Goal: Information Seeking & Learning: Learn about a topic

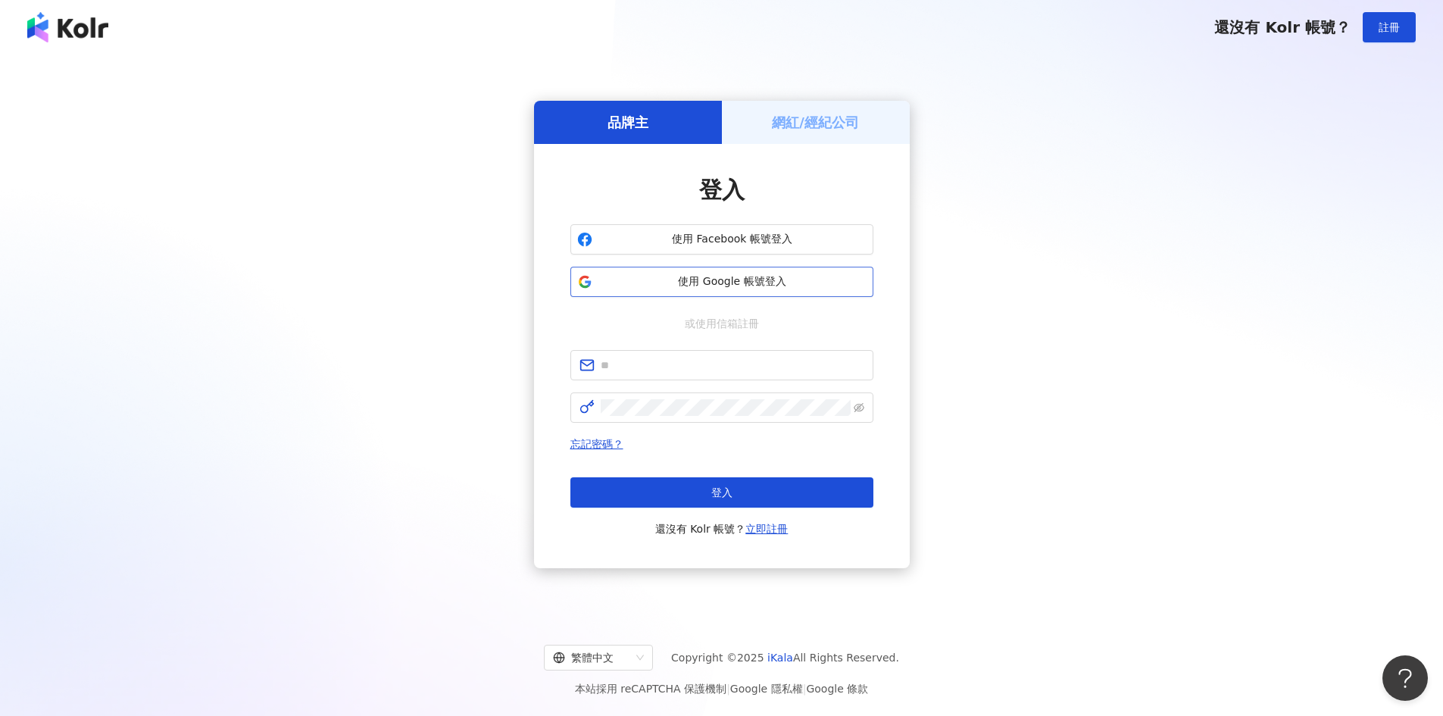
click at [686, 277] on span "使用 Google 帳號登入" at bounding box center [732, 281] width 268 height 15
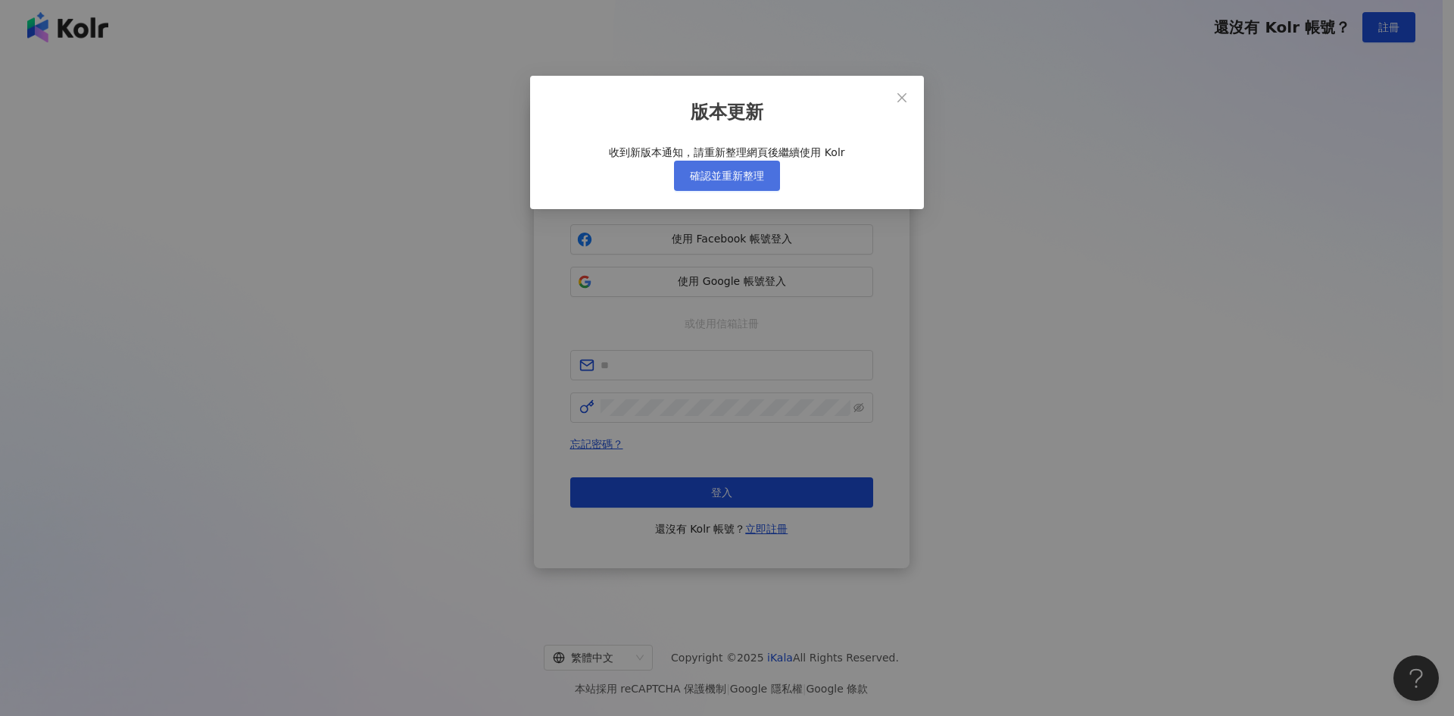
click at [739, 182] on span "確認並重新整理" at bounding box center [727, 176] width 74 height 12
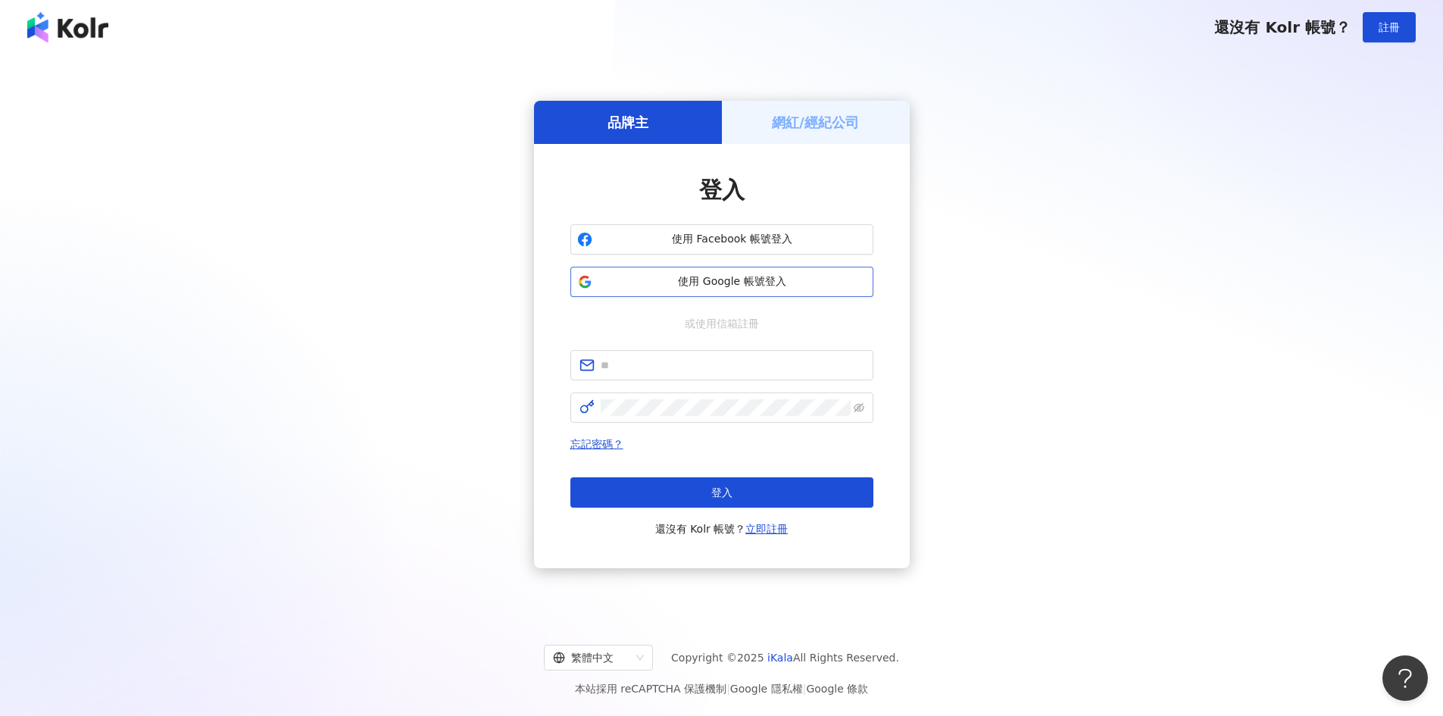
click at [710, 284] on span "使用 Google 帳號登入" at bounding box center [732, 281] width 268 height 15
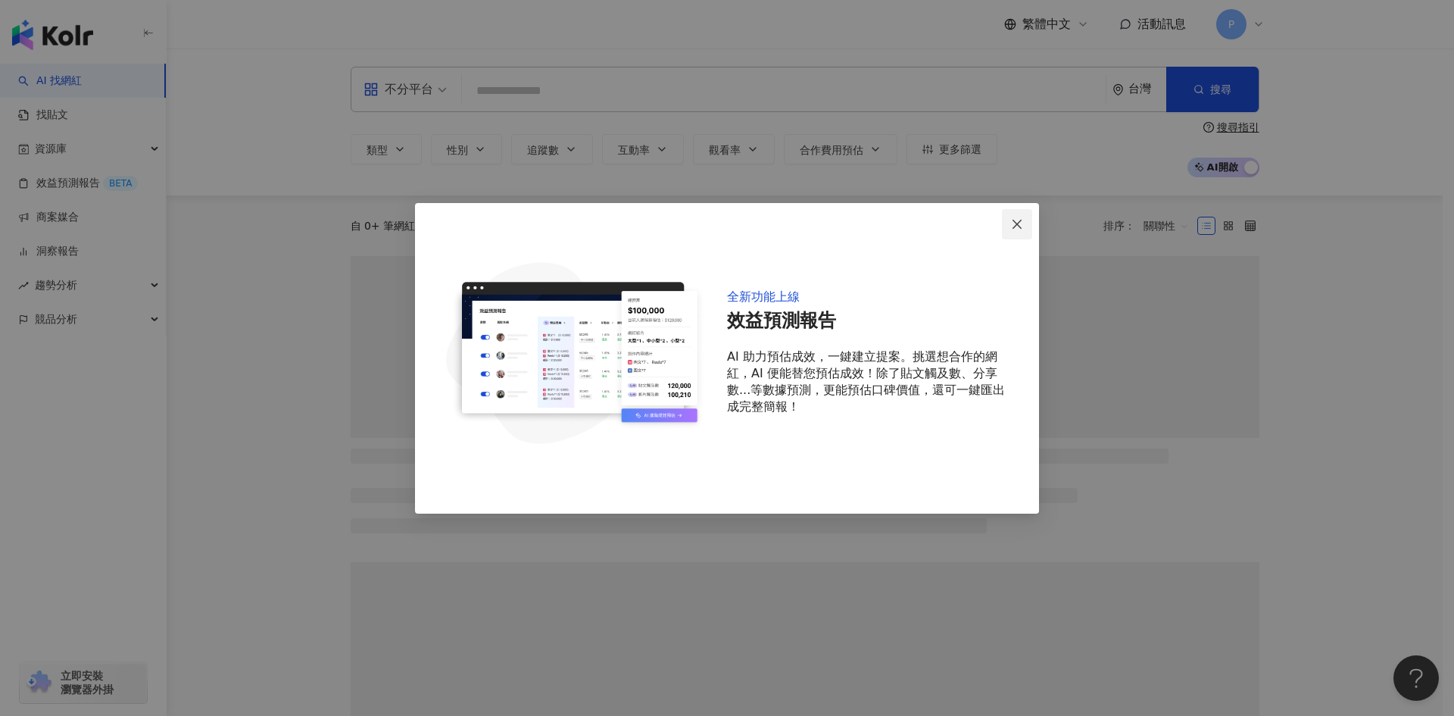
click at [1018, 223] on icon "close" at bounding box center [1017, 224] width 9 height 9
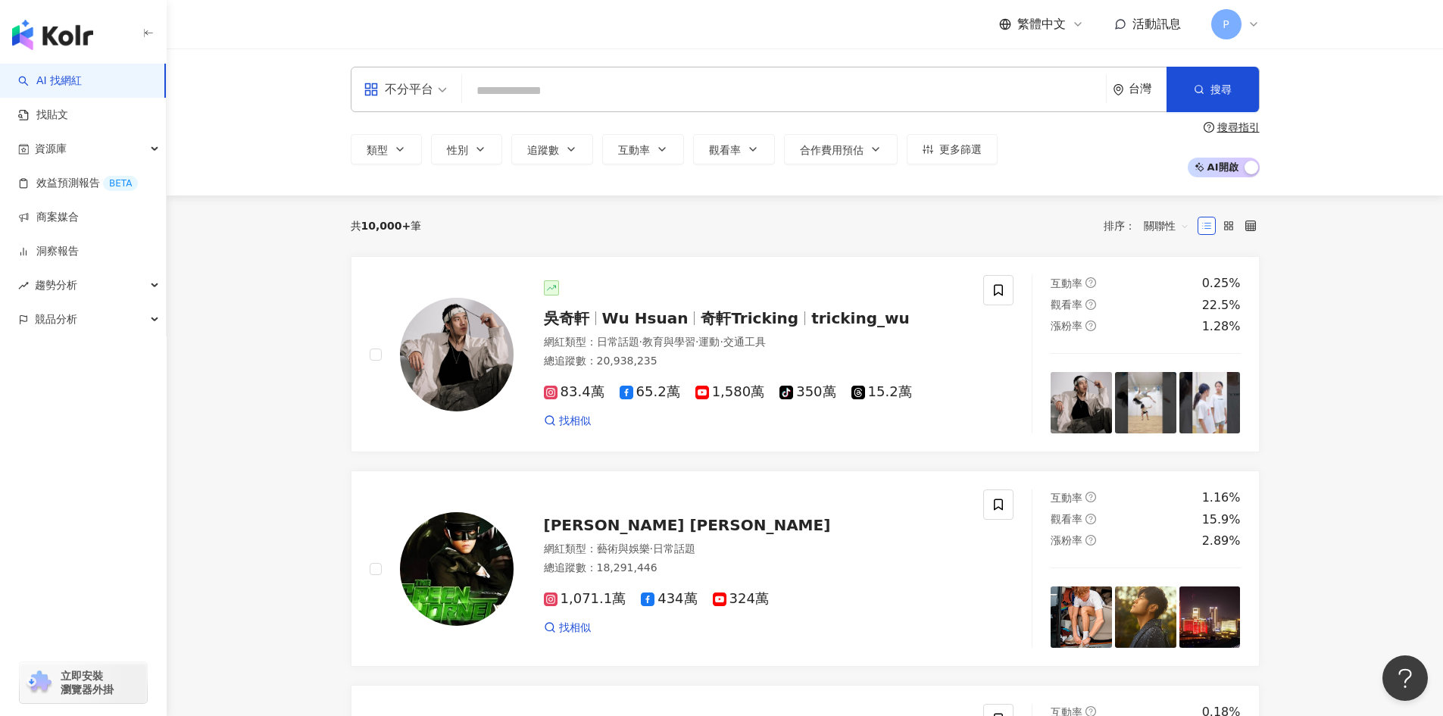
click at [1248, 20] on icon at bounding box center [1254, 24] width 12 height 12
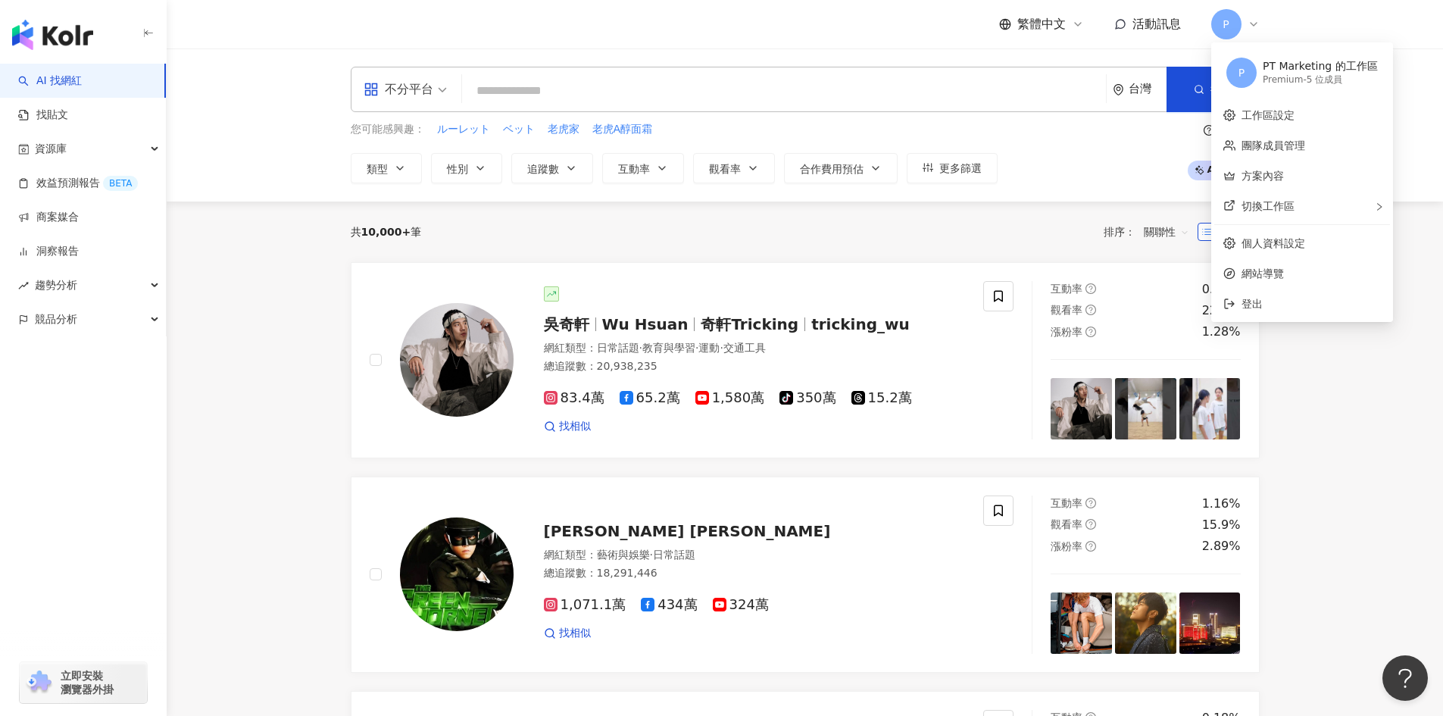
click at [1248, 20] on icon at bounding box center [1254, 24] width 12 height 12
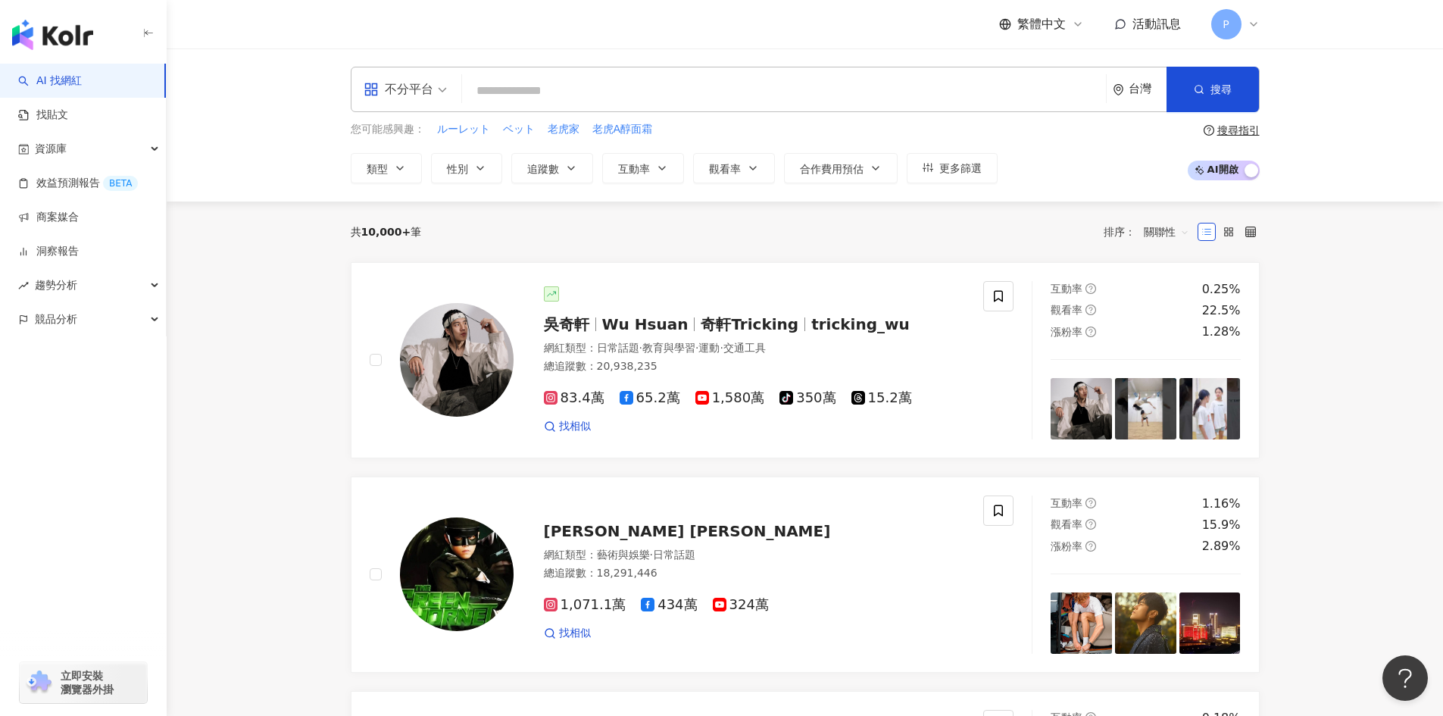
click at [458, 127] on span "ルーレット" at bounding box center [463, 129] width 53 height 15
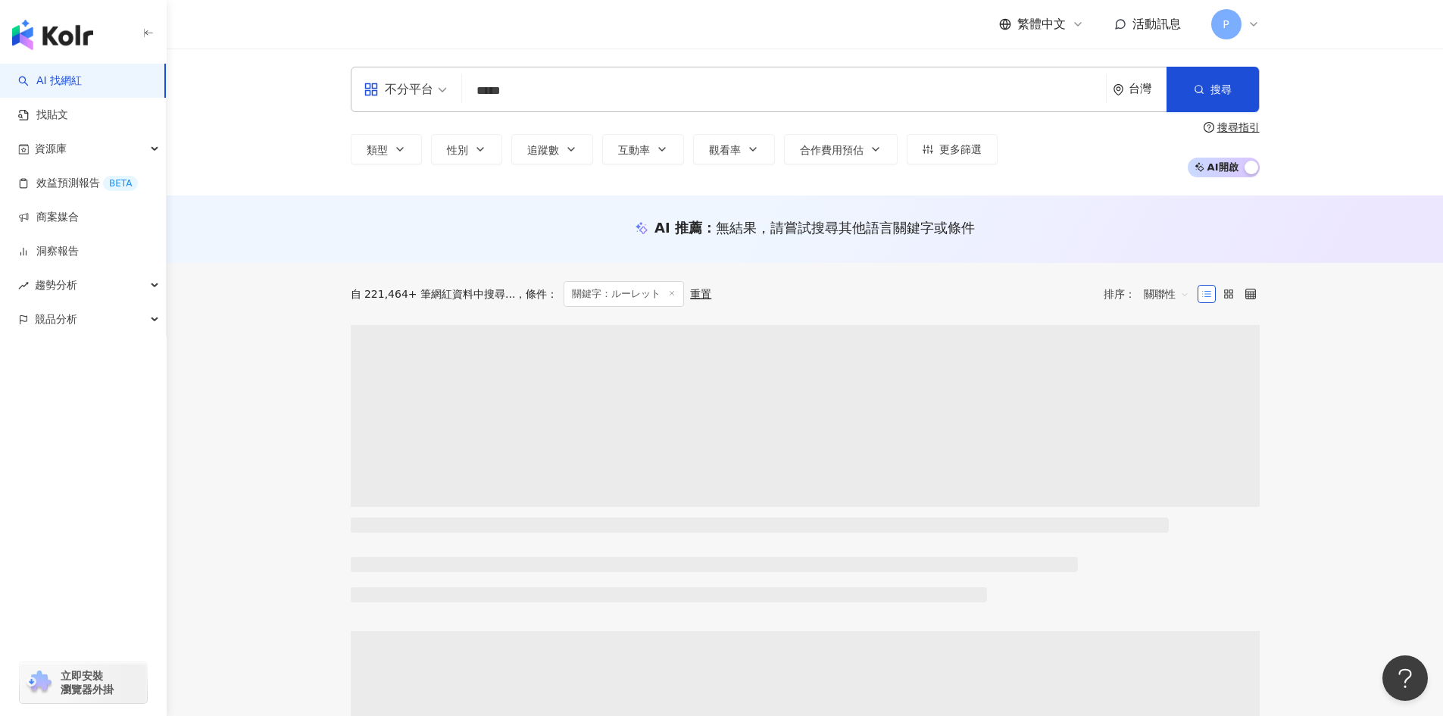
click at [576, 89] on input "*****" at bounding box center [784, 91] width 632 height 29
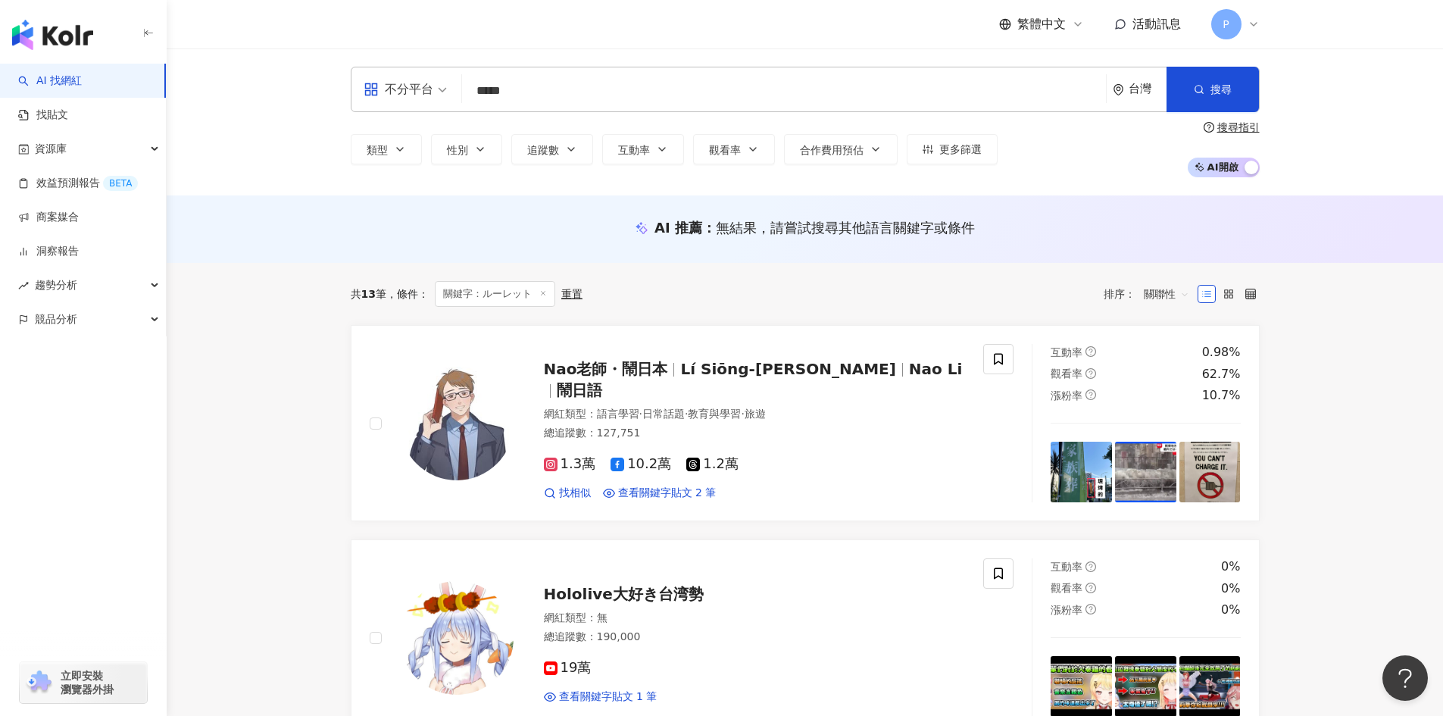
click at [589, 95] on input "*****" at bounding box center [784, 91] width 632 height 29
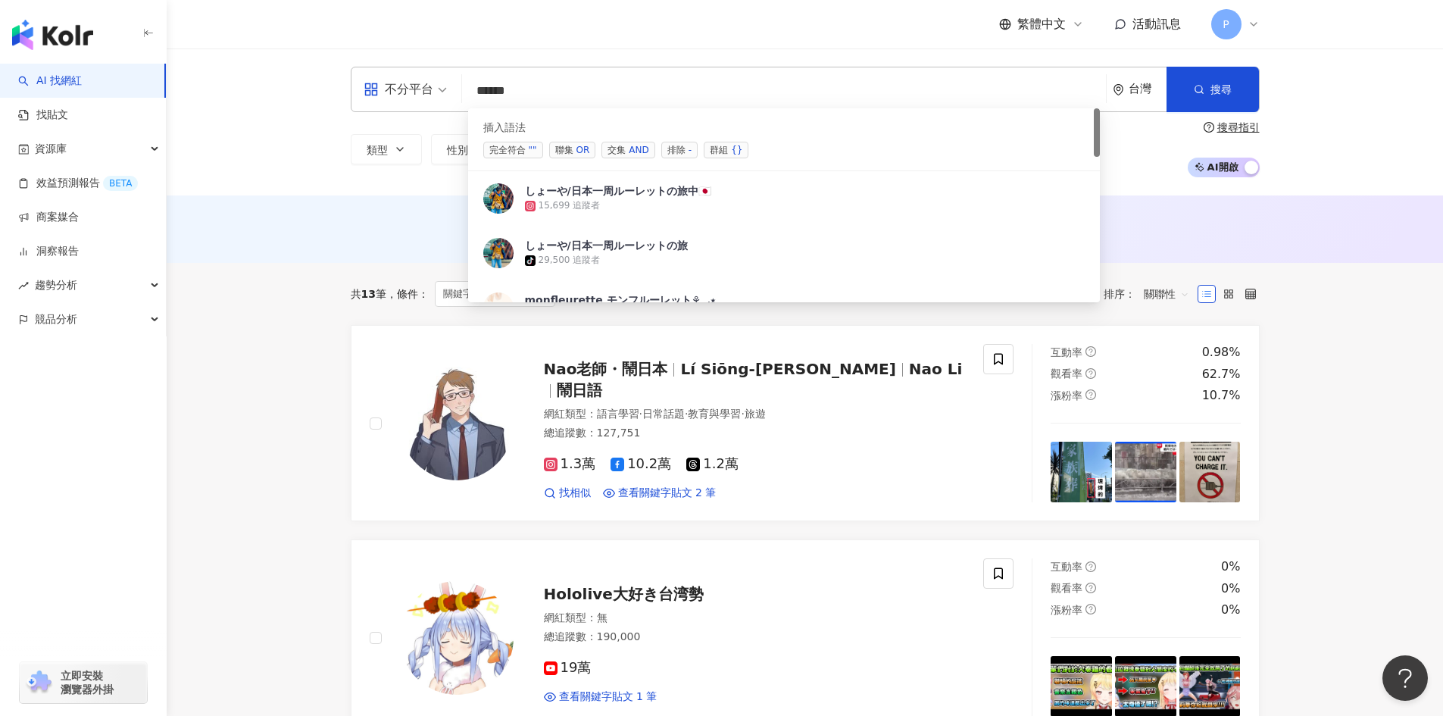
click at [573, 154] on span "聯集 OR" at bounding box center [572, 150] width 47 height 17
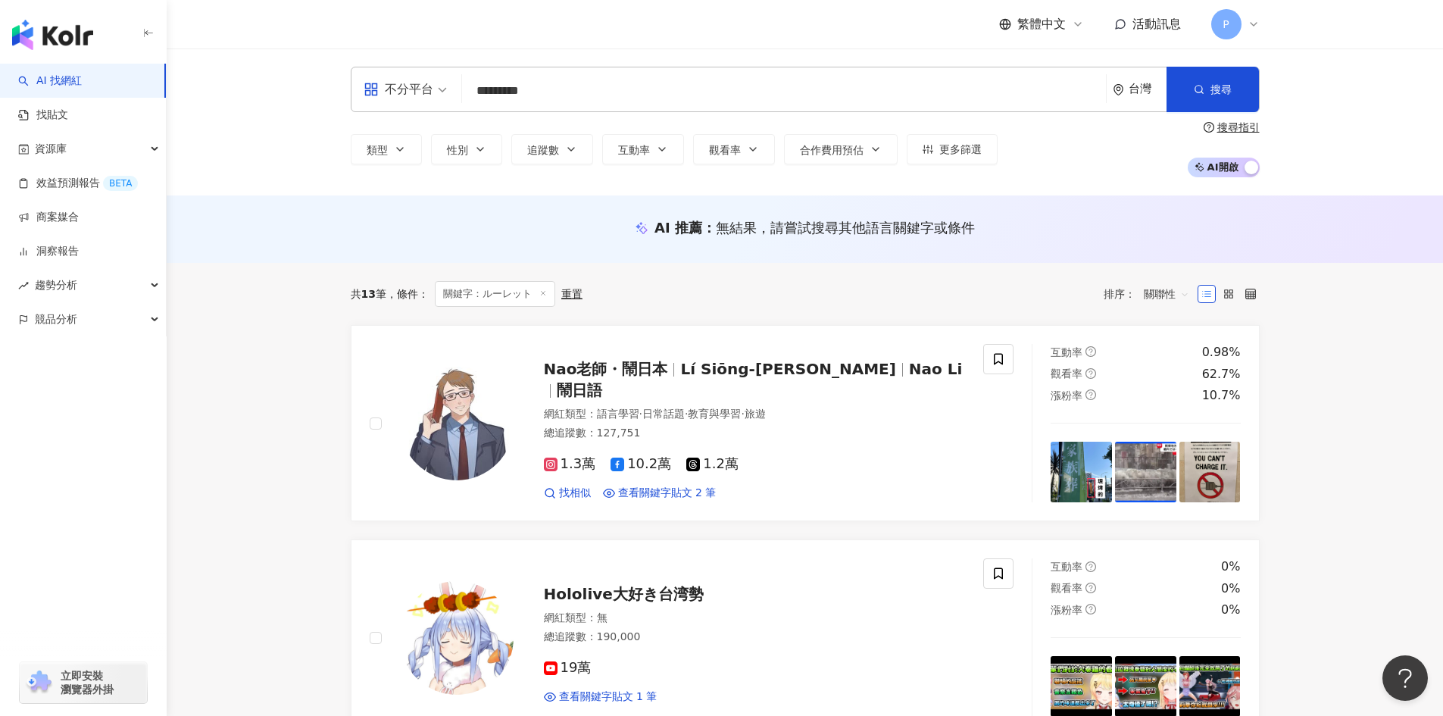
click at [589, 92] on input "********" at bounding box center [784, 91] width 632 height 29
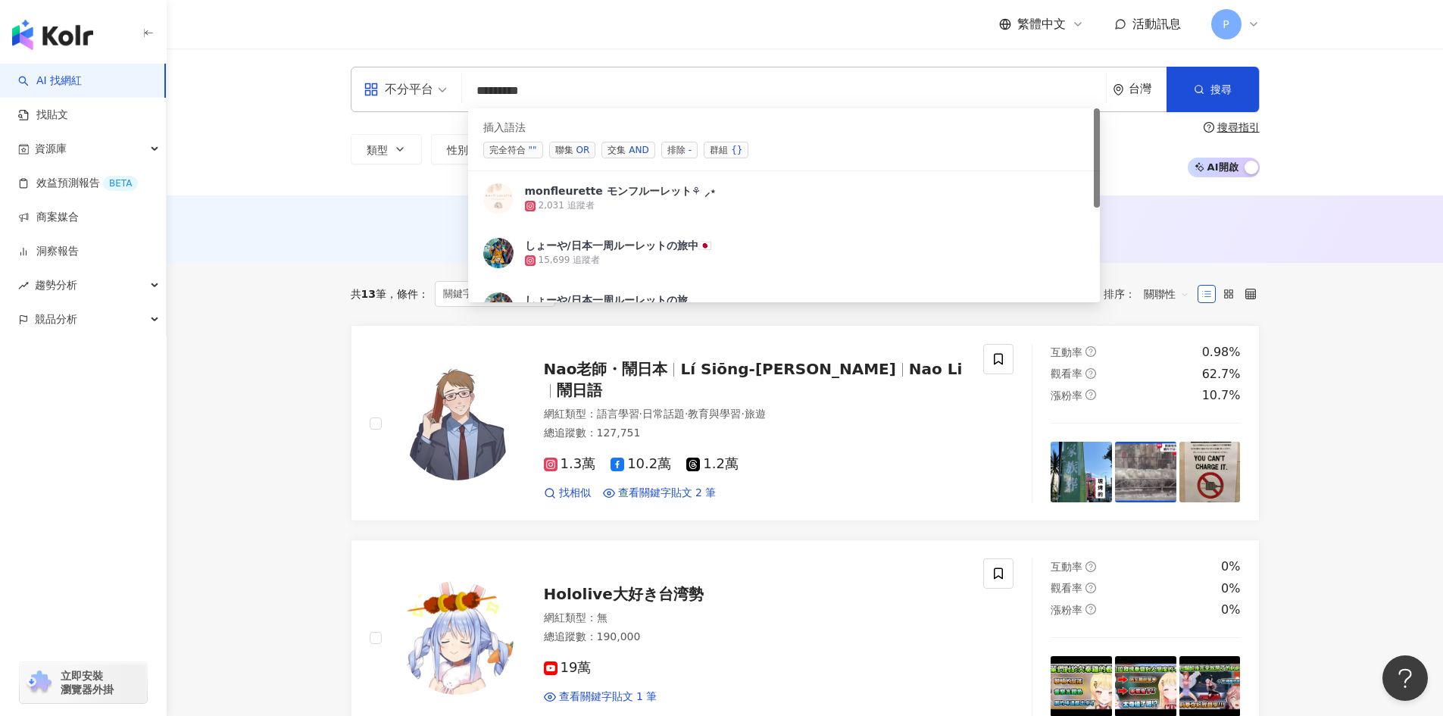
paste input "*****"
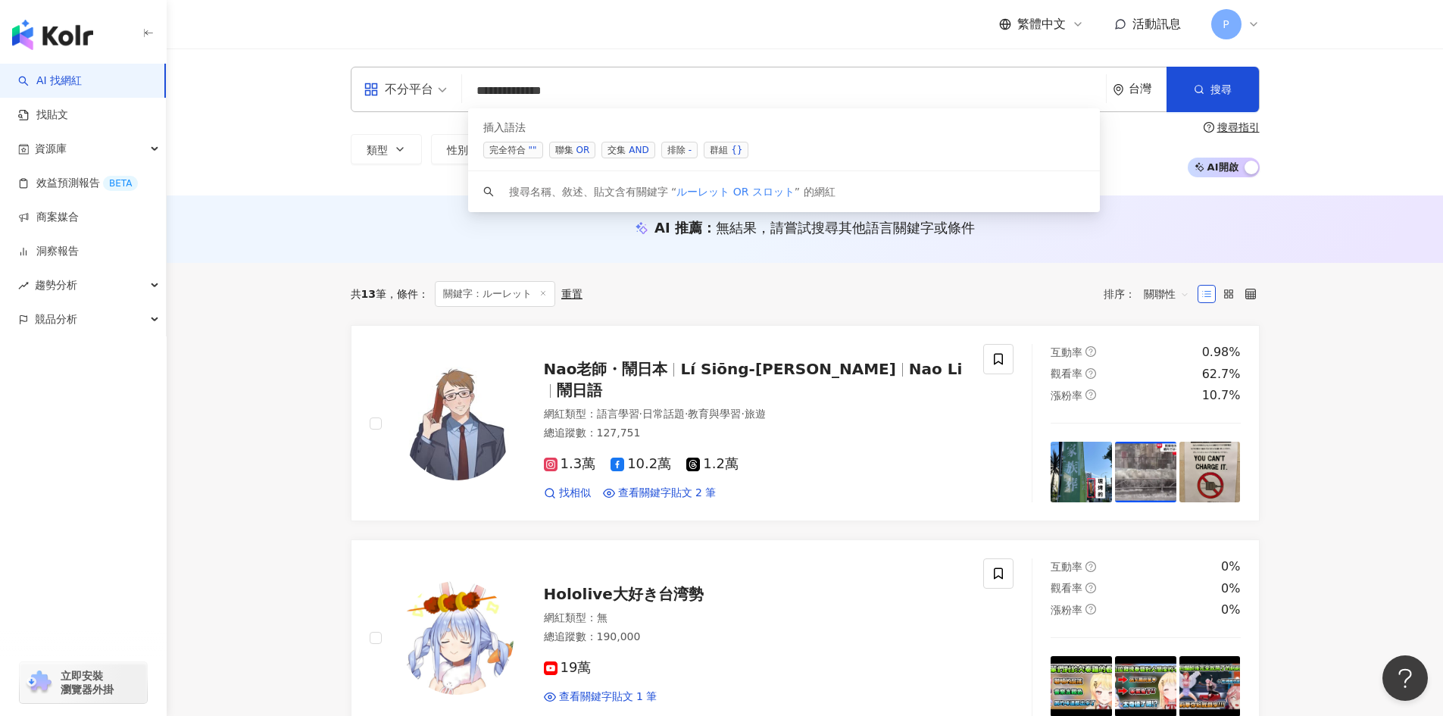
click at [580, 152] on div "OR" at bounding box center [583, 149] width 14 height 15
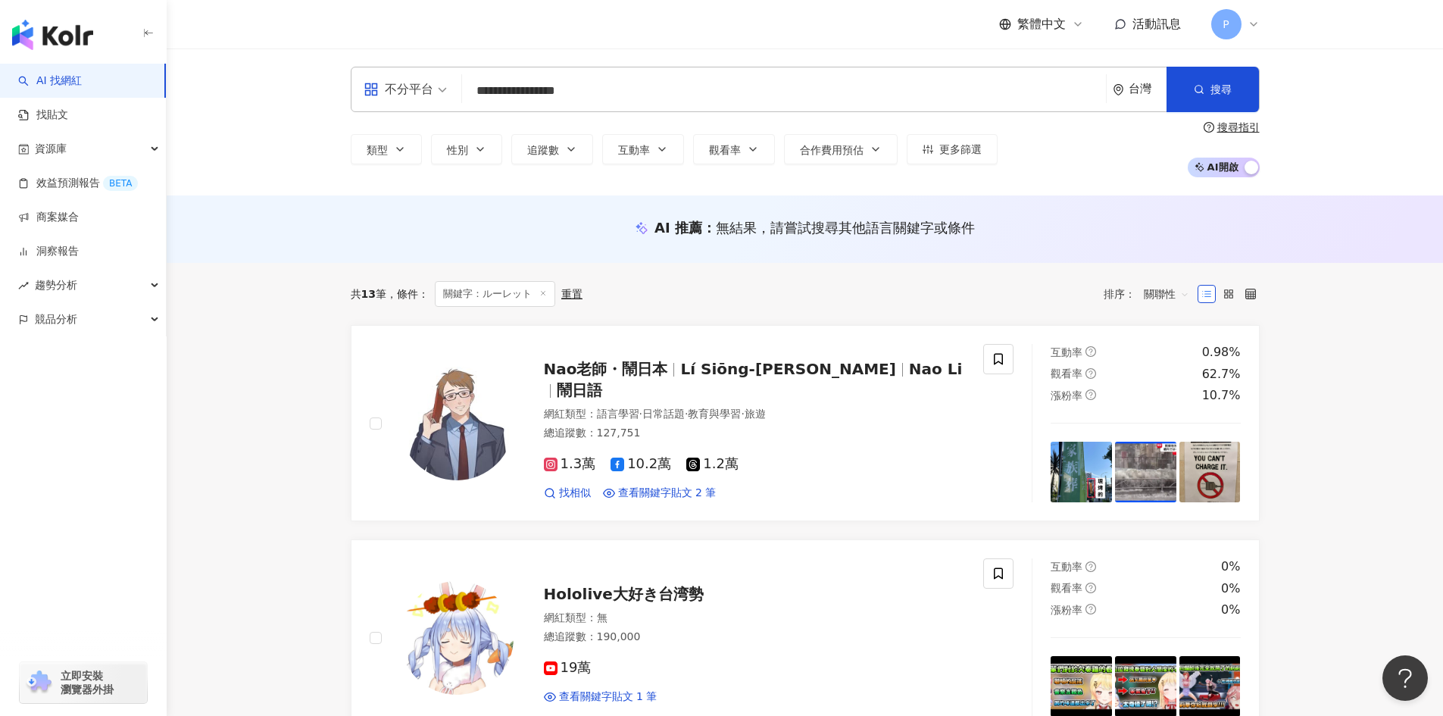
click at [648, 88] on input "**********" at bounding box center [784, 91] width 632 height 29
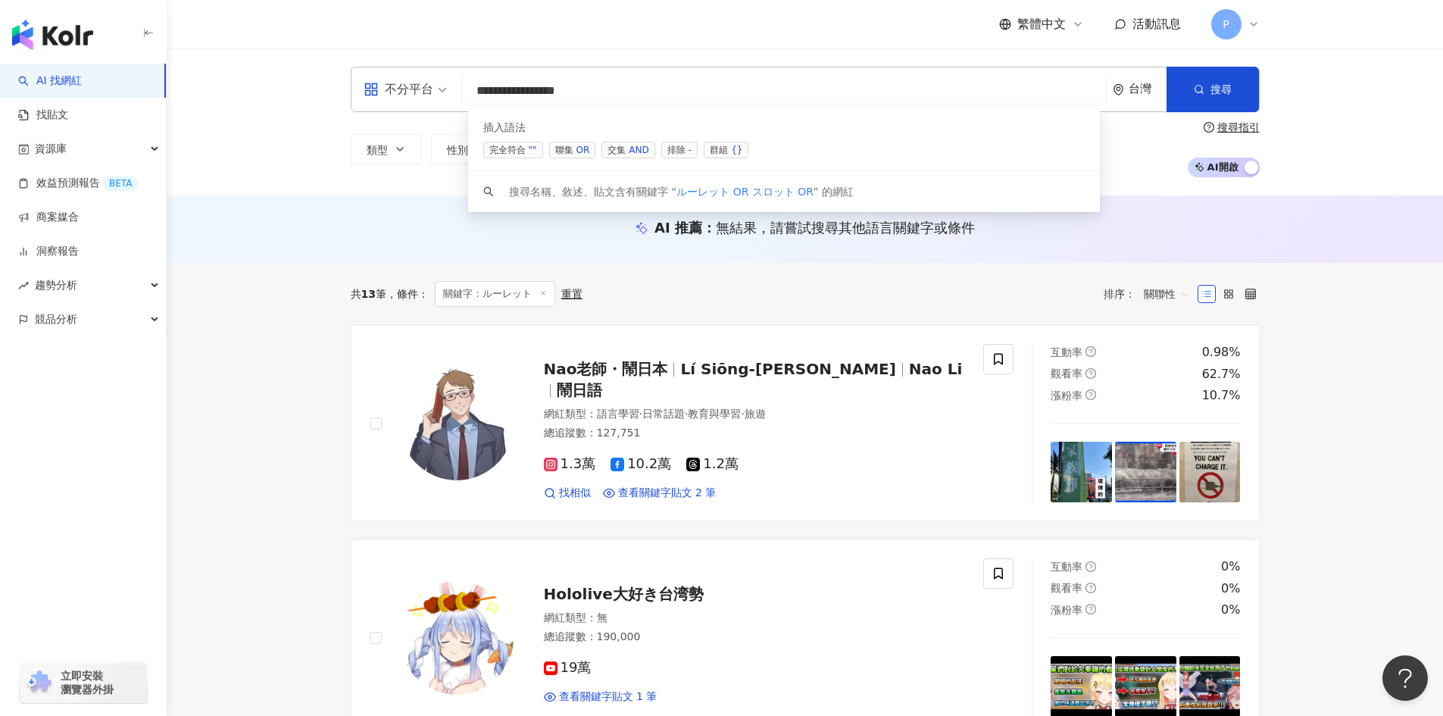
paste input "*******"
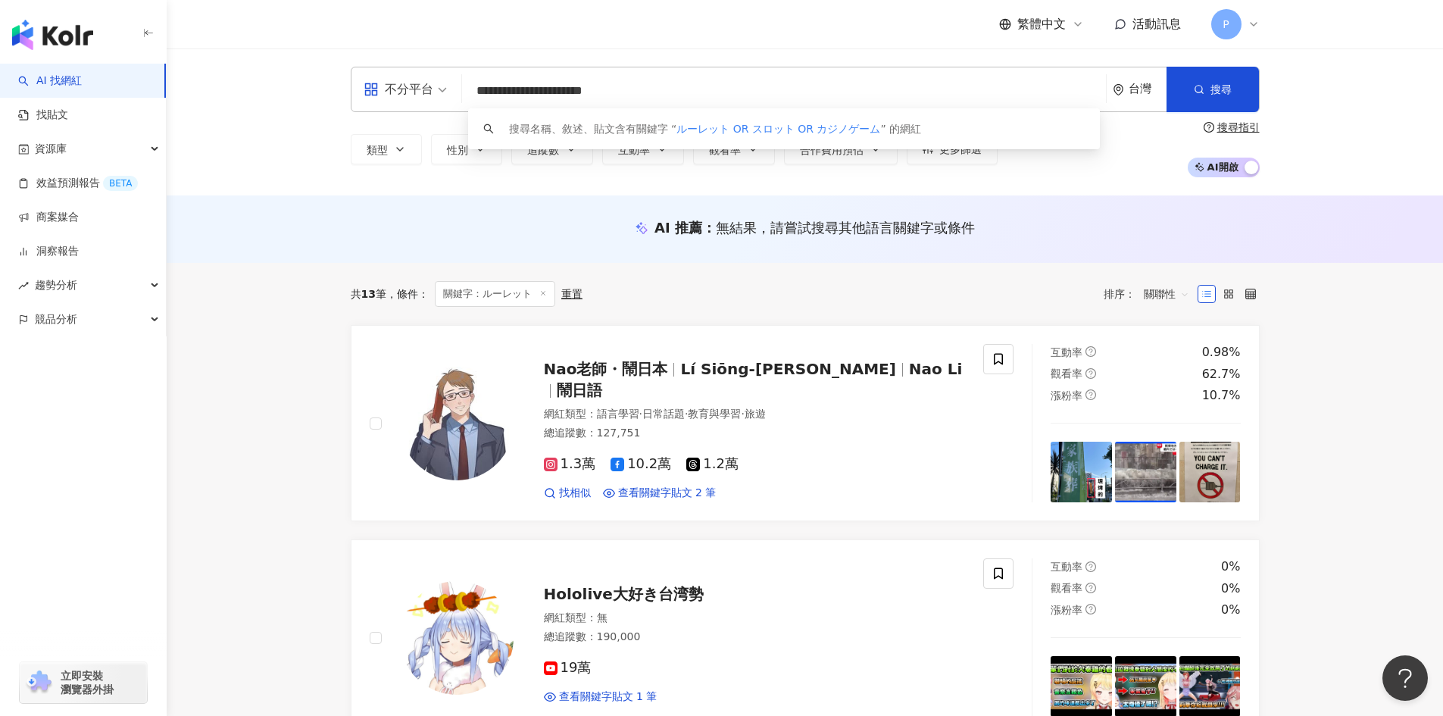
type input "**********"
click at [1133, 88] on div "台灣" at bounding box center [1148, 89] width 38 height 13
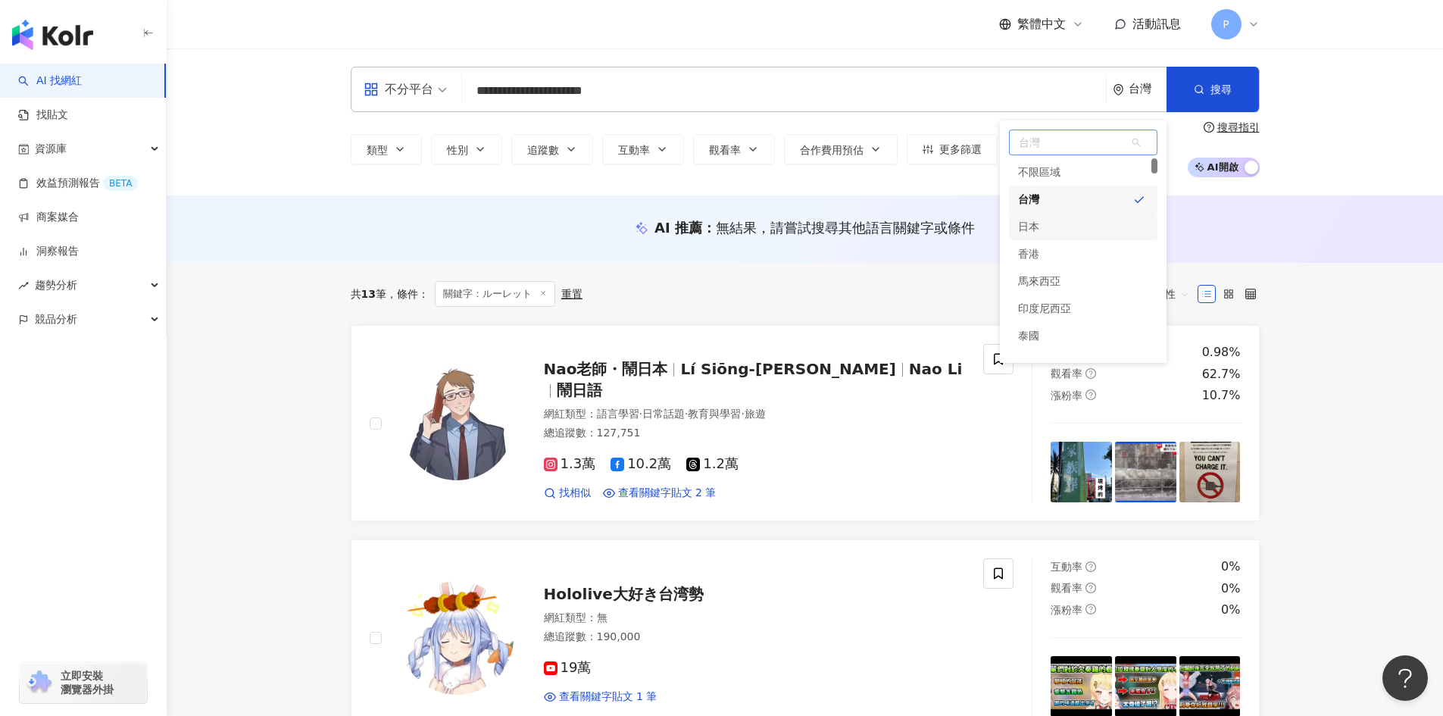
click at [1035, 225] on div "日本" at bounding box center [1028, 226] width 21 height 27
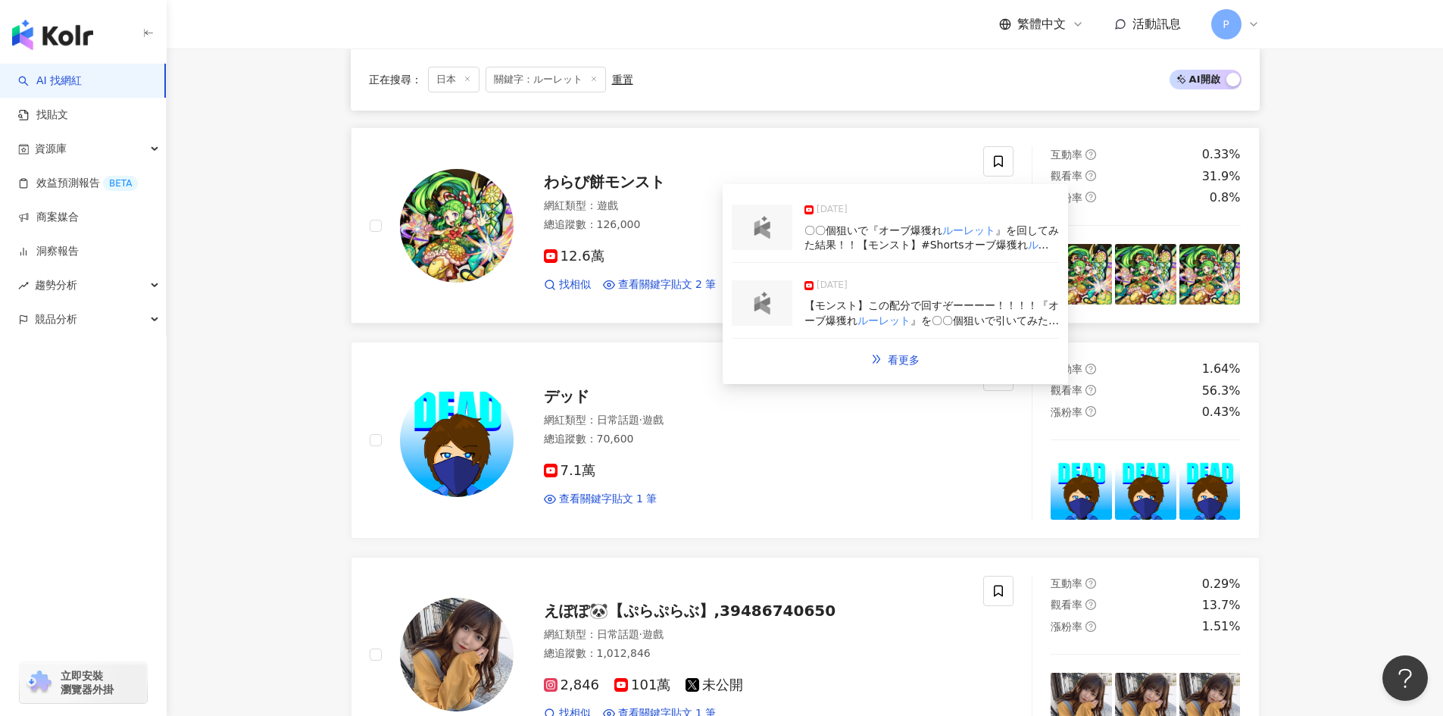
scroll to position [758, 0]
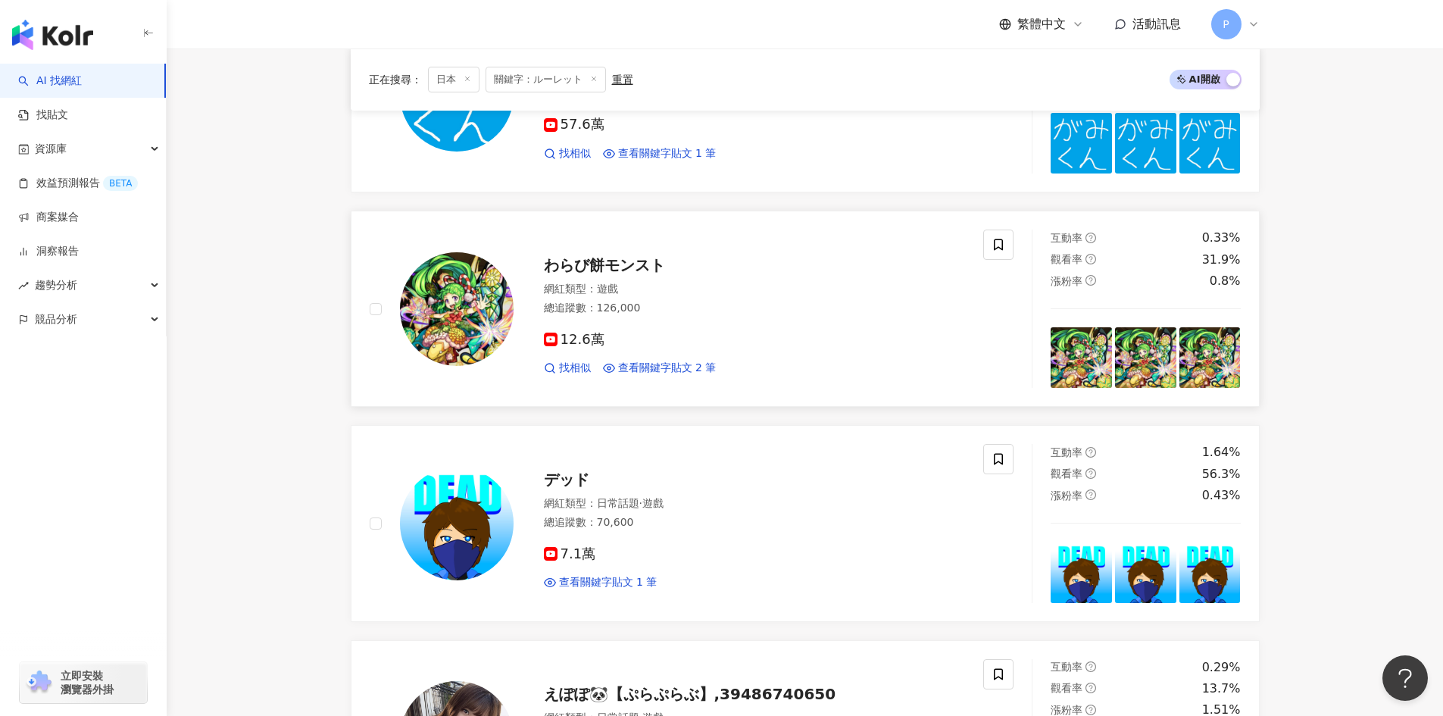
click at [580, 264] on span "わらび餅モンスト" at bounding box center [604, 265] width 121 height 18
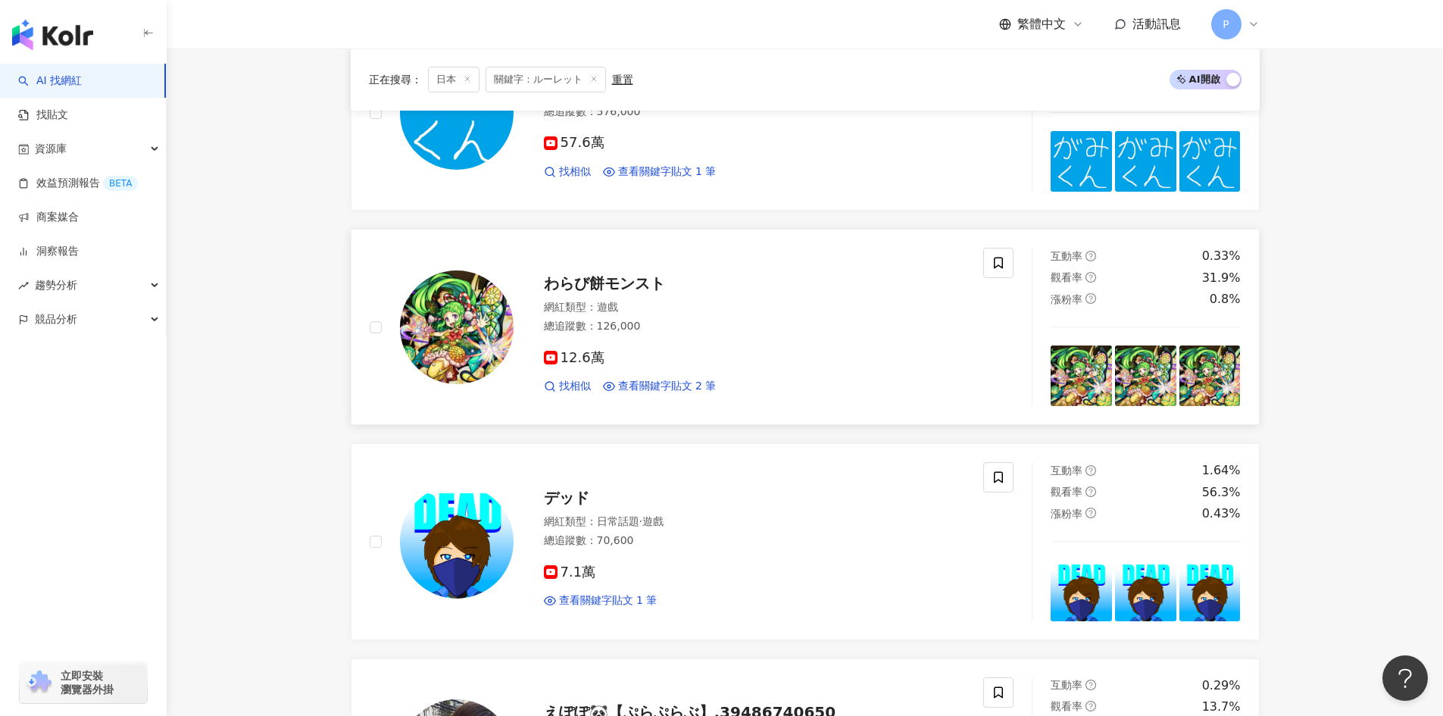
scroll to position [606, 0]
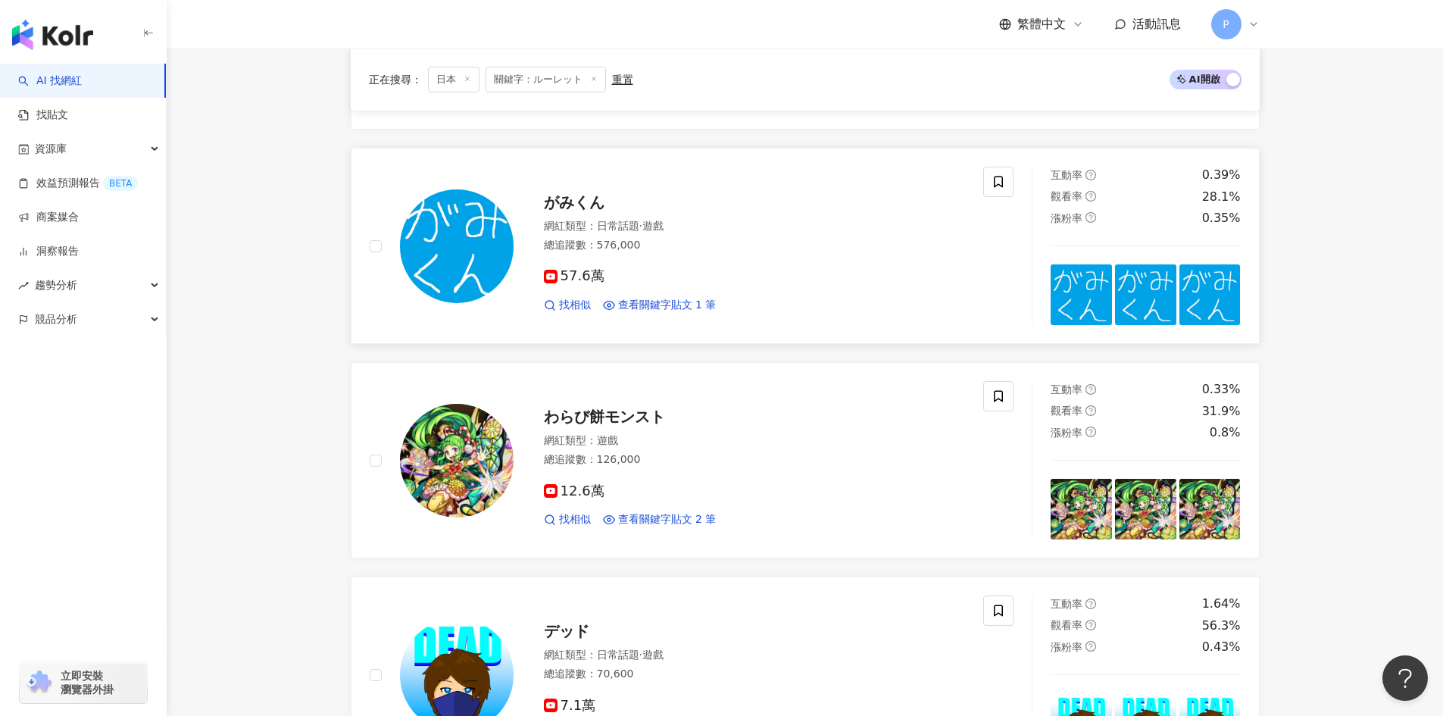
click at [554, 200] on span "がみくん" at bounding box center [574, 202] width 61 height 18
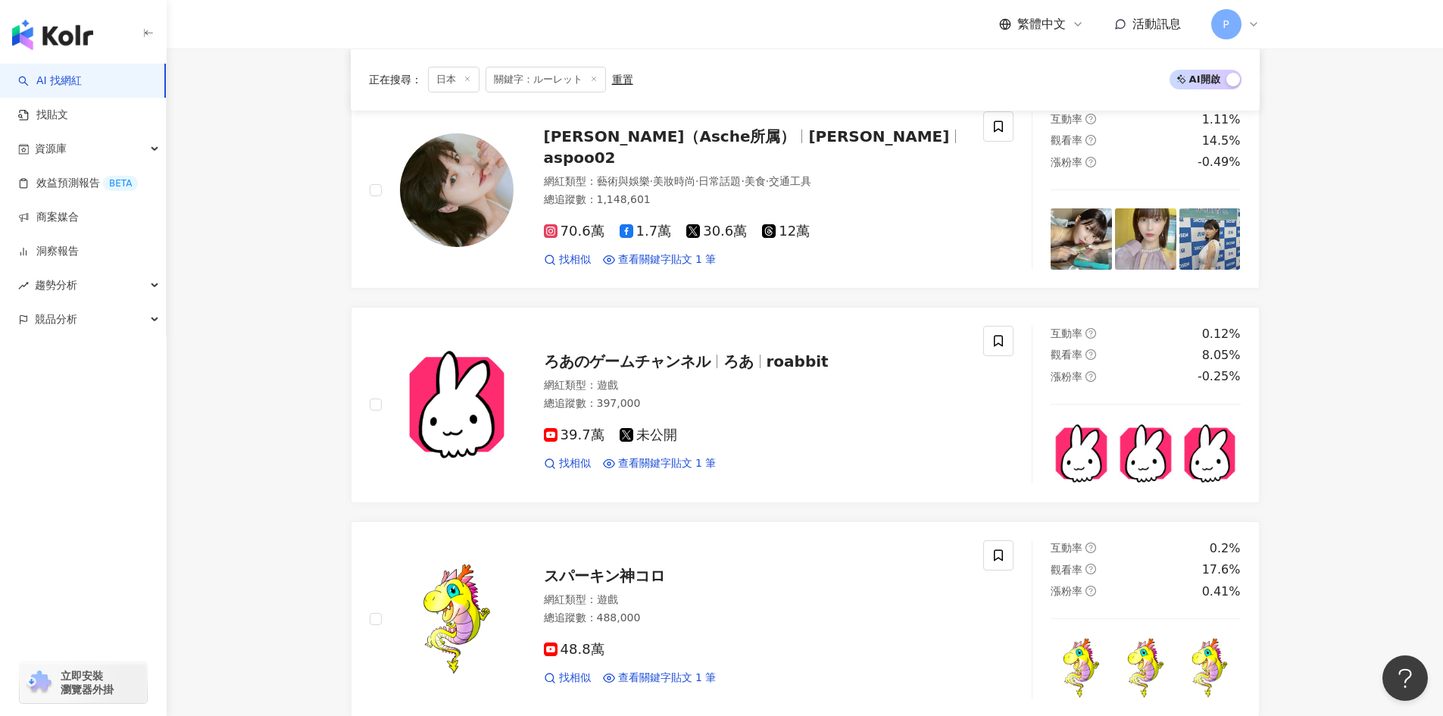
scroll to position [1742, 0]
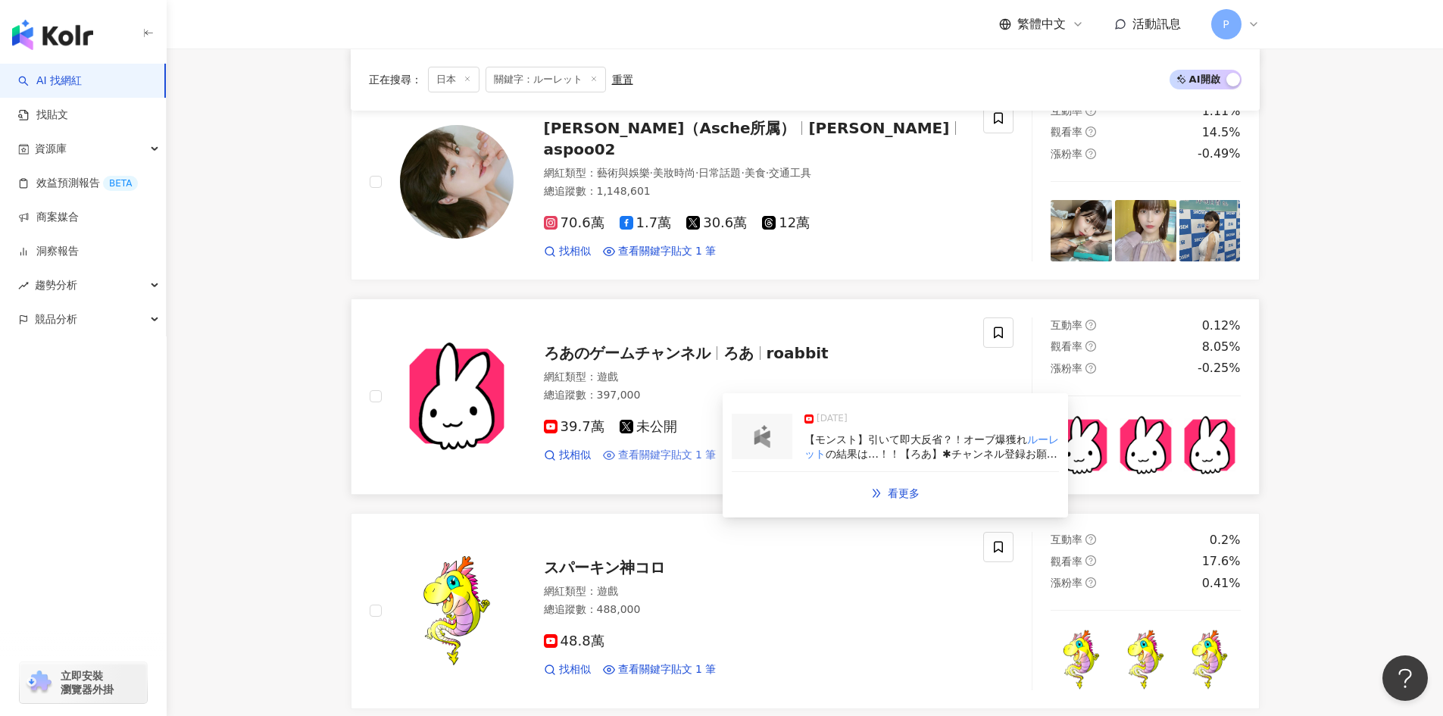
click at [675, 451] on span "查看關鍵字貼文 1 筆" at bounding box center [667, 455] width 98 height 15
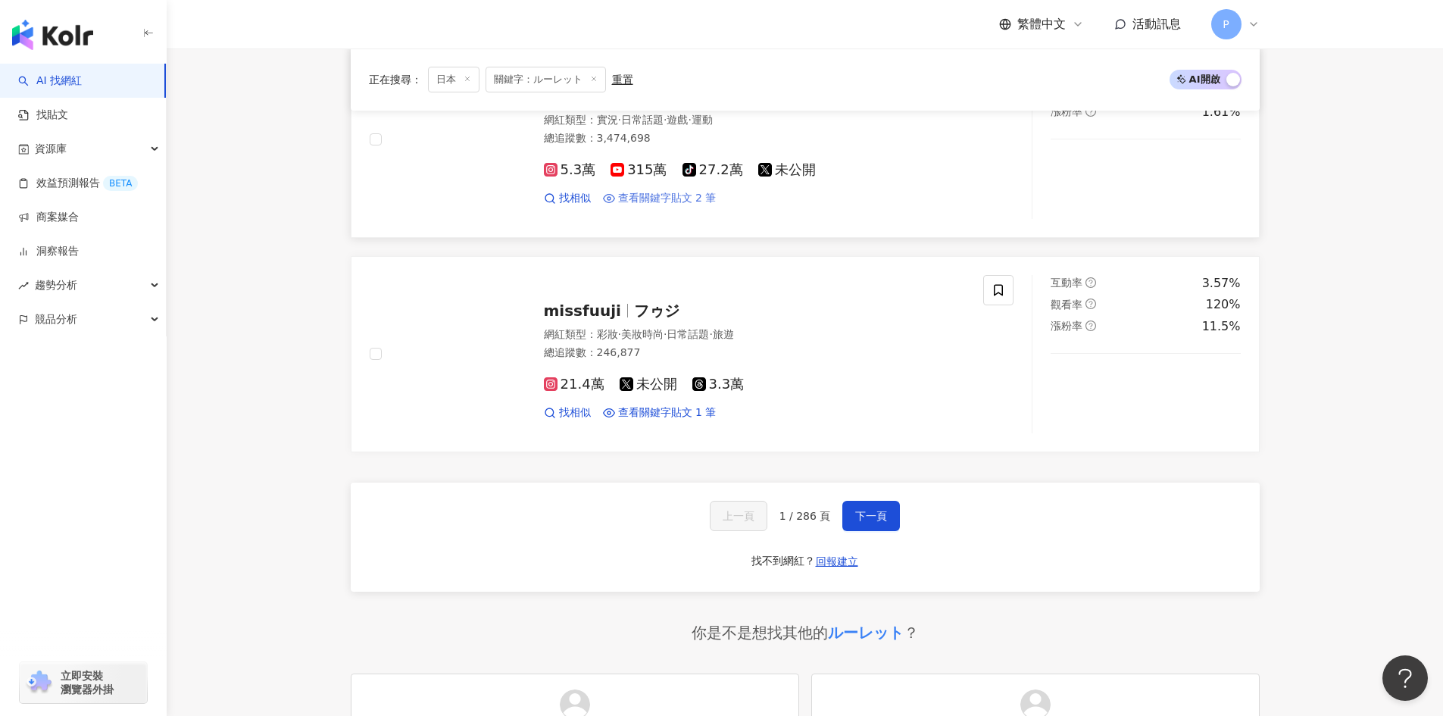
scroll to position [2500, 0]
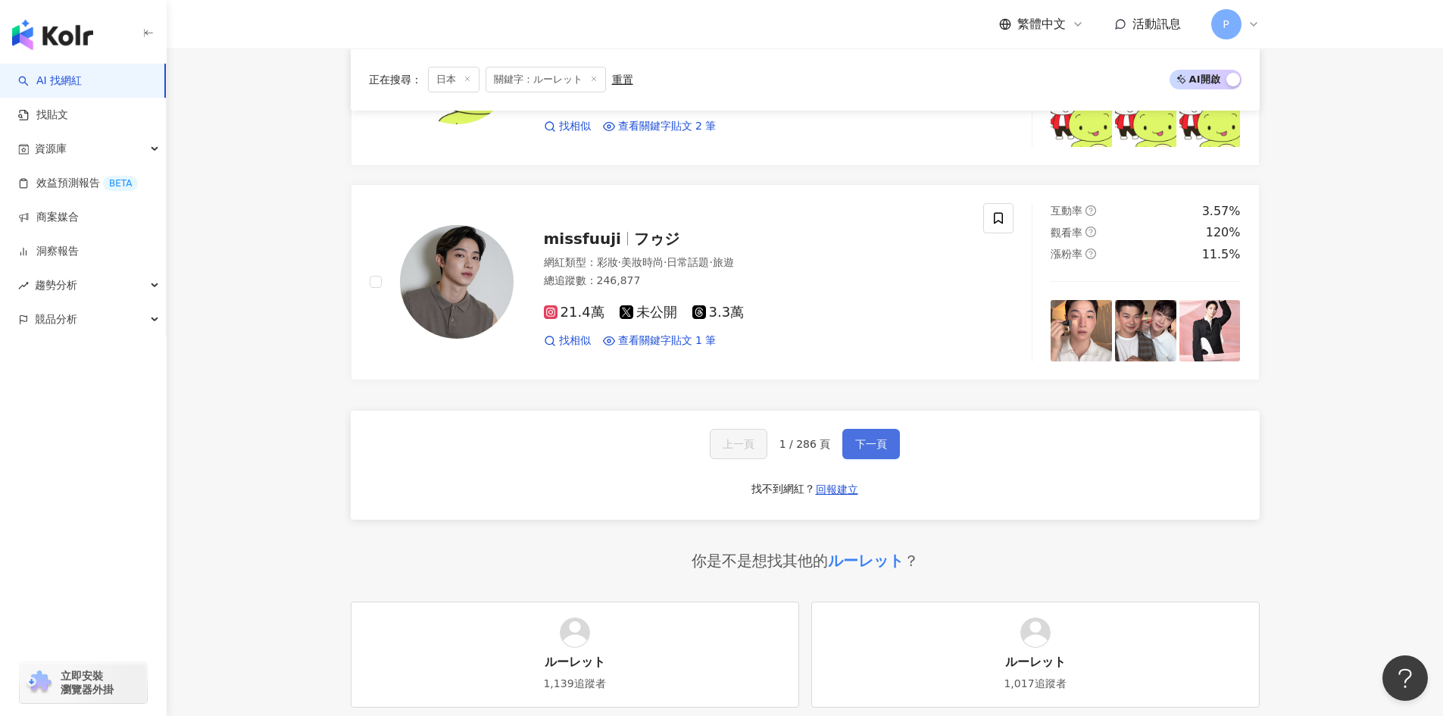
click at [862, 442] on span "下一頁" at bounding box center [871, 444] width 32 height 12
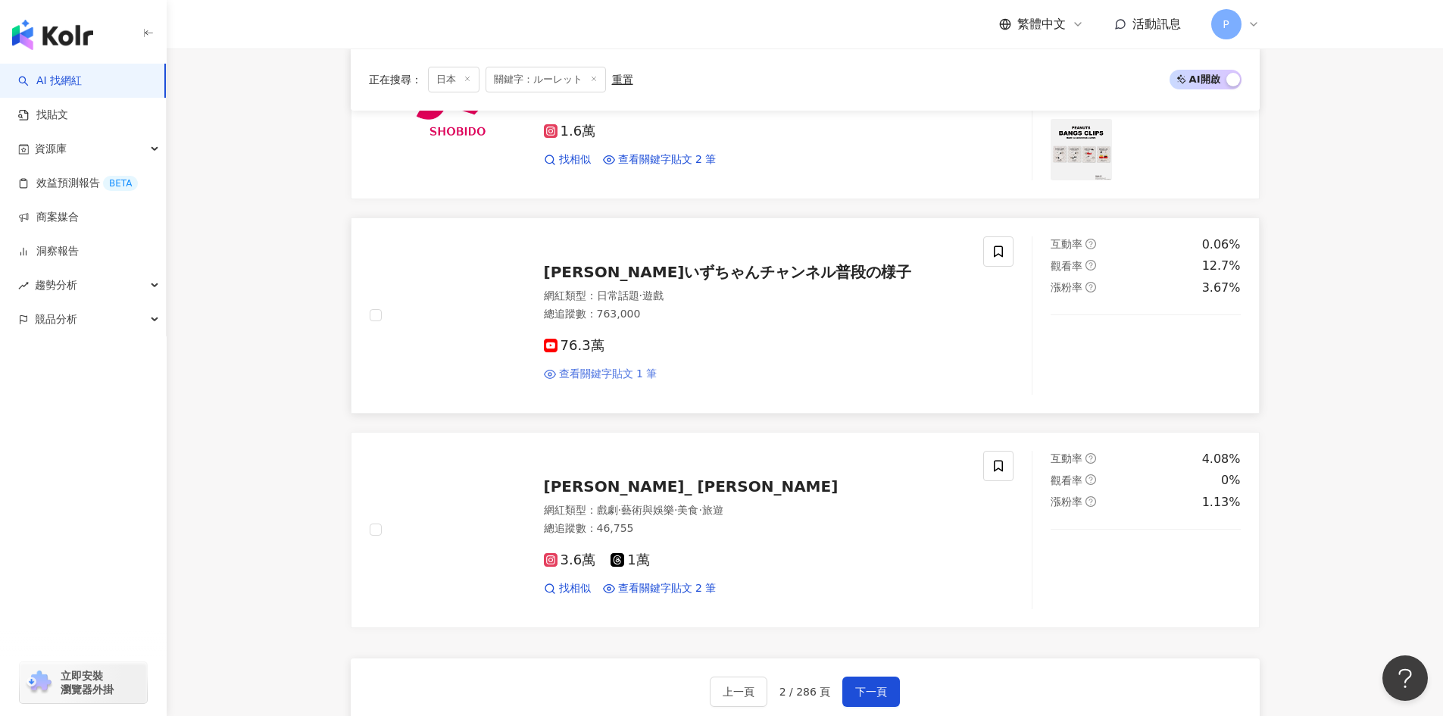
scroll to position [2197, 0]
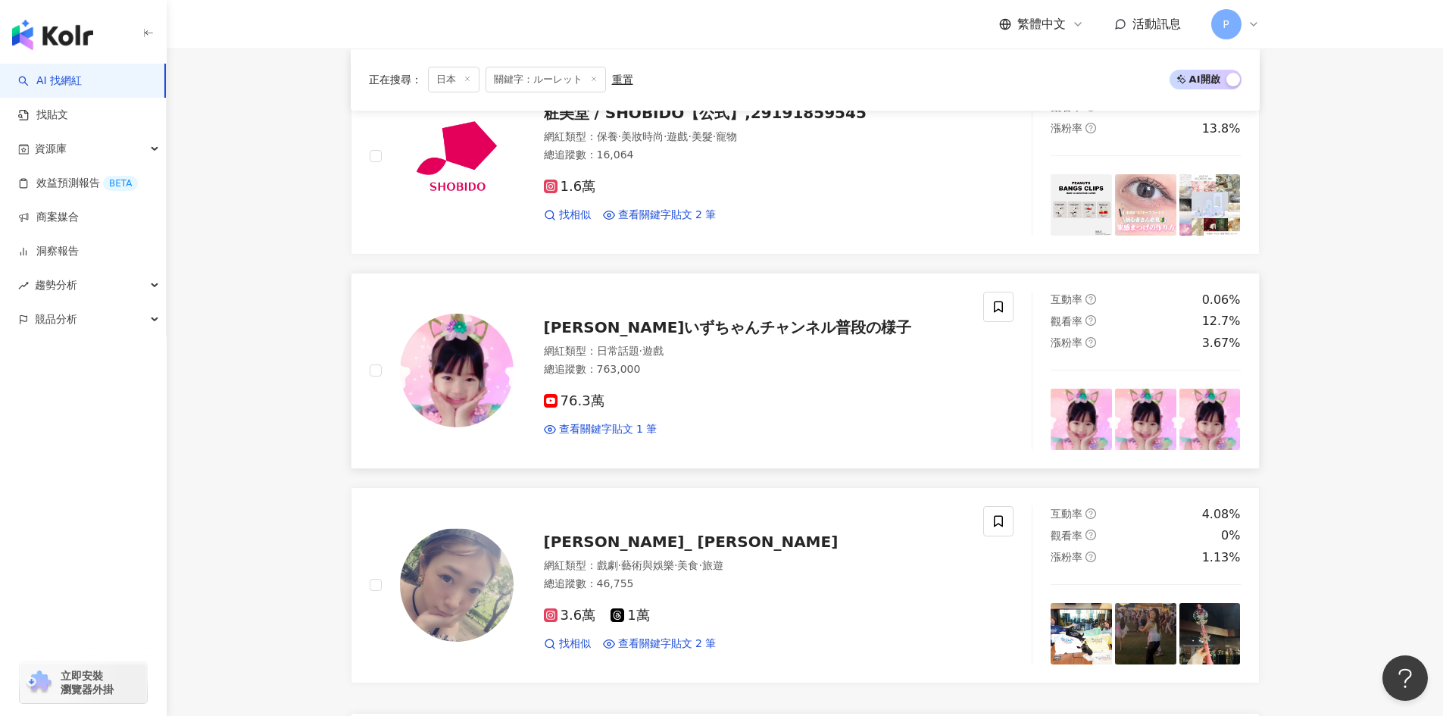
click at [589, 328] on span "まりちゃんいずちゃんチャンネル普段の様子" at bounding box center [728, 327] width 368 height 18
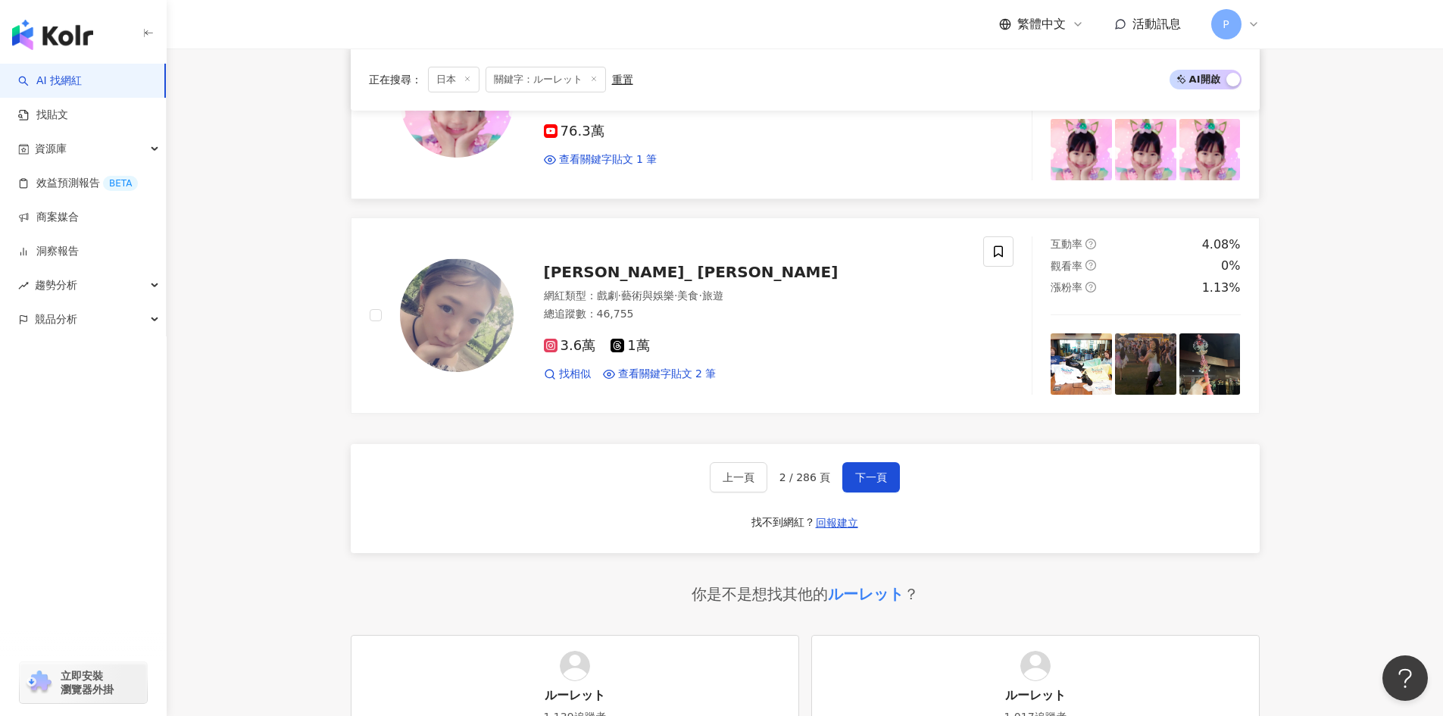
scroll to position [2698, 0]
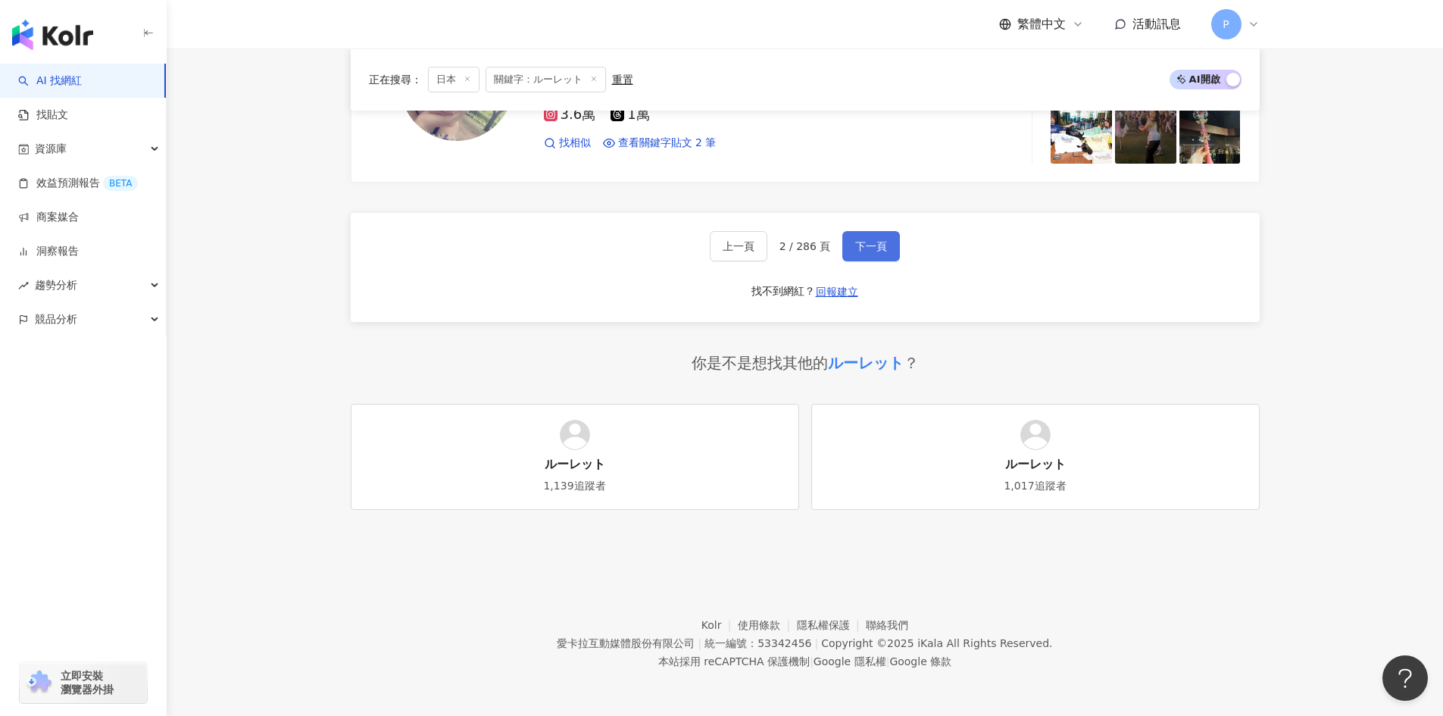
click at [877, 240] on span "下一頁" at bounding box center [871, 246] width 32 height 12
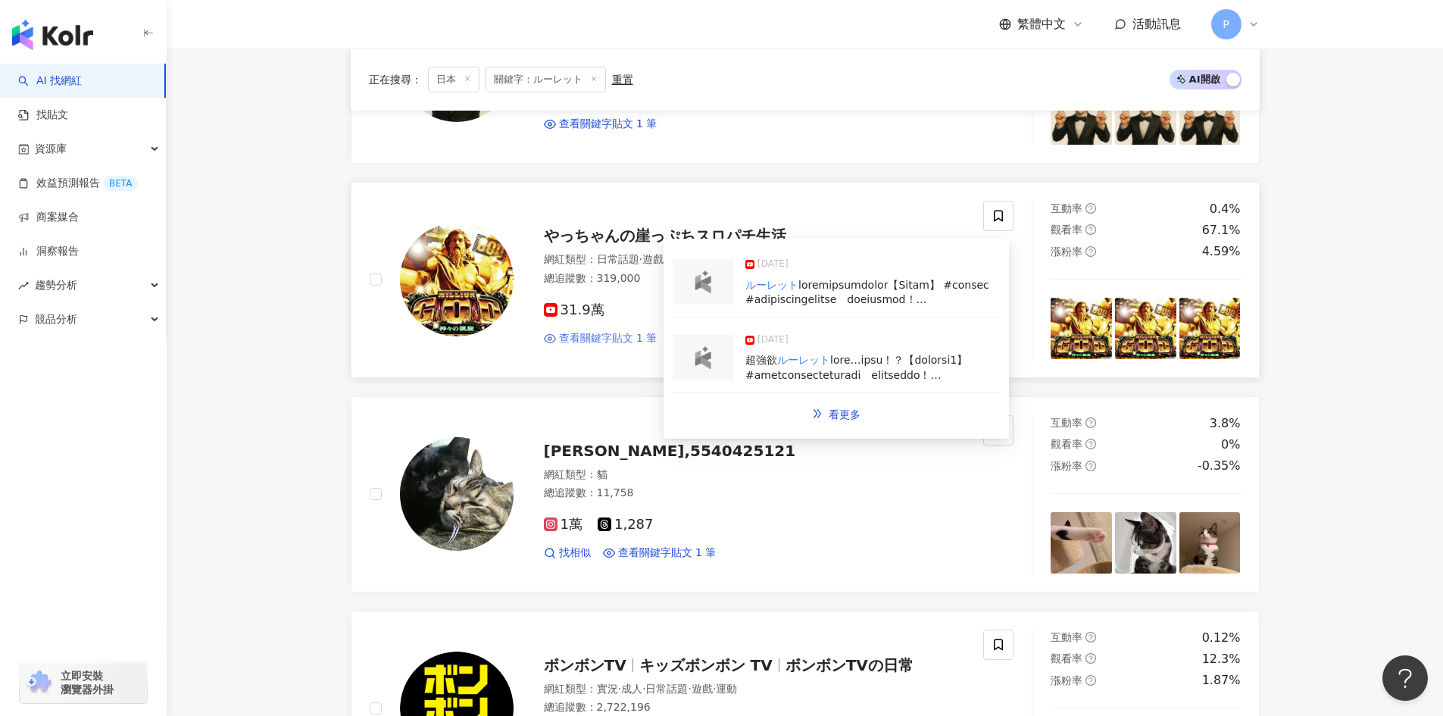
scroll to position [1360, 0]
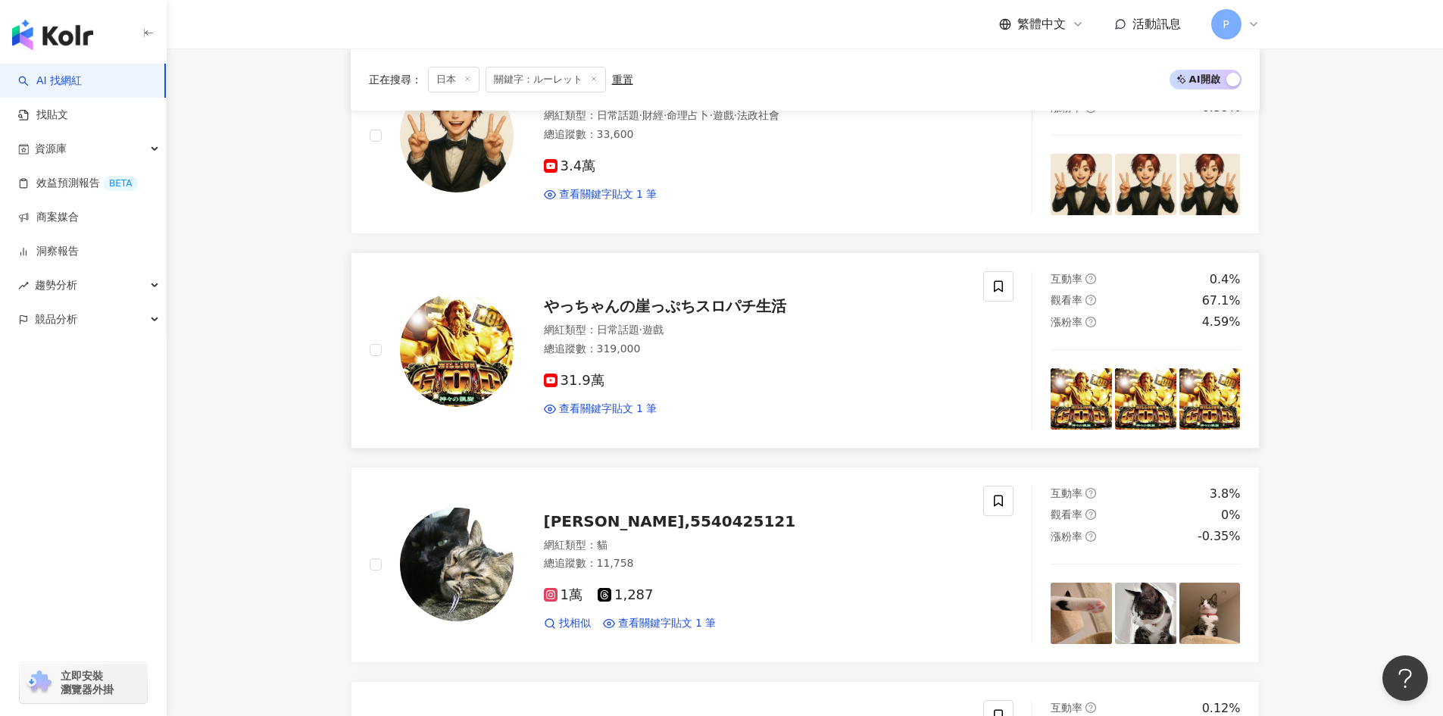
click at [614, 303] on span "やっちゃんの崖っぷちスロパチ生活" at bounding box center [665, 306] width 242 height 18
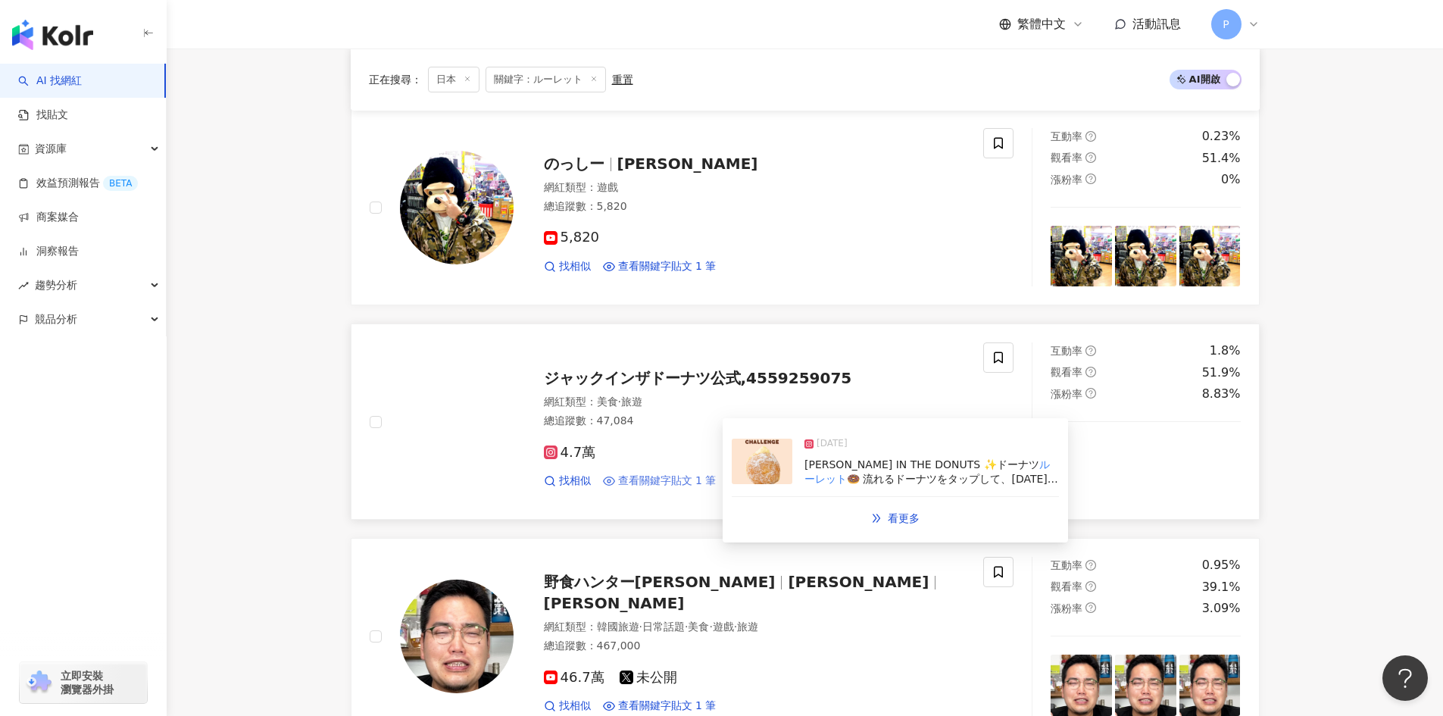
scroll to position [602, 0]
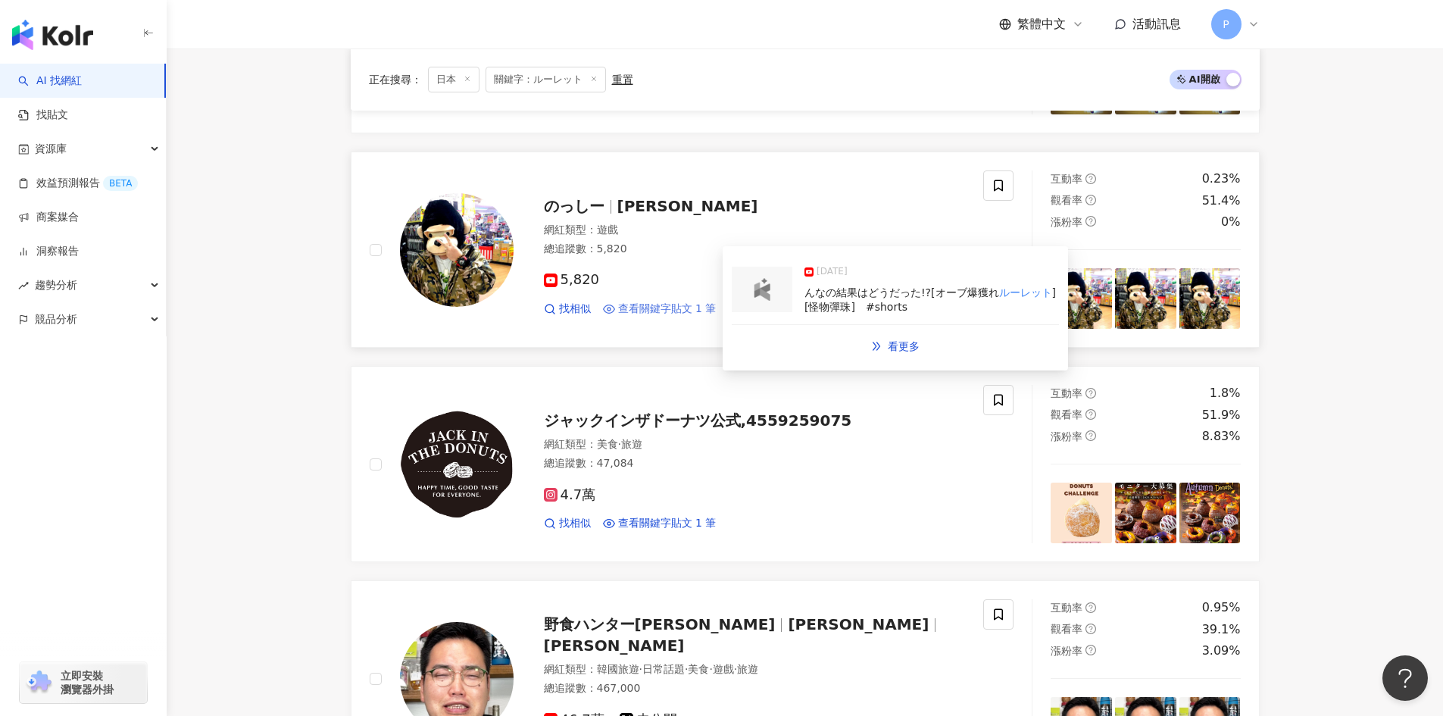
click at [681, 314] on span "查看關鍵字貼文 1 筆" at bounding box center [667, 308] width 98 height 15
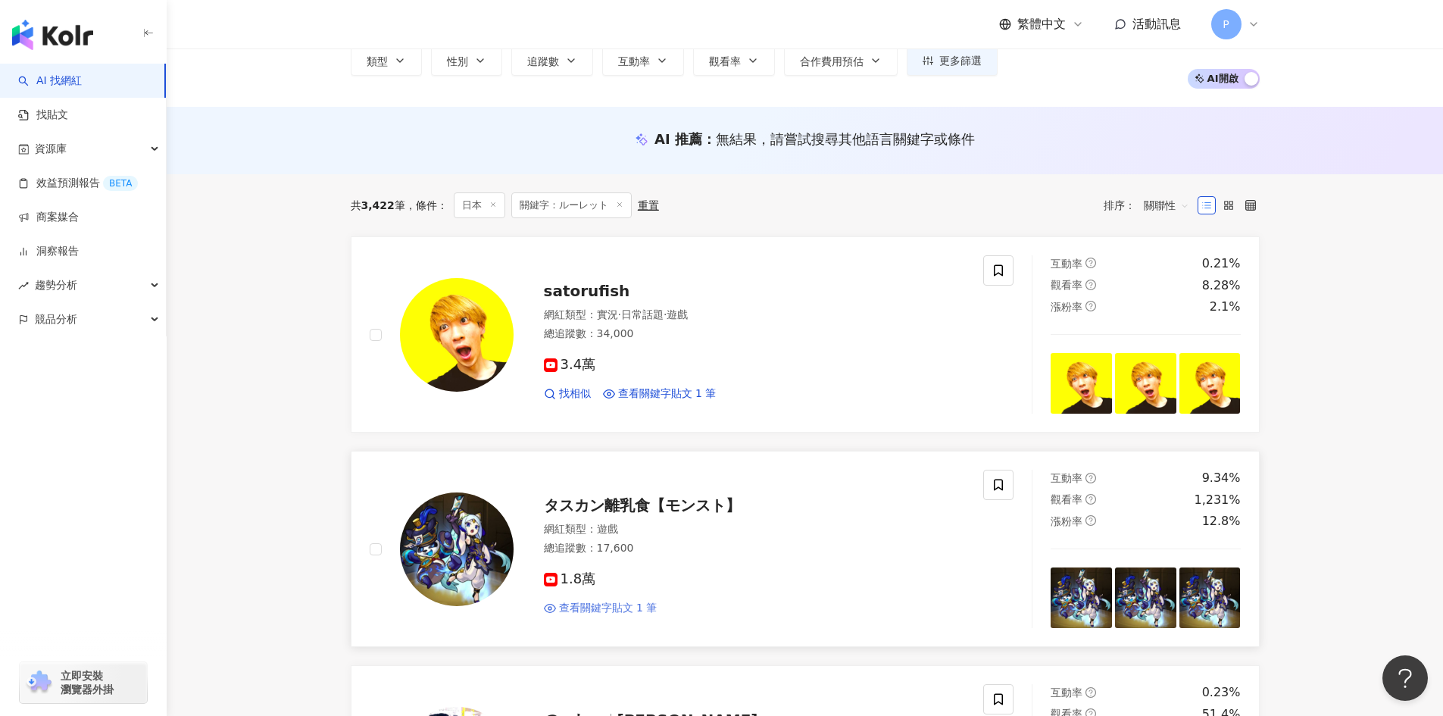
scroll to position [72, 0]
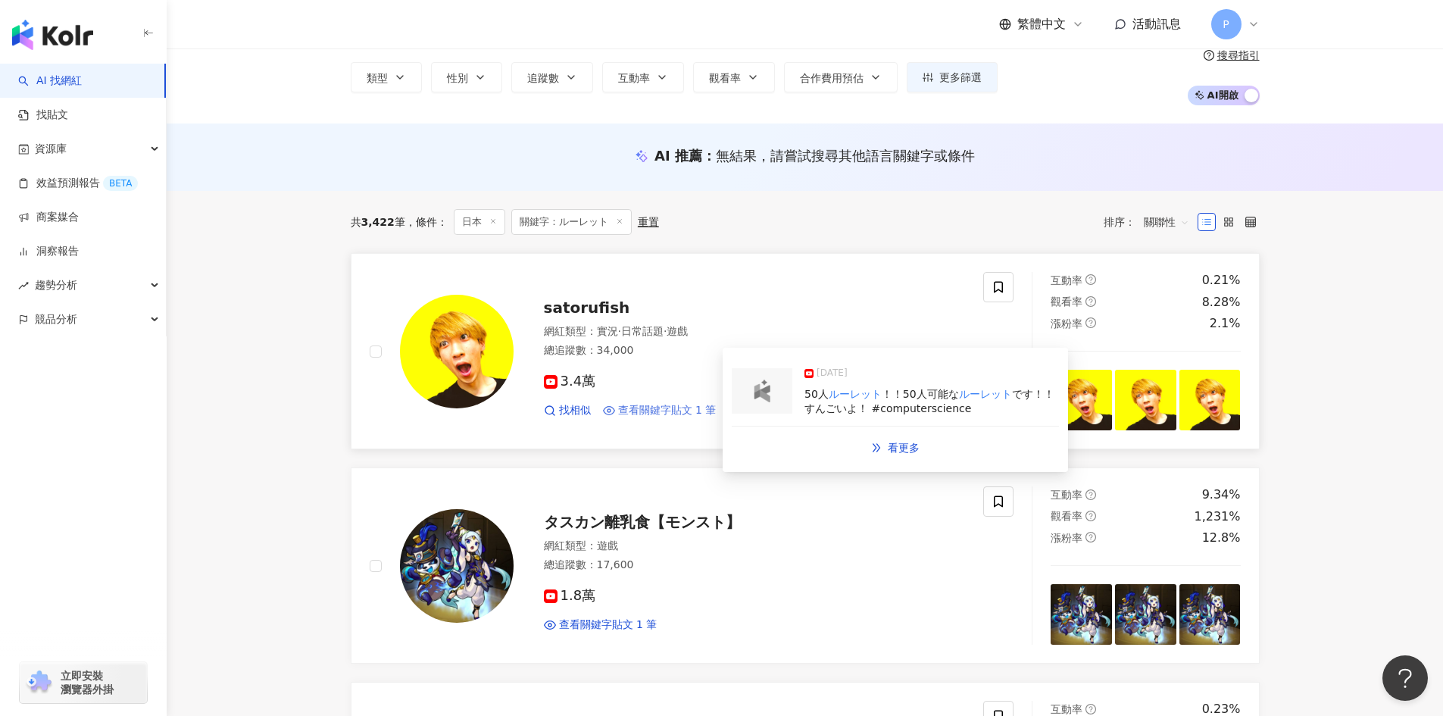
click at [640, 404] on span "查看關鍵字貼文 1 筆" at bounding box center [667, 410] width 98 height 15
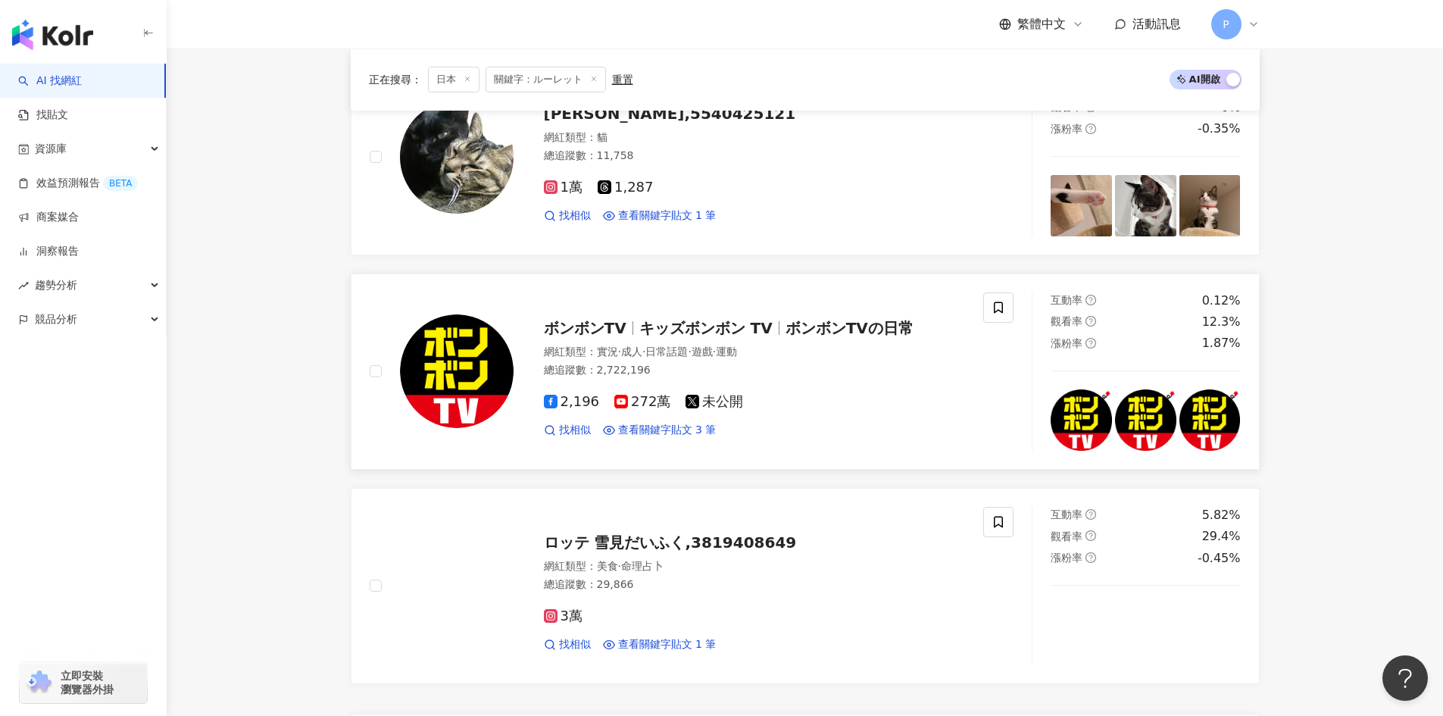
scroll to position [2269, 0]
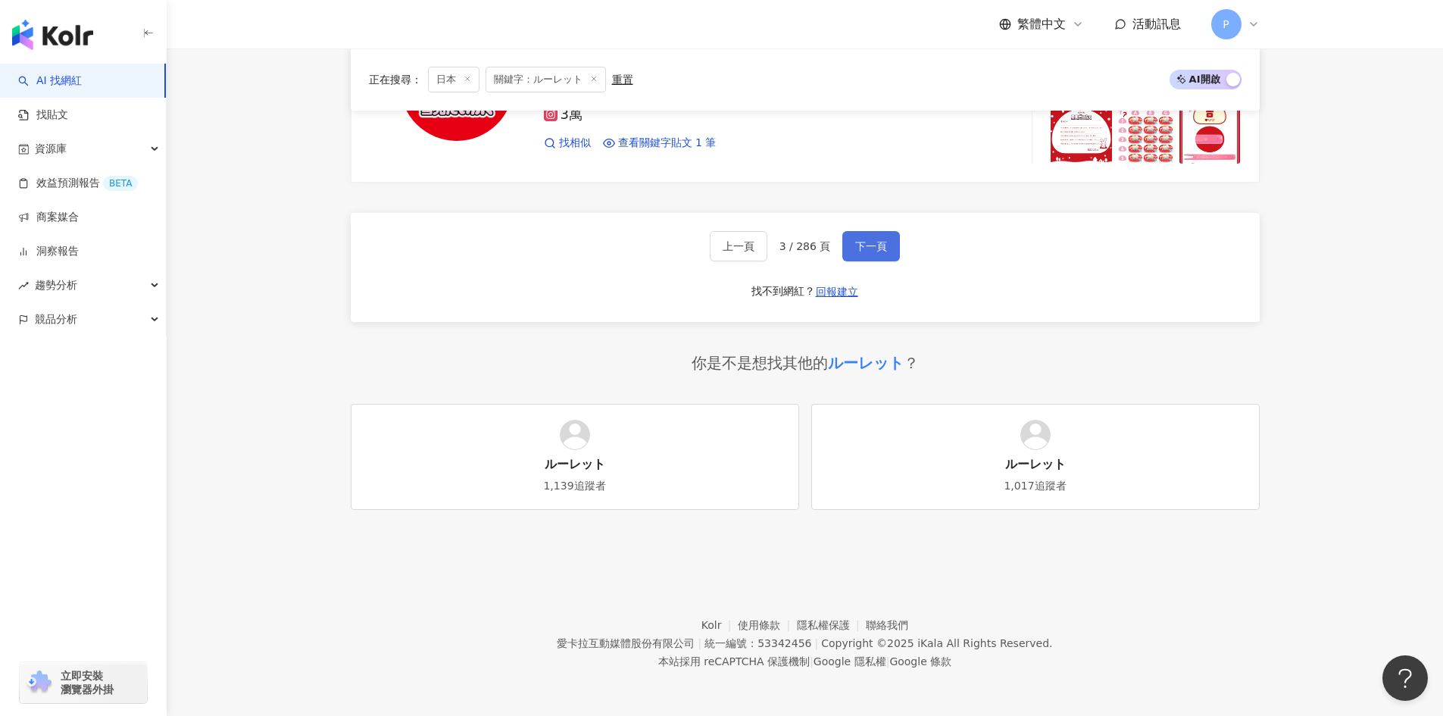
click at [881, 251] on span "下一頁" at bounding box center [871, 246] width 32 height 12
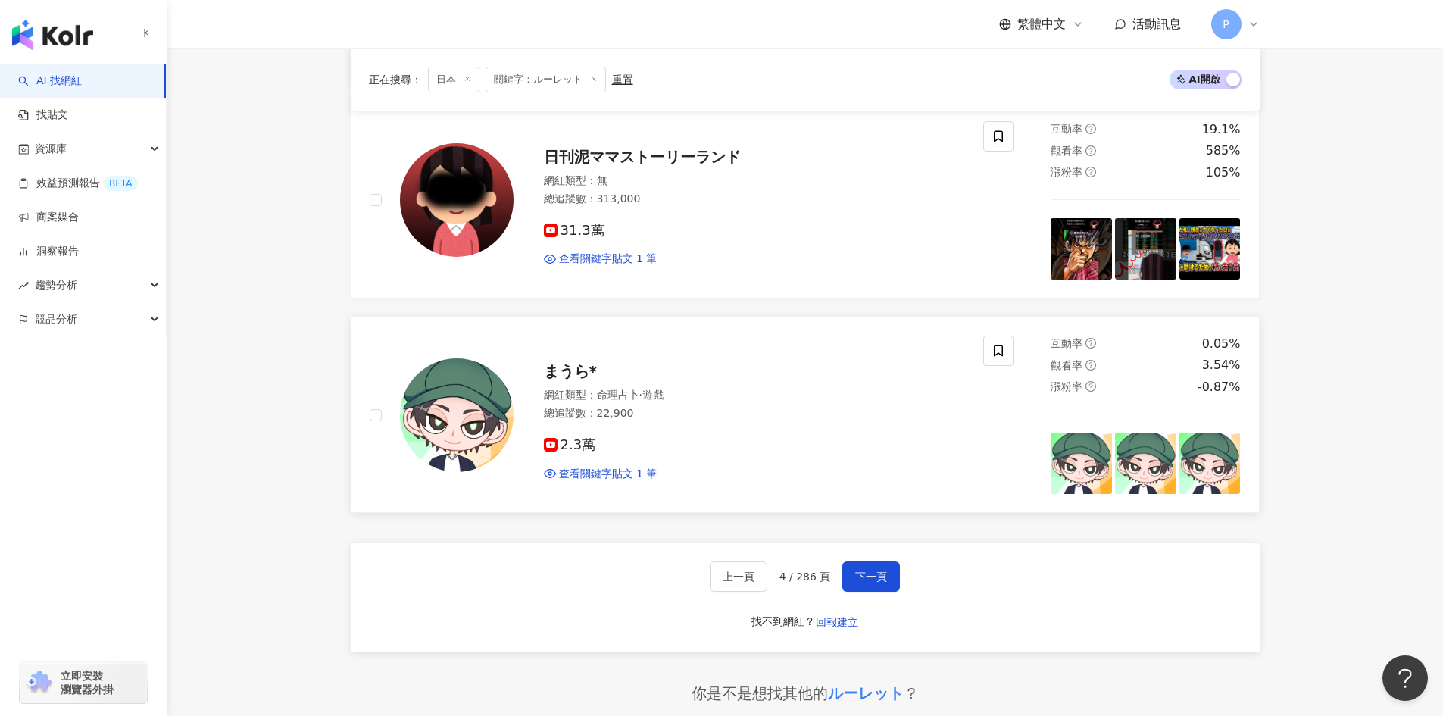
scroll to position [2424, 0]
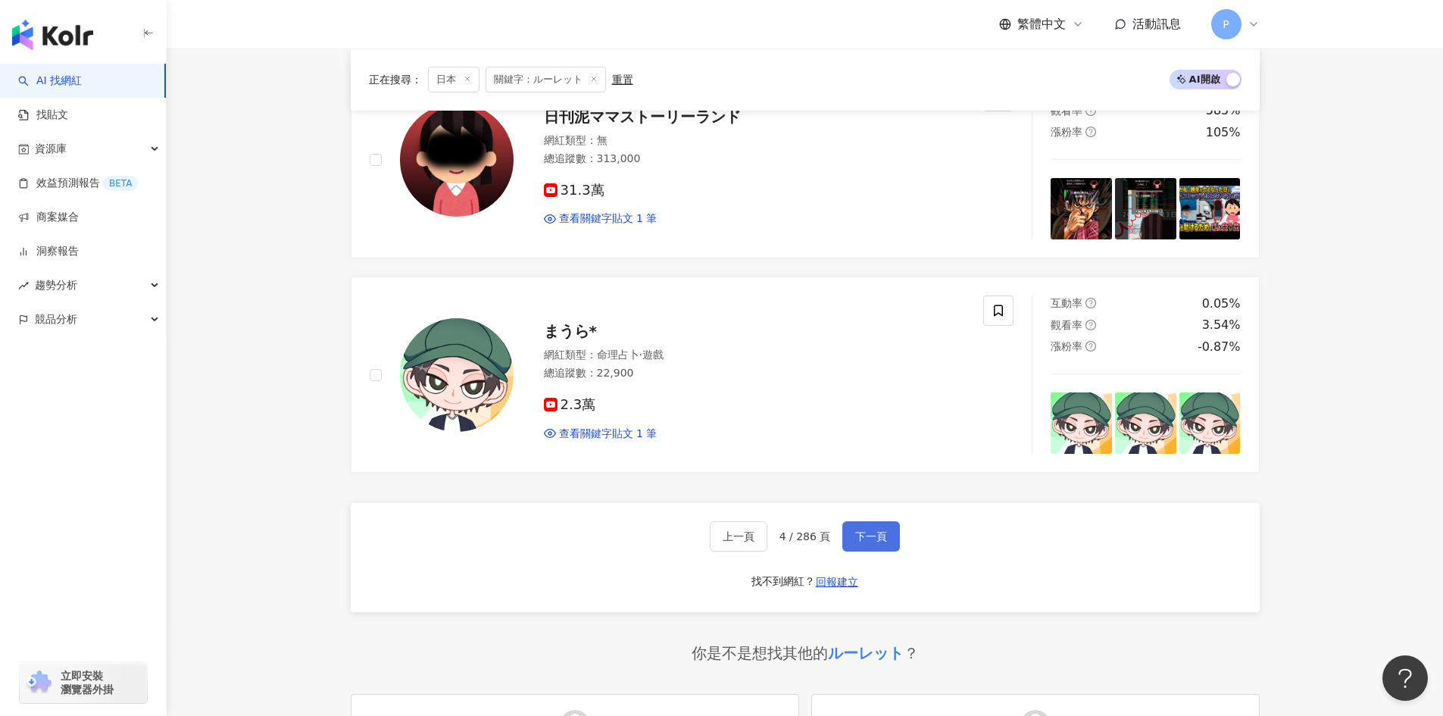
click at [864, 530] on span "下一頁" at bounding box center [871, 536] width 32 height 12
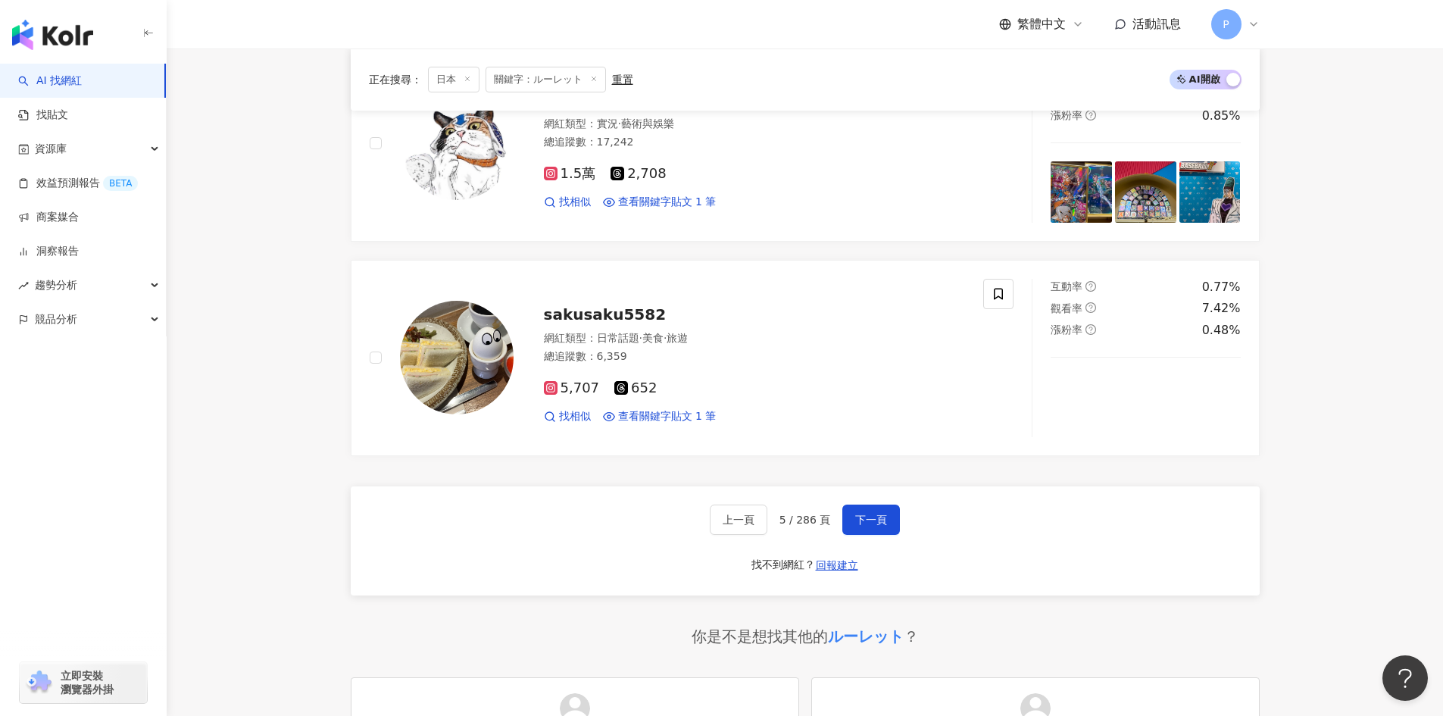
scroll to position [2273, 0]
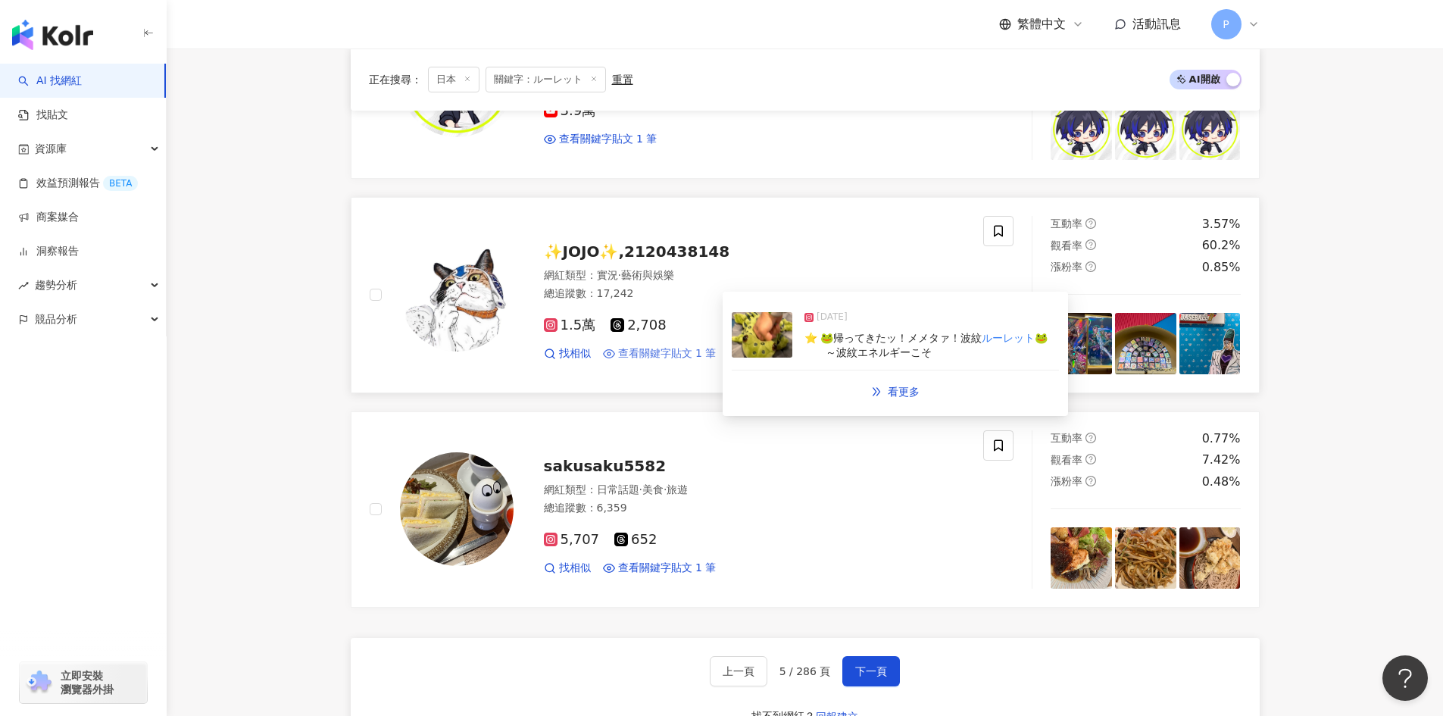
click at [683, 351] on span "查看關鍵字貼文 1 筆" at bounding box center [667, 353] width 98 height 15
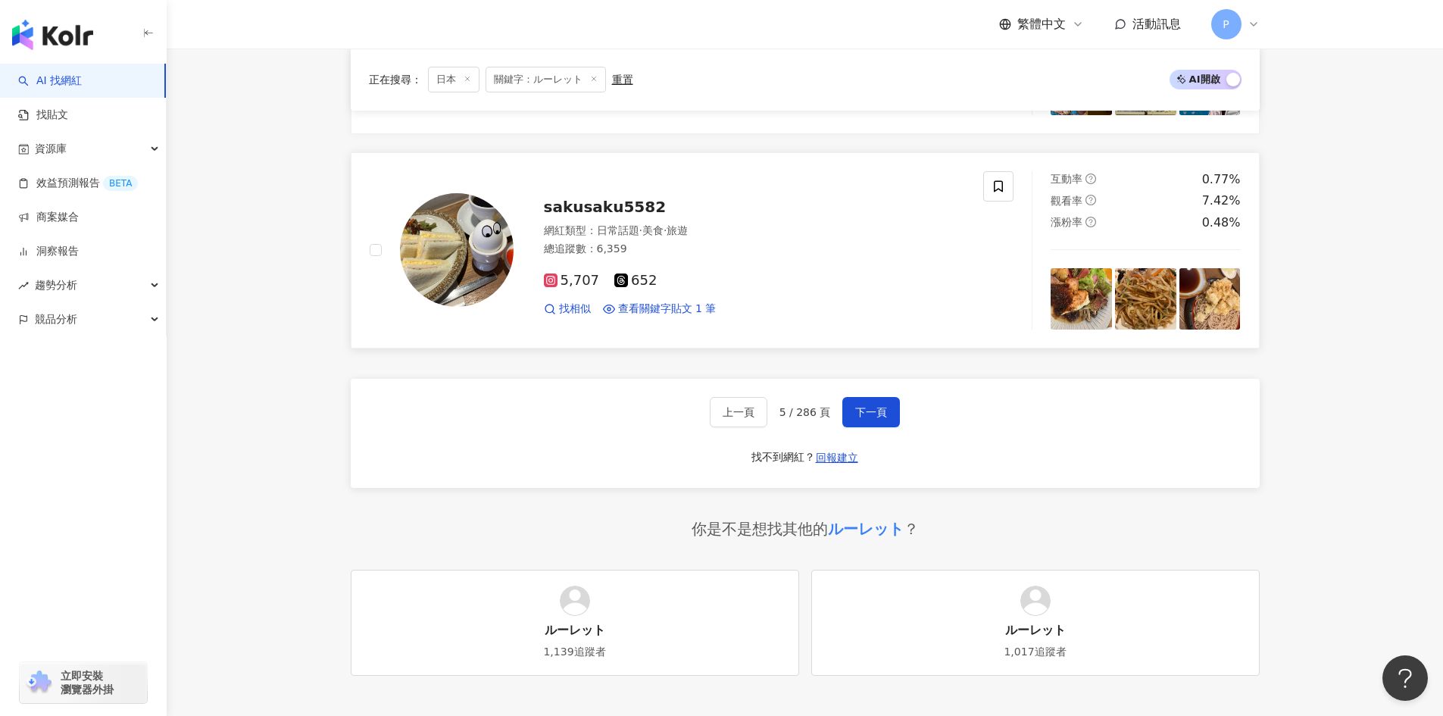
scroll to position [2319, 0]
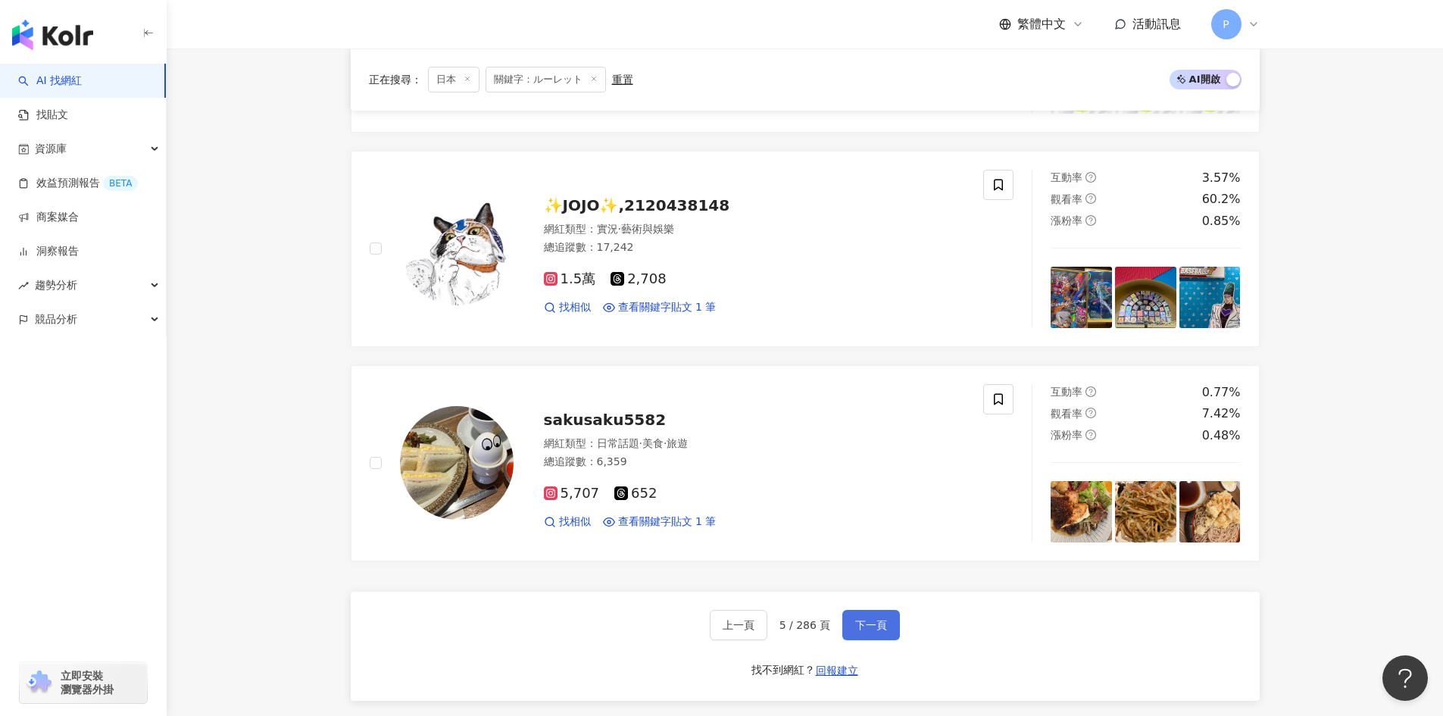
click at [859, 626] on span "下一頁" at bounding box center [871, 625] width 32 height 12
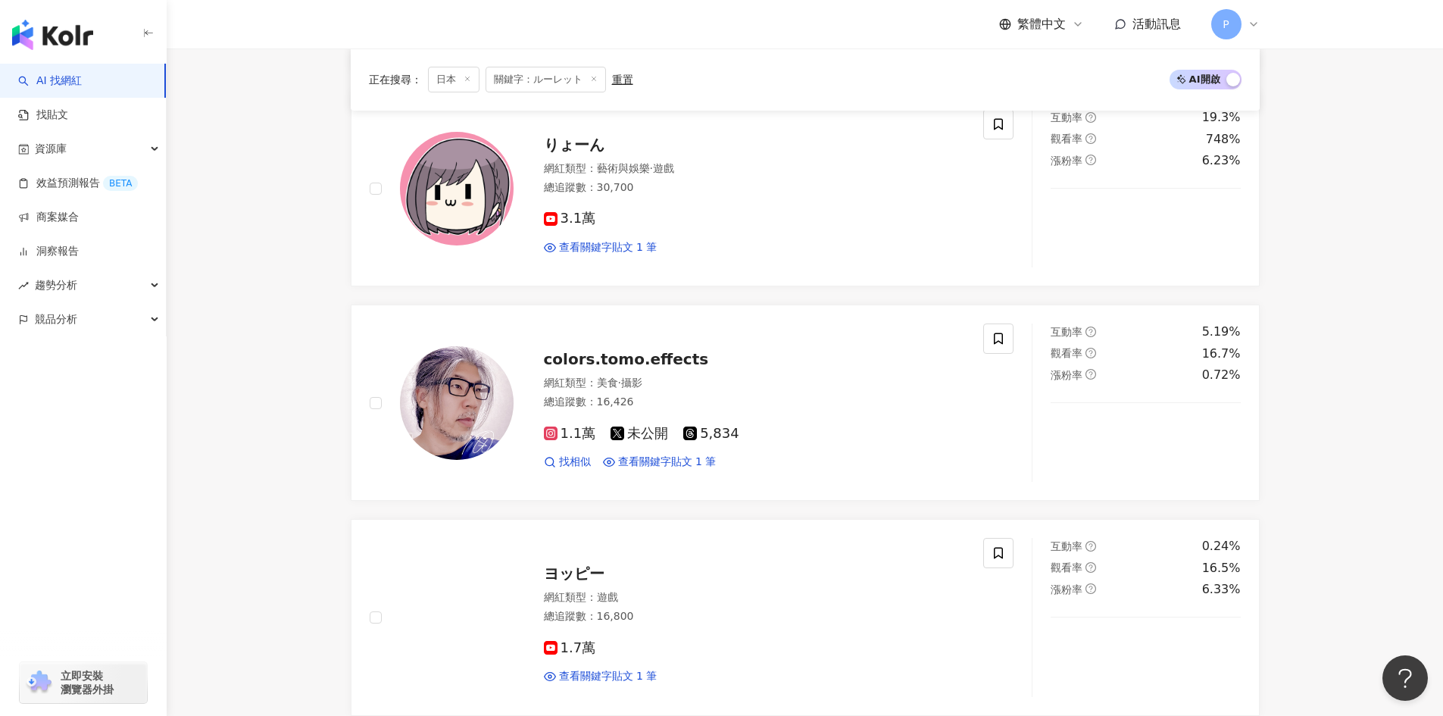
scroll to position [2351, 0]
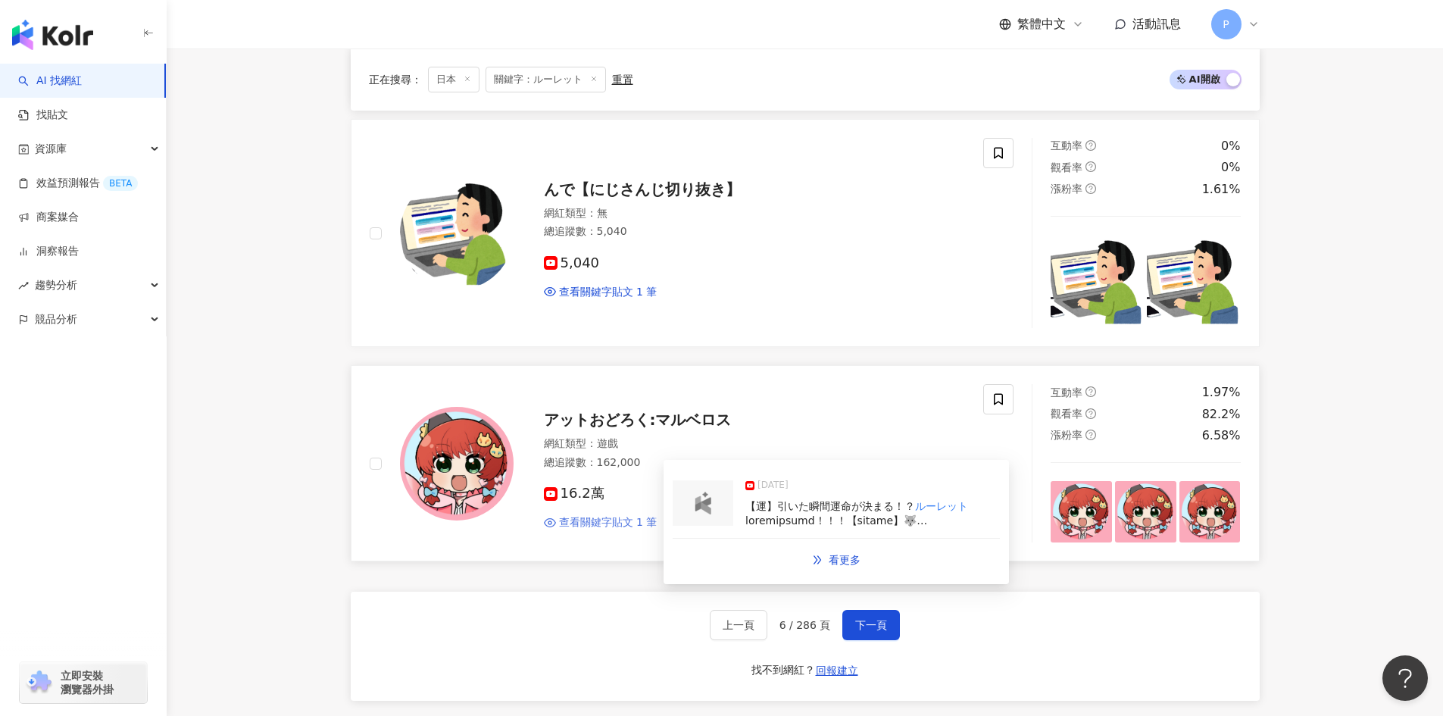
click at [615, 522] on span "查看關鍵字貼文 1 筆" at bounding box center [608, 522] width 98 height 15
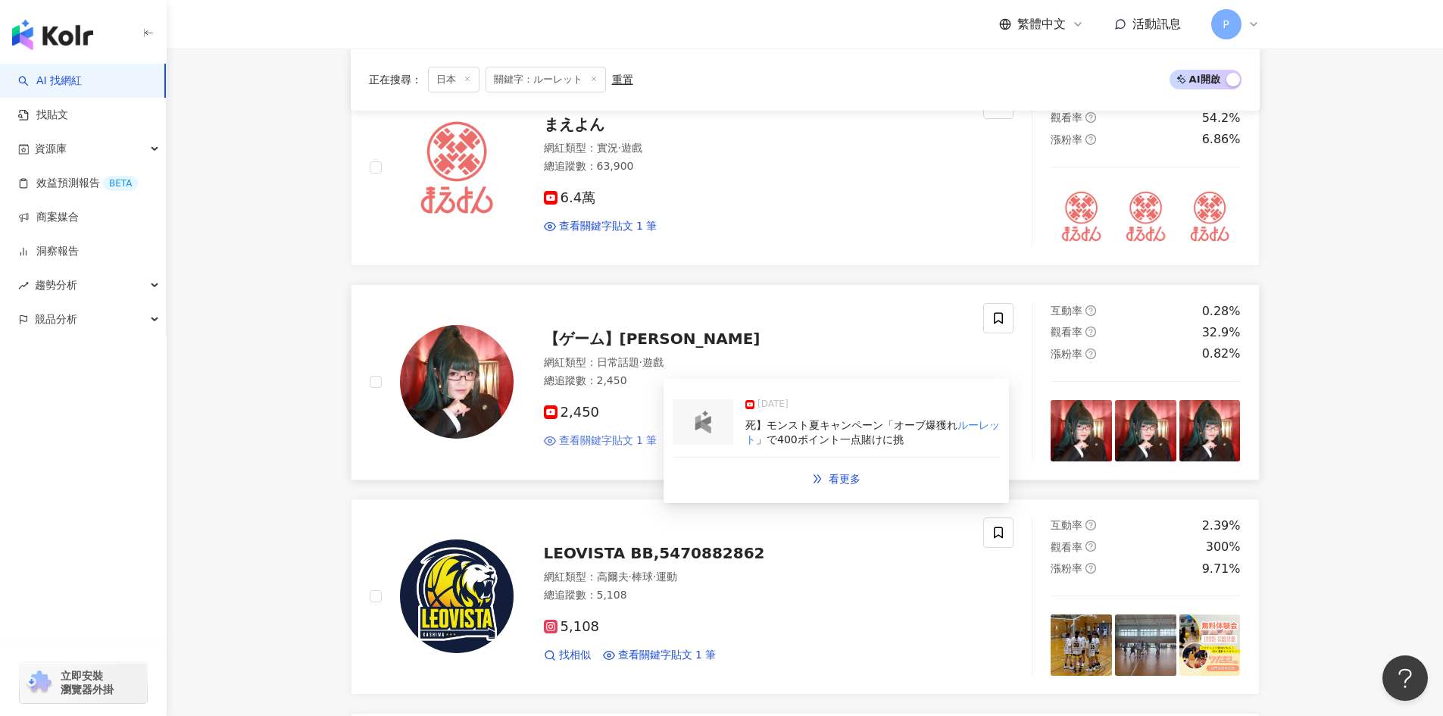
scroll to position [1669, 0]
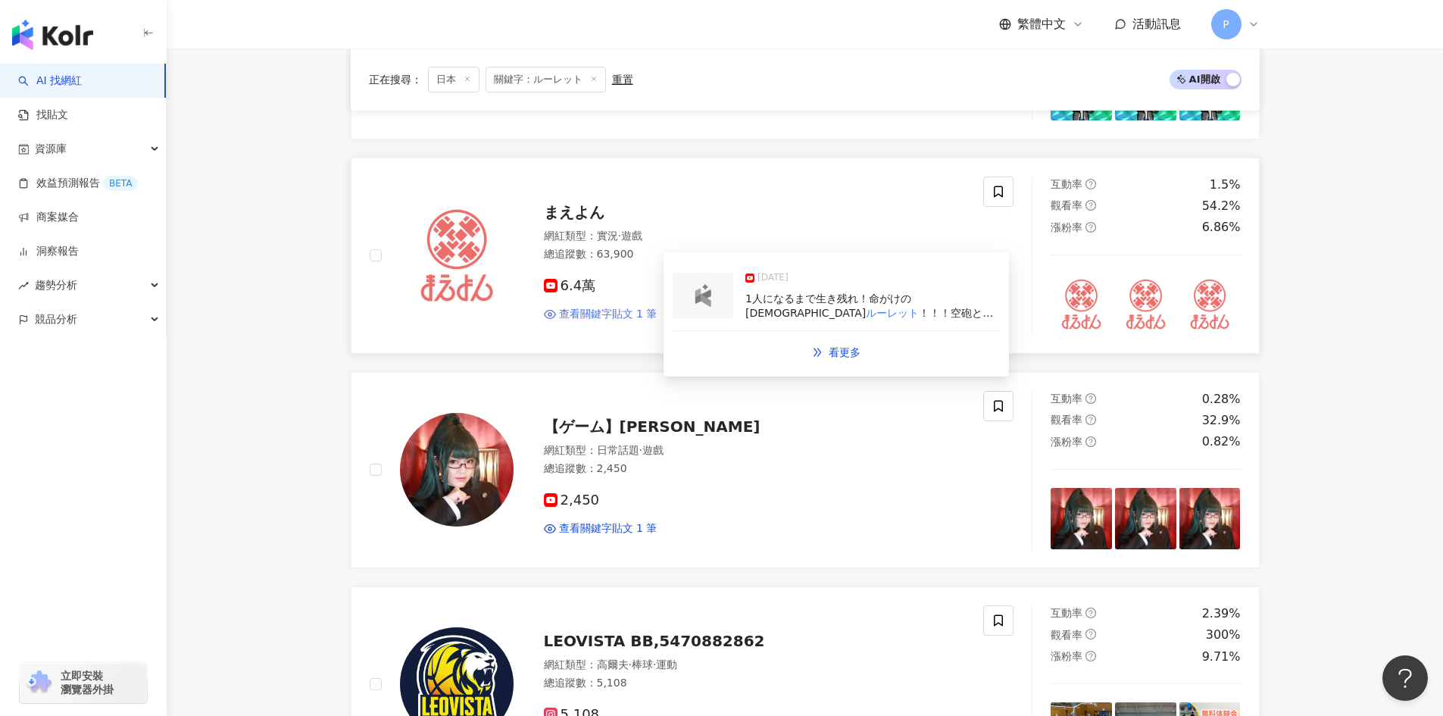
click at [589, 318] on span "查看關鍵字貼文 1 筆" at bounding box center [608, 314] width 98 height 15
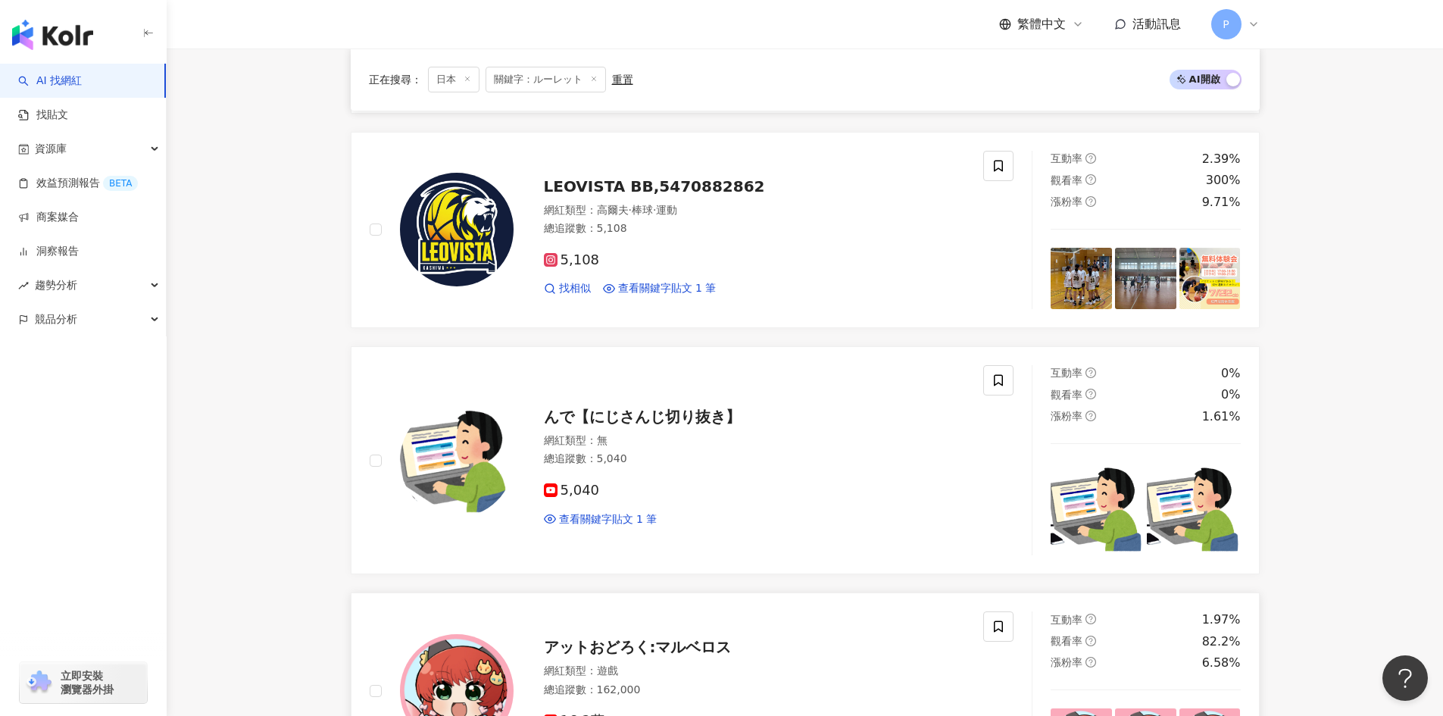
scroll to position [2729, 0]
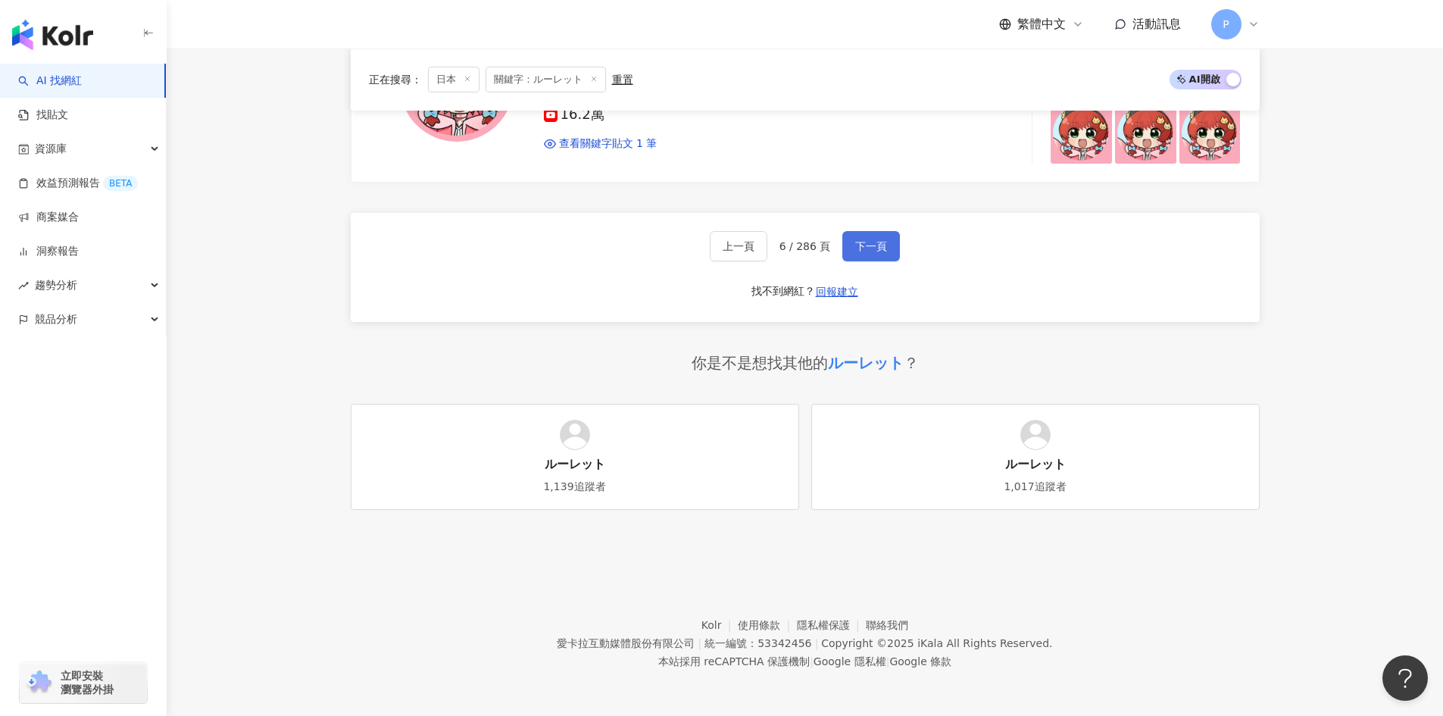
click at [870, 242] on span "下一頁" at bounding box center [871, 246] width 32 height 12
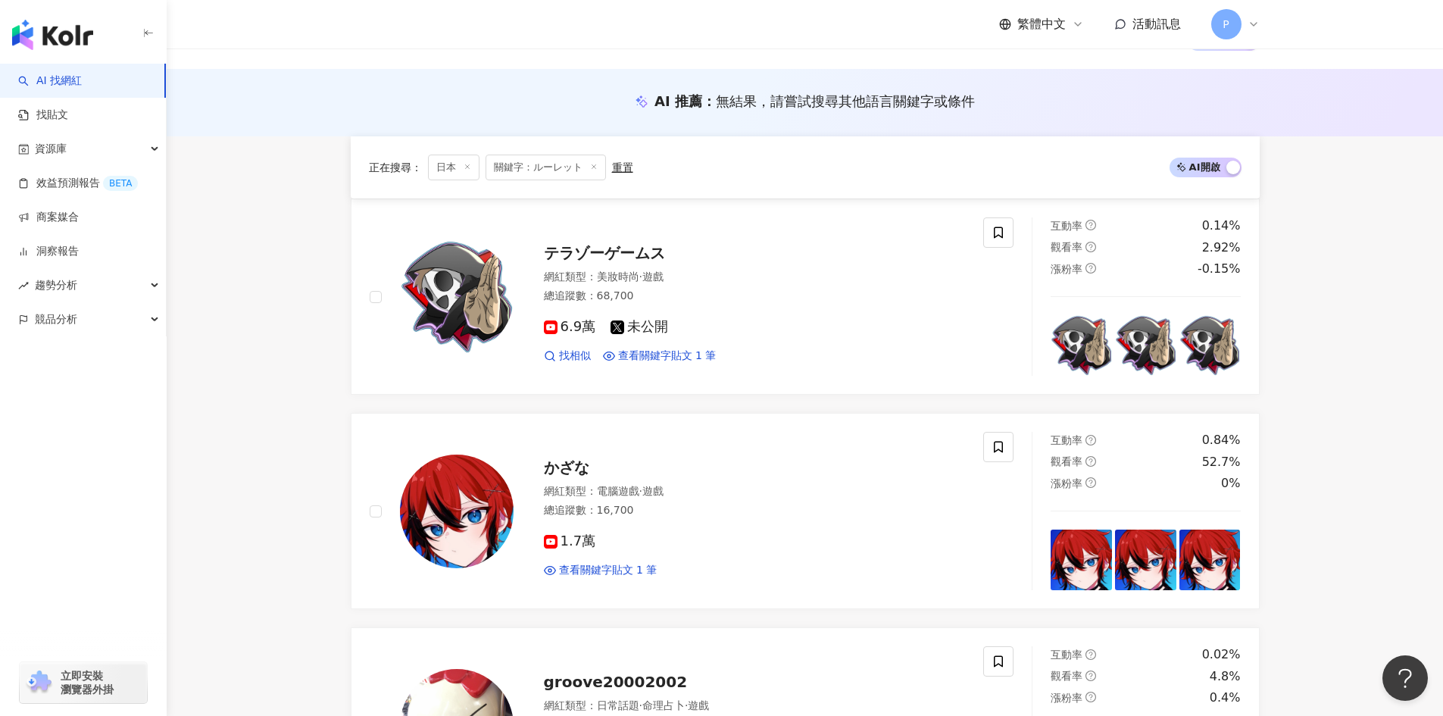
scroll to position [122, 0]
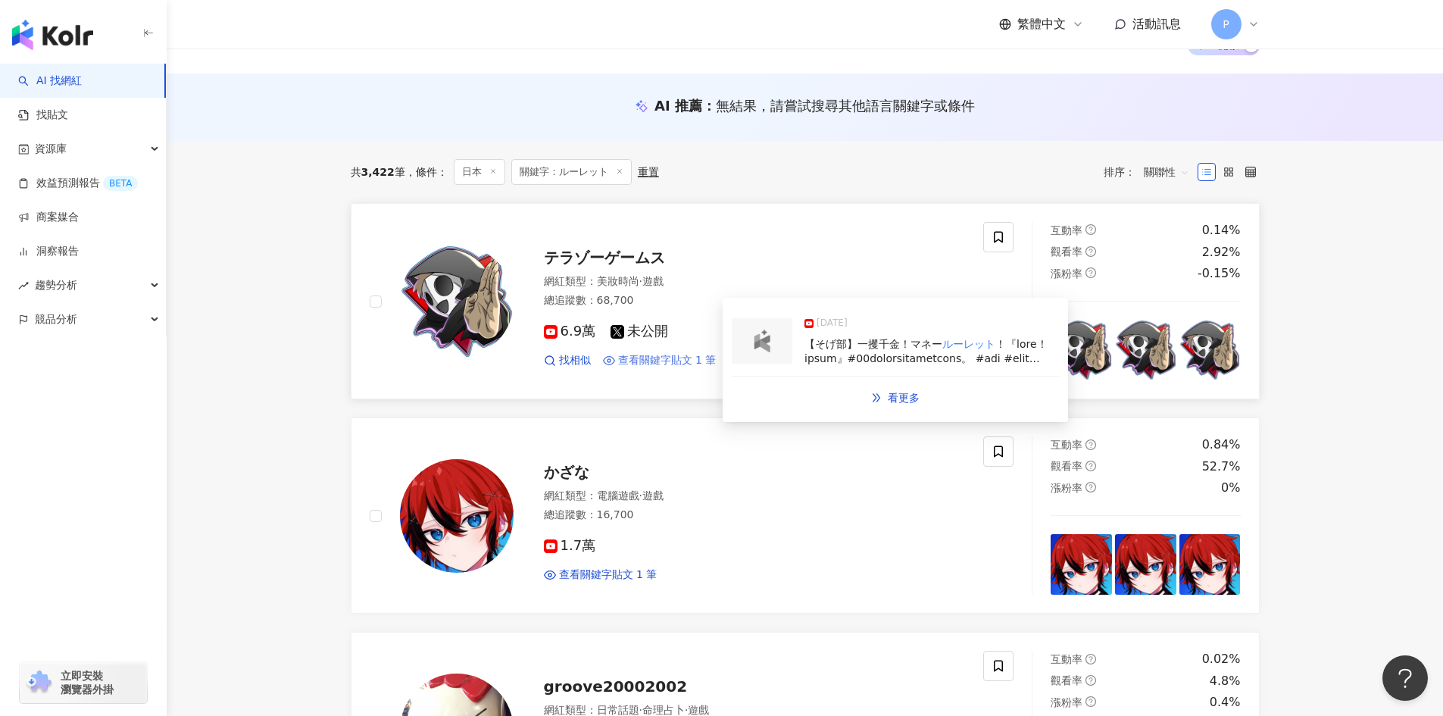
click at [665, 354] on span "查看關鍵字貼文 1 筆" at bounding box center [667, 360] width 98 height 15
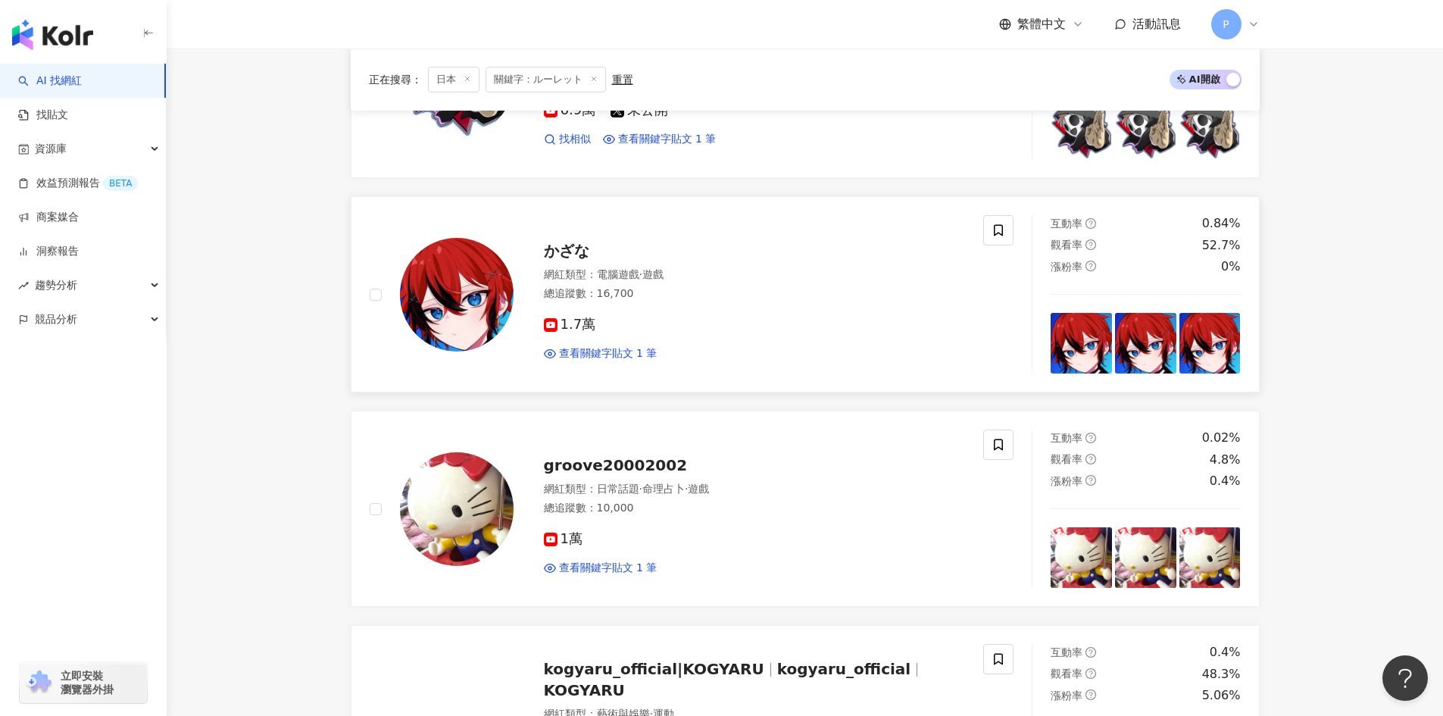
scroll to position [349, 0]
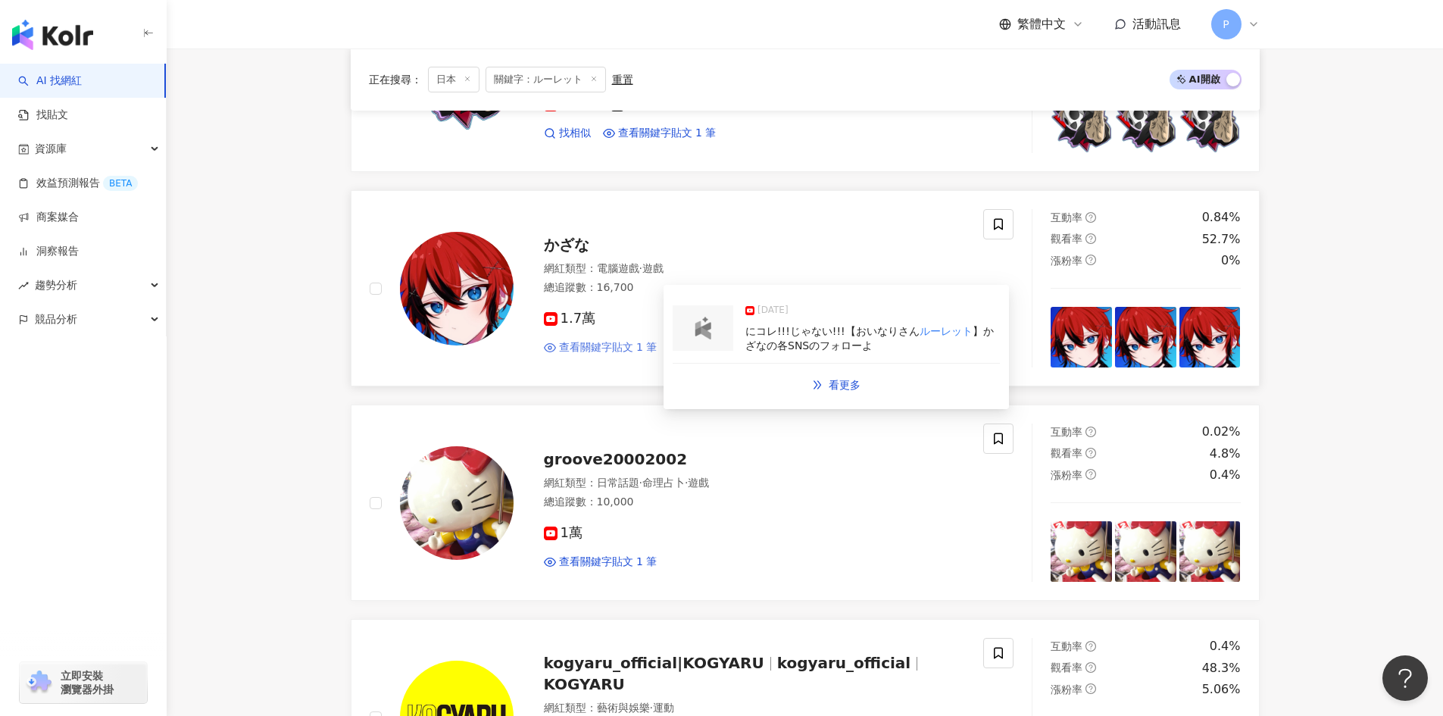
click at [636, 346] on span "查看關鍵字貼文 1 筆" at bounding box center [608, 347] width 98 height 15
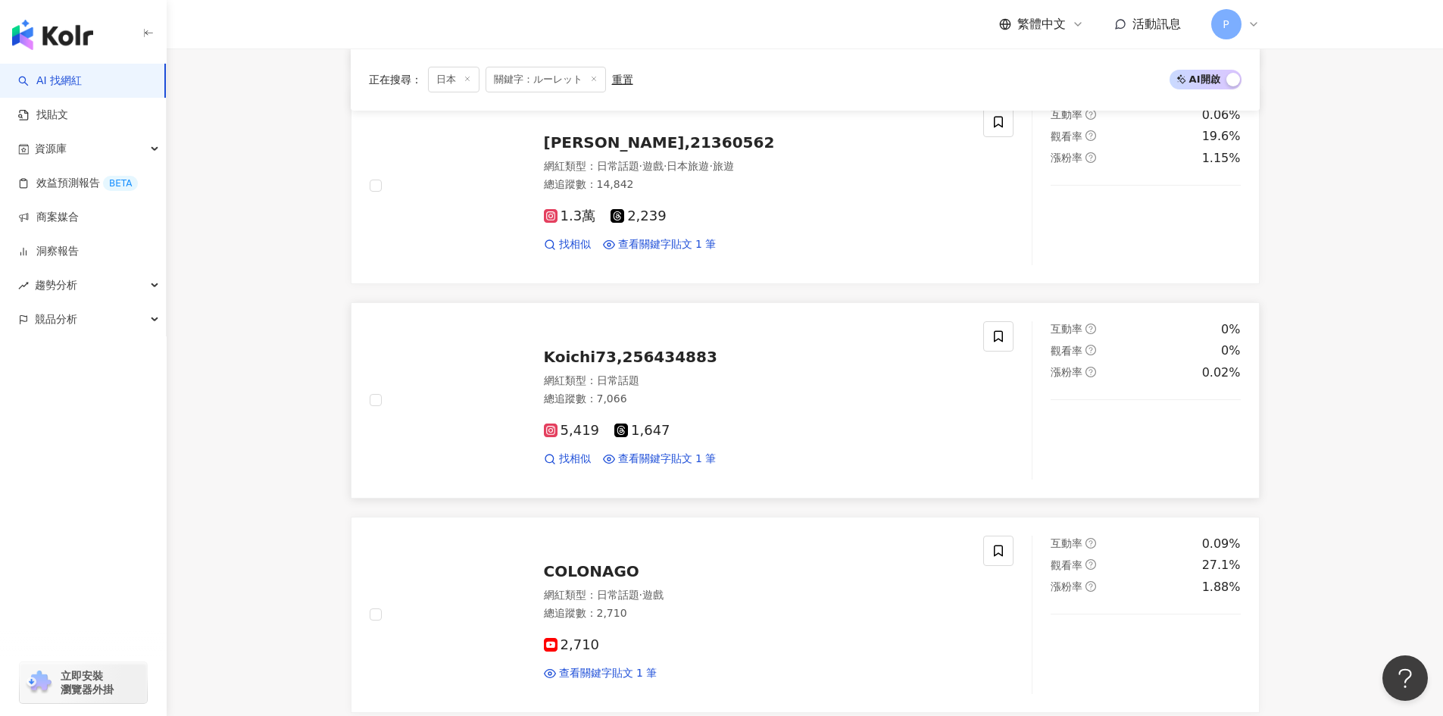
scroll to position [2698, 0]
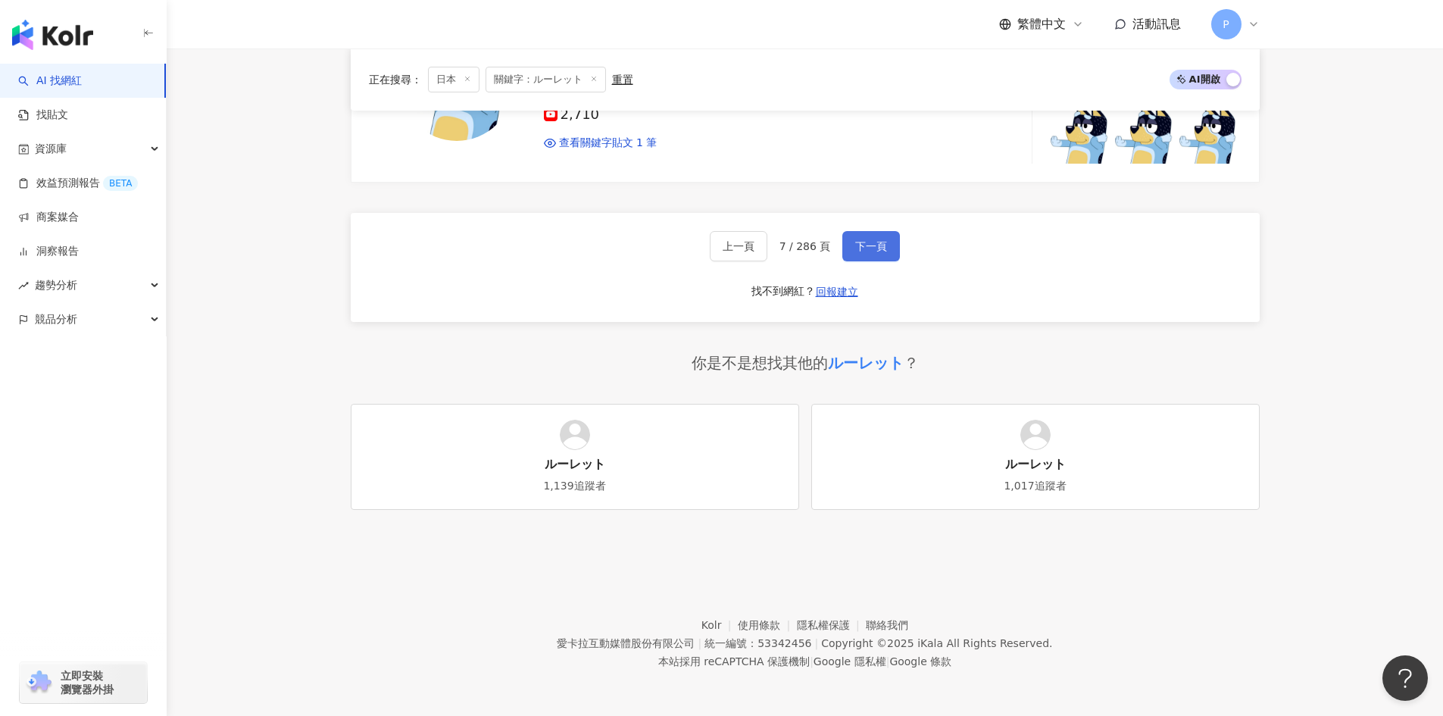
click at [869, 250] on span "下一頁" at bounding box center [871, 246] width 32 height 12
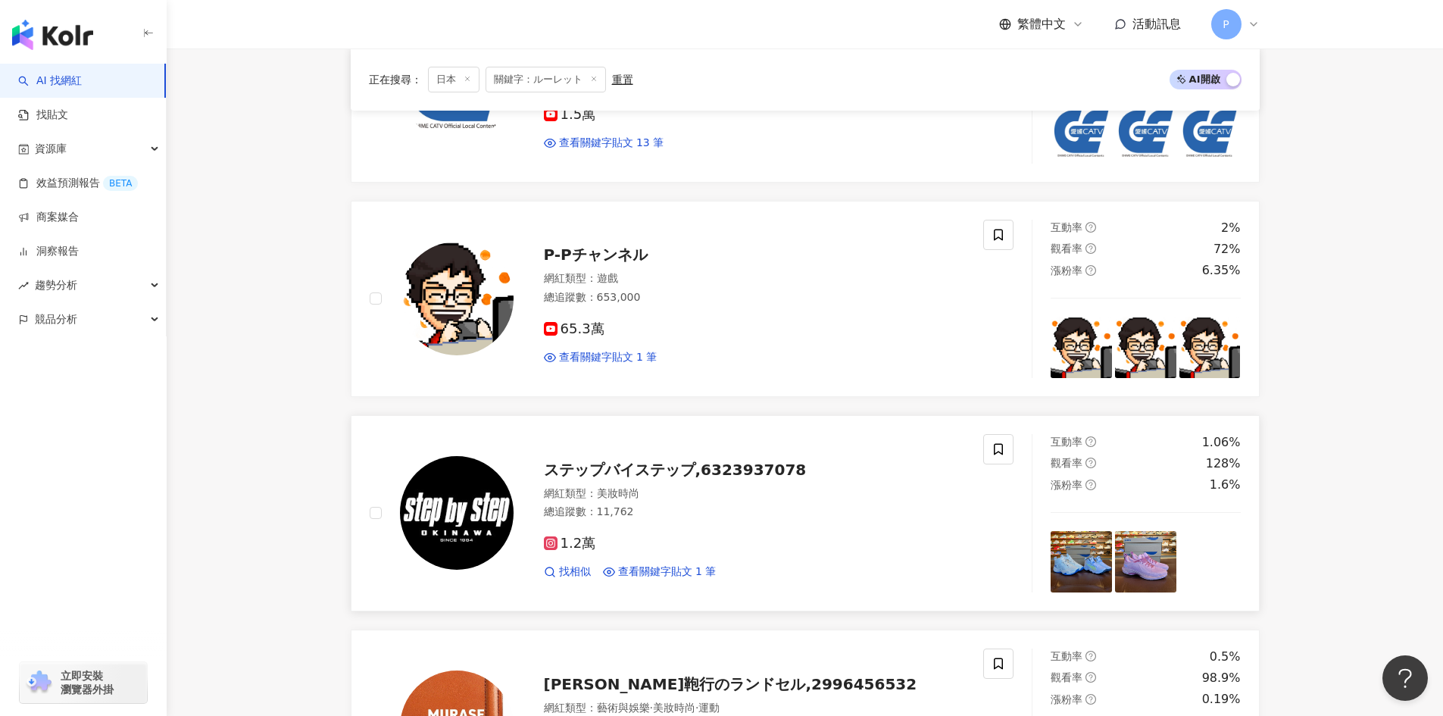
scroll to position [1410, 0]
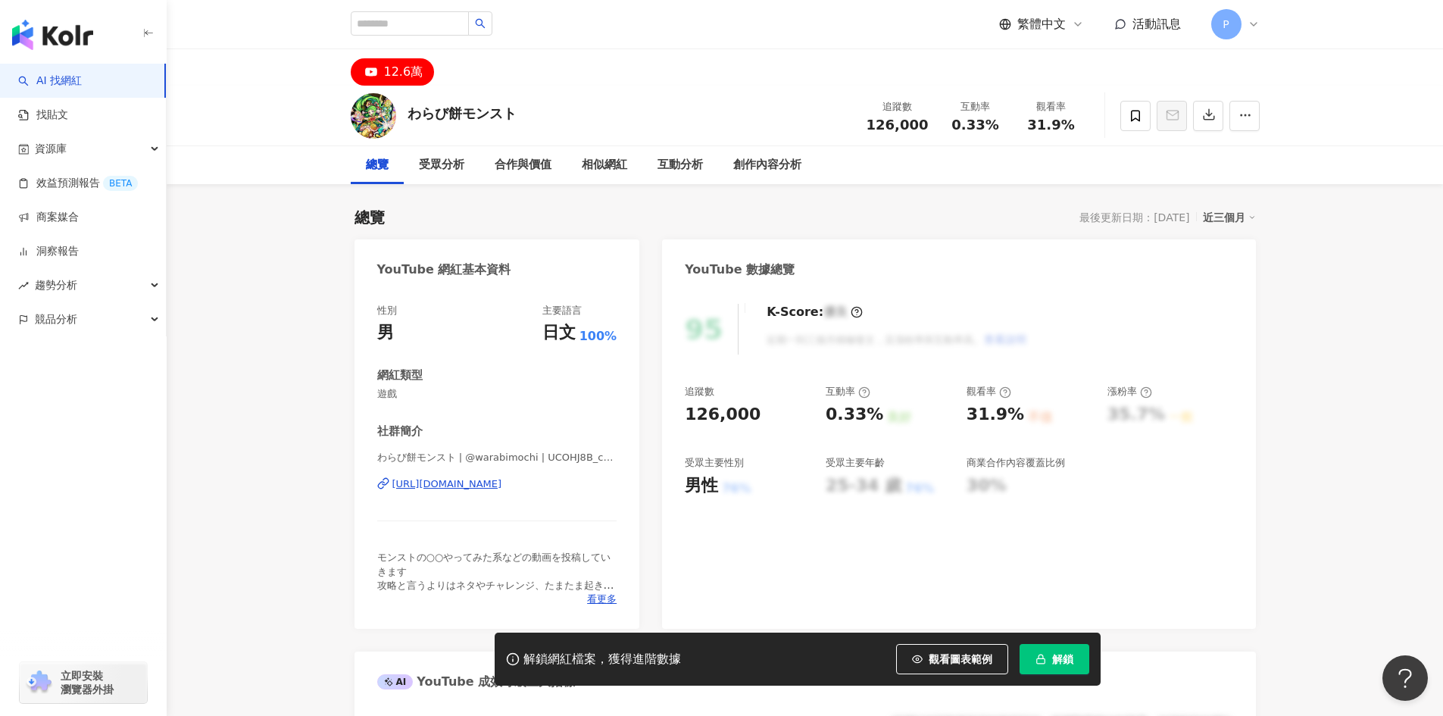
click at [460, 479] on div "[URL][DOMAIN_NAME]" at bounding box center [447, 484] width 110 height 14
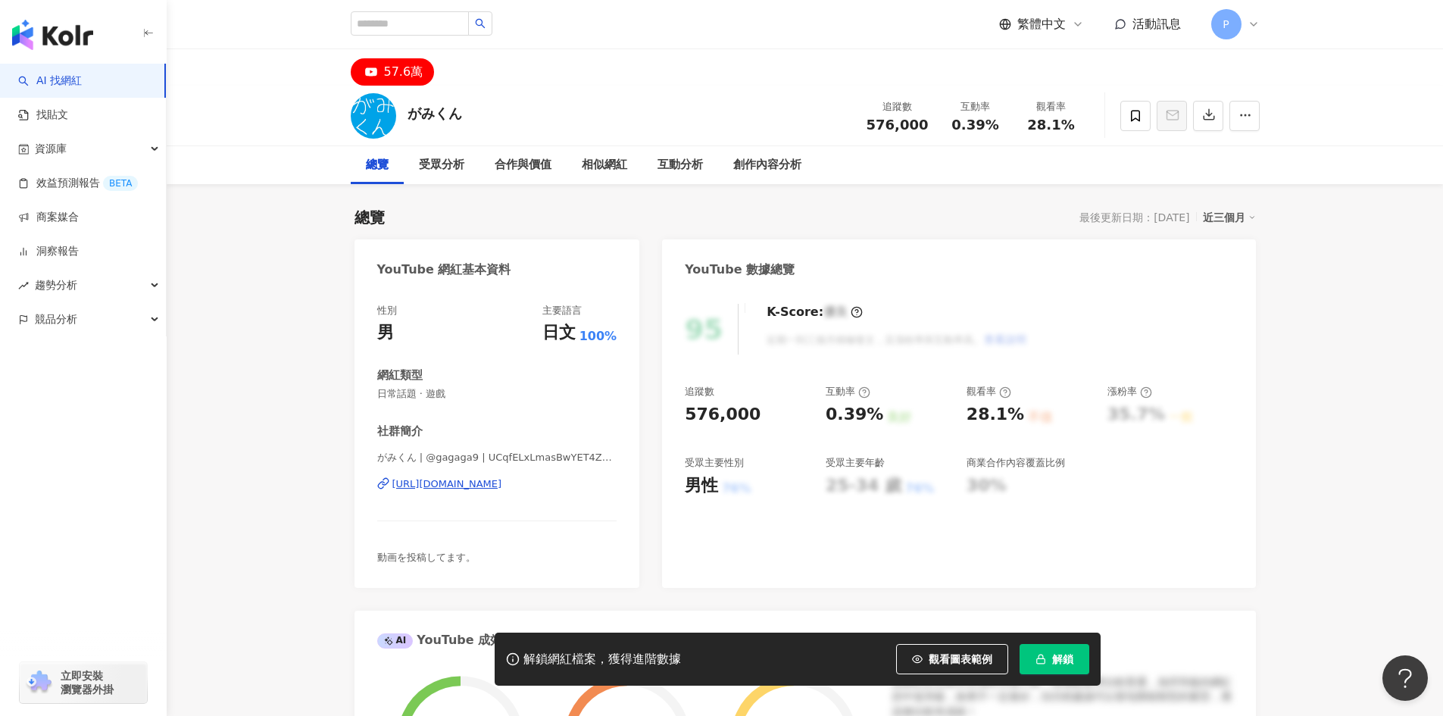
click at [502, 487] on div "https://www.youtube.com/channel/UCqfELxLmasBwYET4ZAMfMqA" at bounding box center [447, 484] width 110 height 14
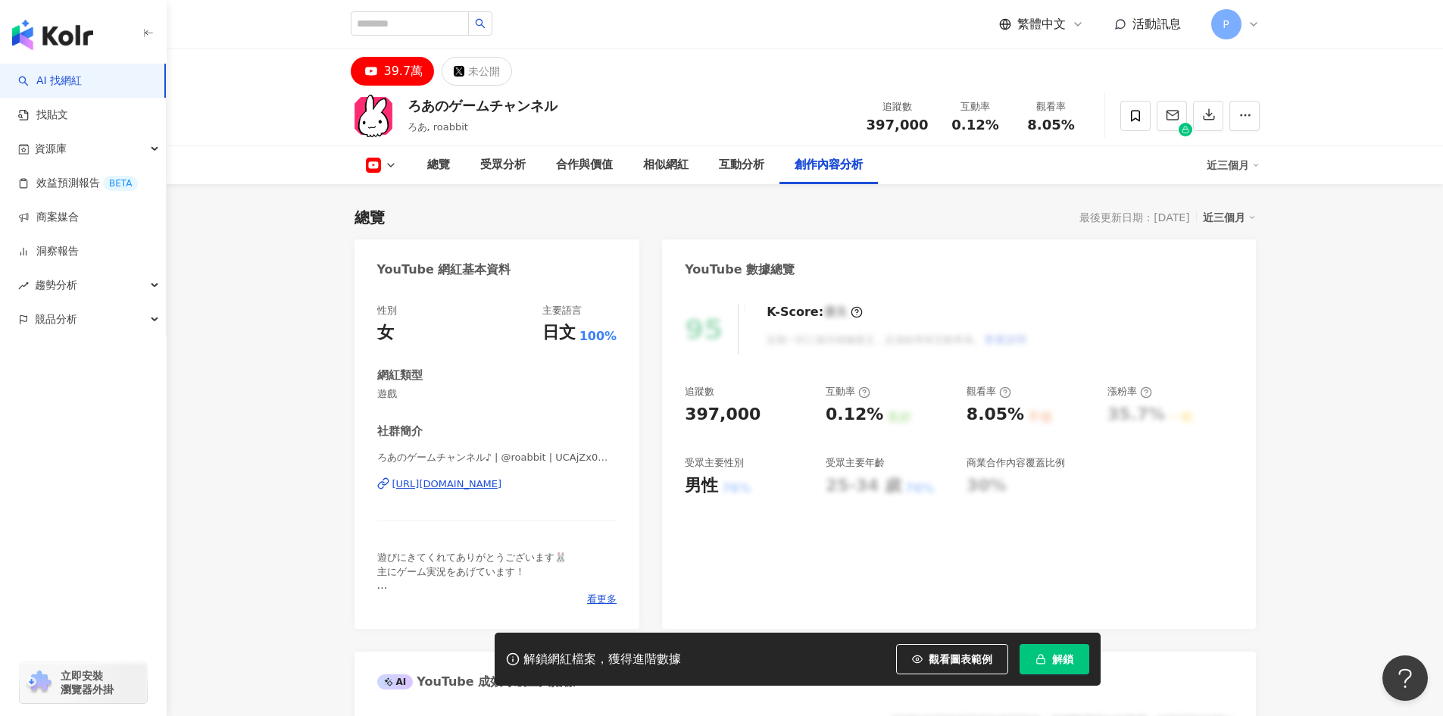
scroll to position [4101, 0]
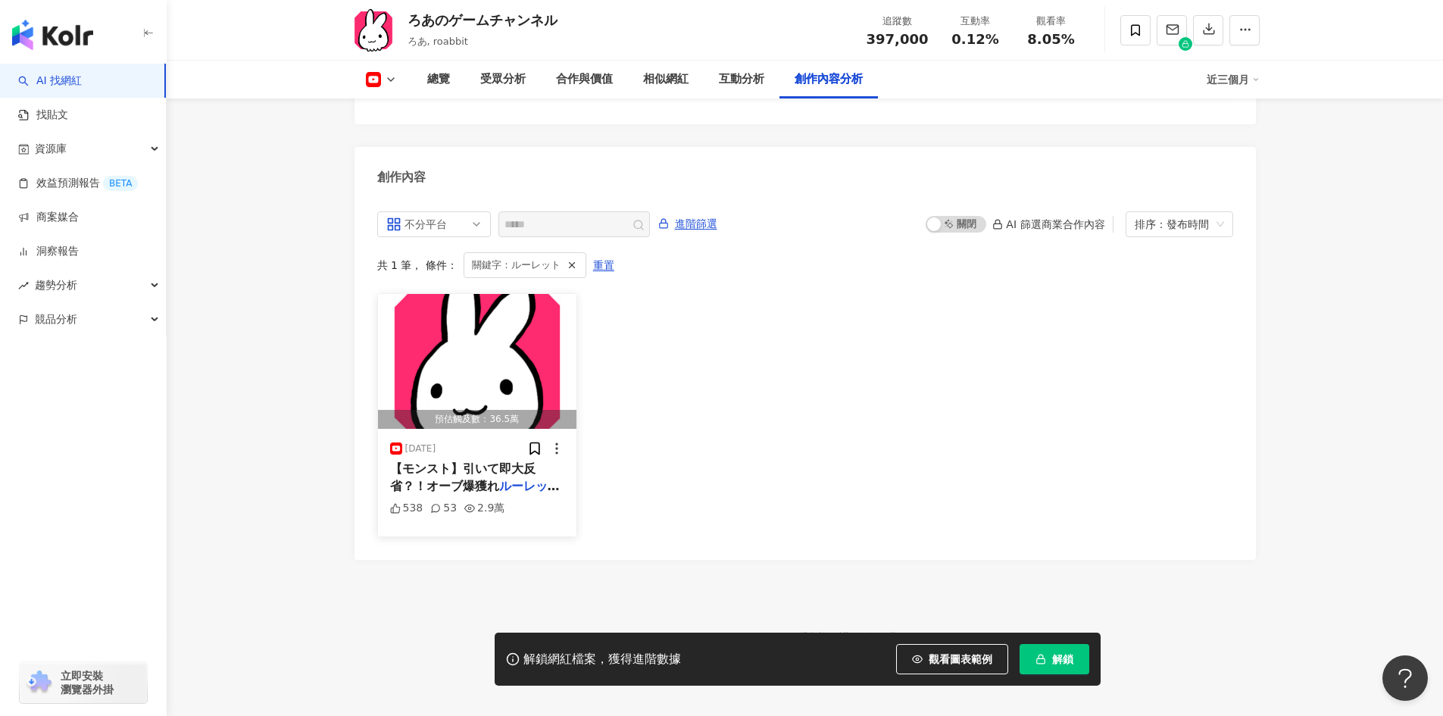
click at [462, 352] on img "button" at bounding box center [477, 361] width 199 height 135
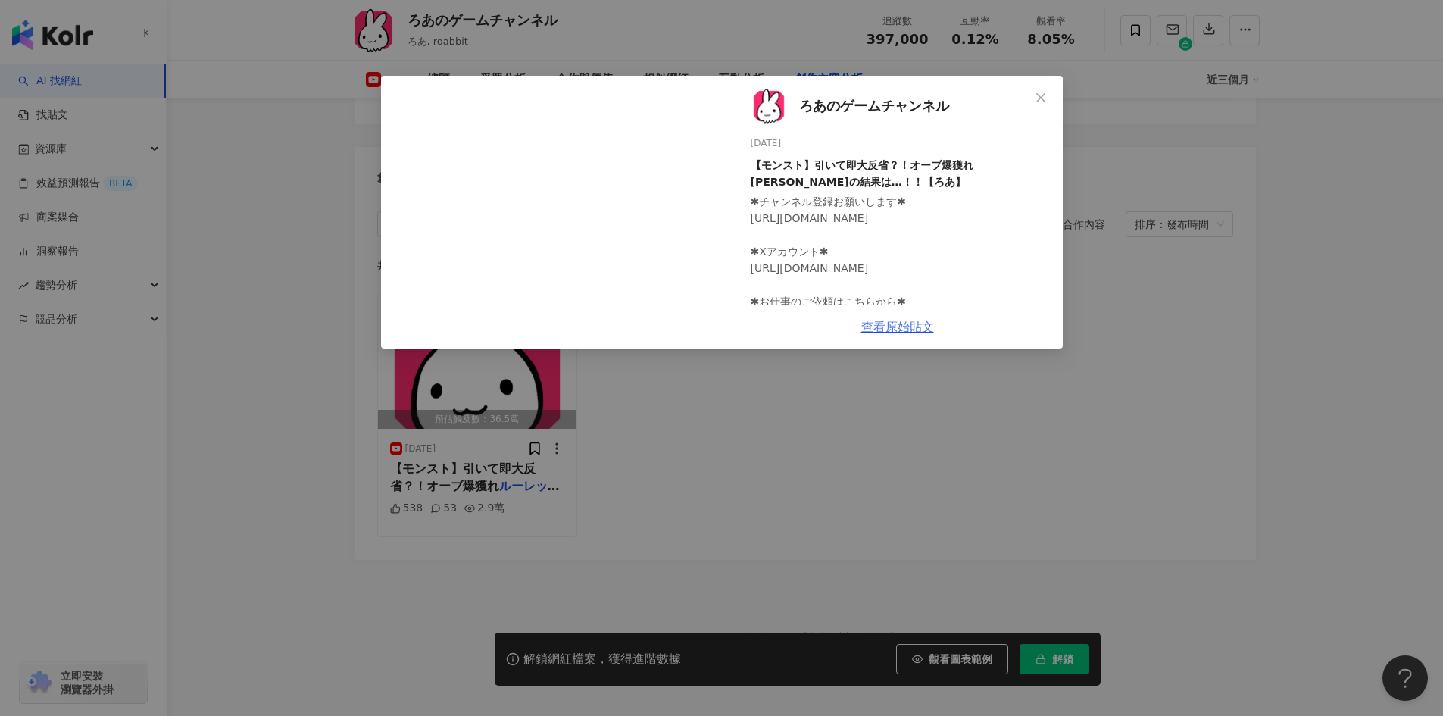
click at [891, 329] on link "查看原始貼文" at bounding box center [897, 327] width 73 height 14
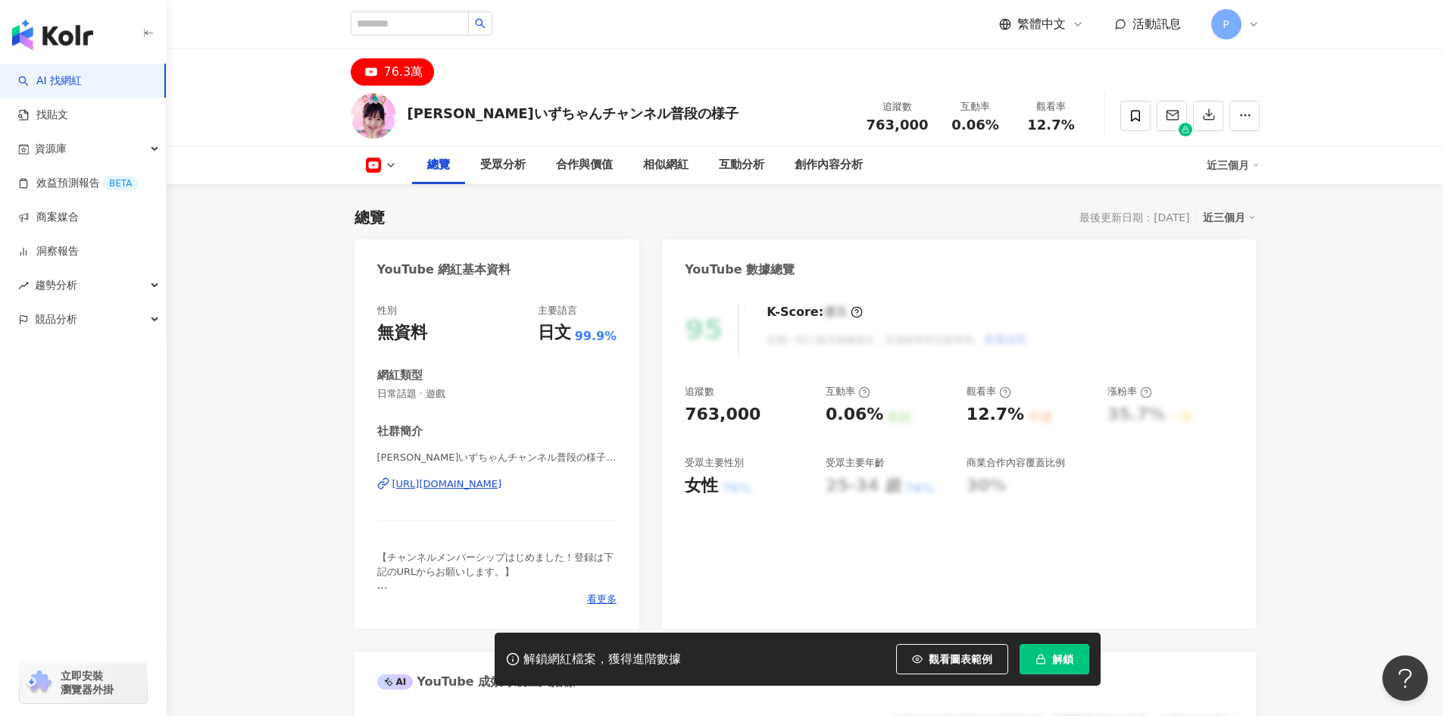
scroll to position [76, 0]
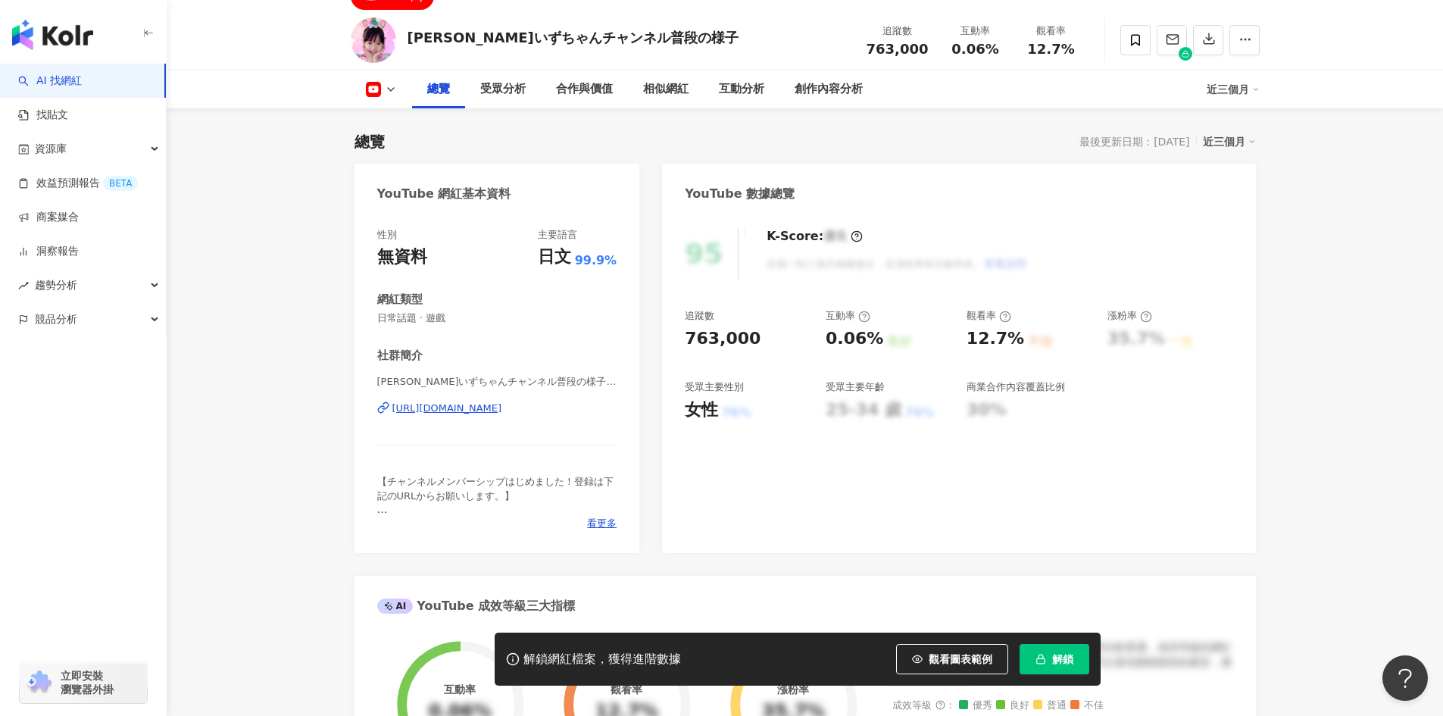
click at [502, 409] on div "https://www.youtube.com/channel/UCgGykRbiYmUufFZ3gSIdq8A" at bounding box center [447, 408] width 110 height 14
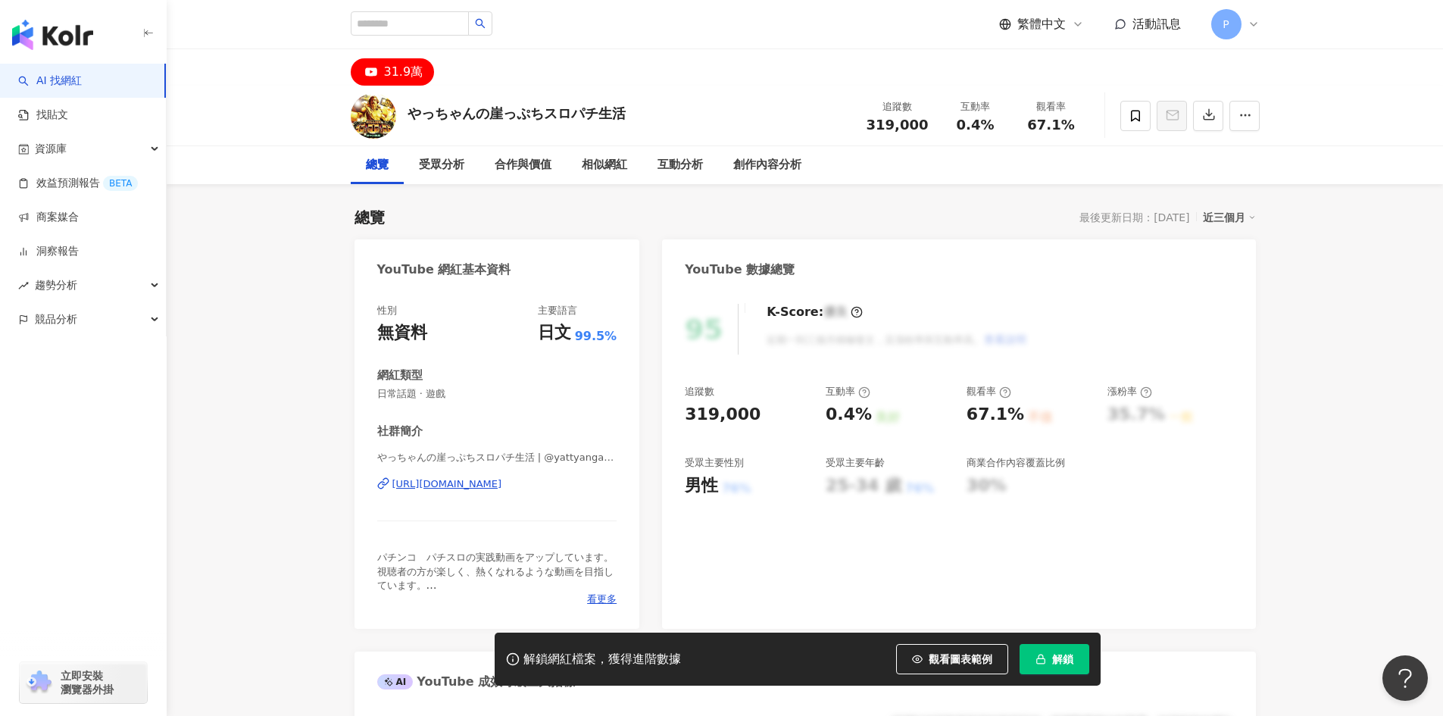
click at [470, 486] on div "[URL][DOMAIN_NAME]" at bounding box center [447, 484] width 110 height 14
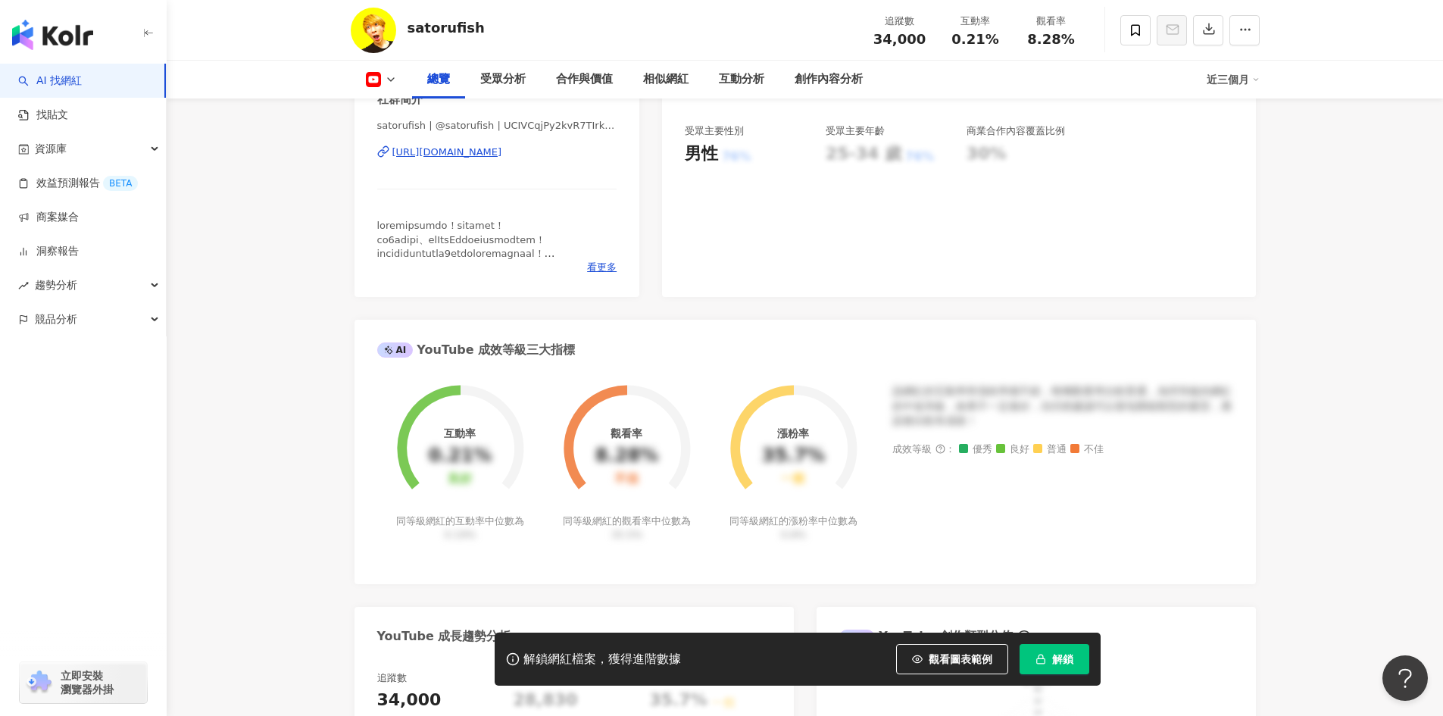
scroll to position [11, 0]
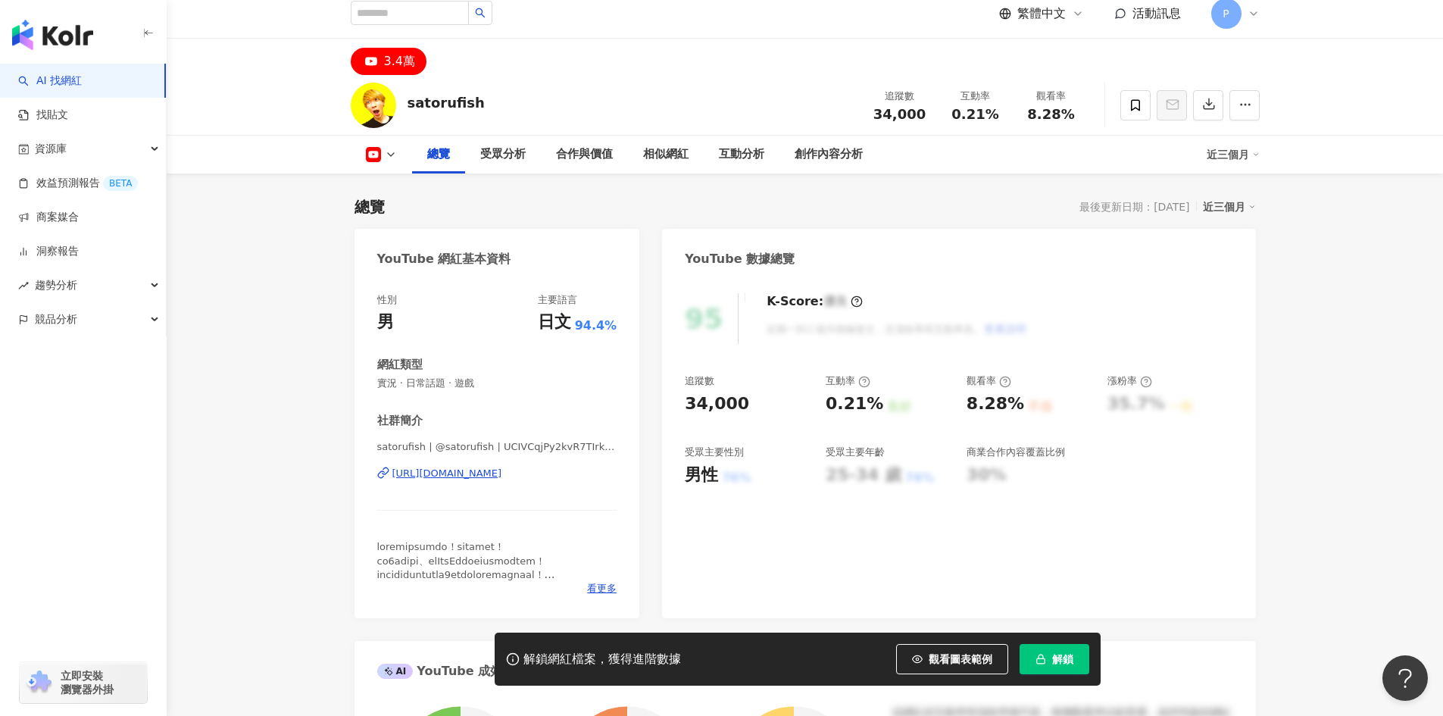
click at [478, 473] on div "[URL][DOMAIN_NAME]" at bounding box center [447, 474] width 110 height 14
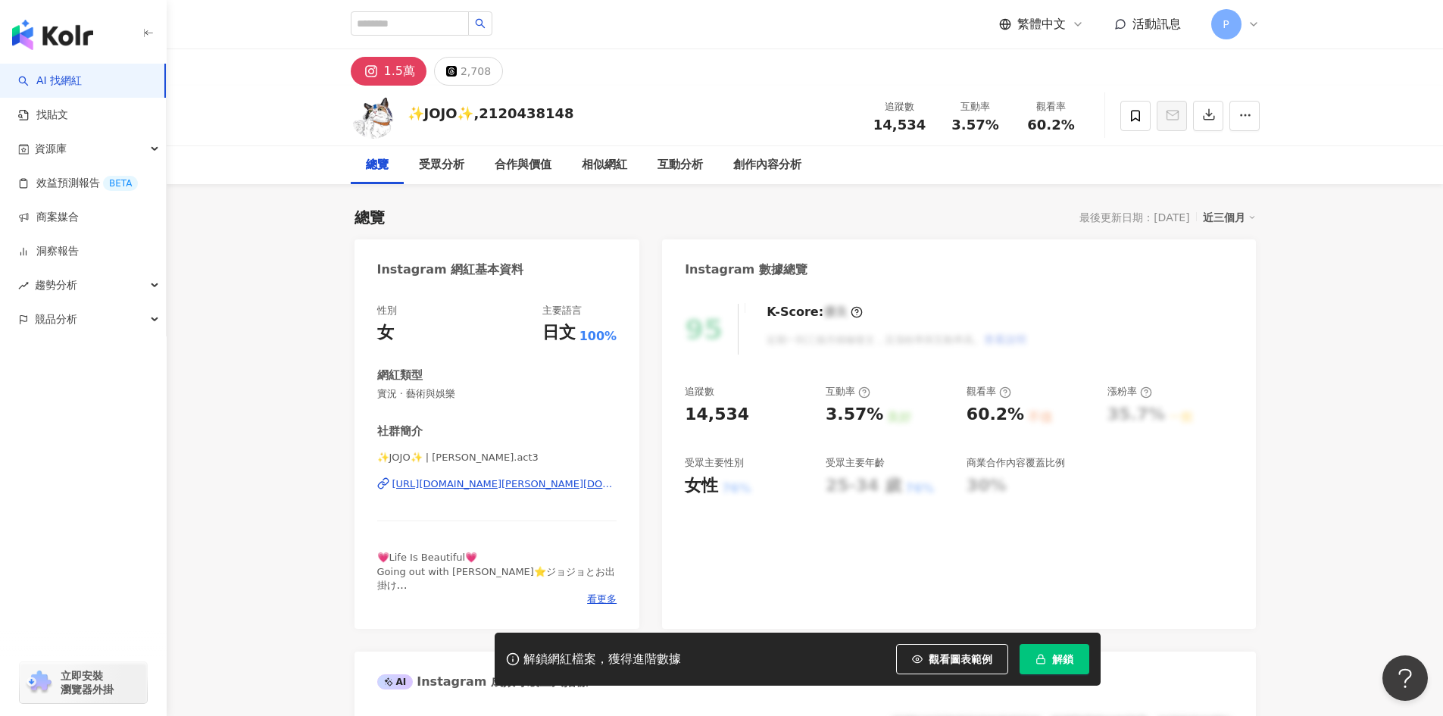
click at [520, 483] on div "https://www.instagram.com/masako.act3/" at bounding box center [504, 484] width 225 height 14
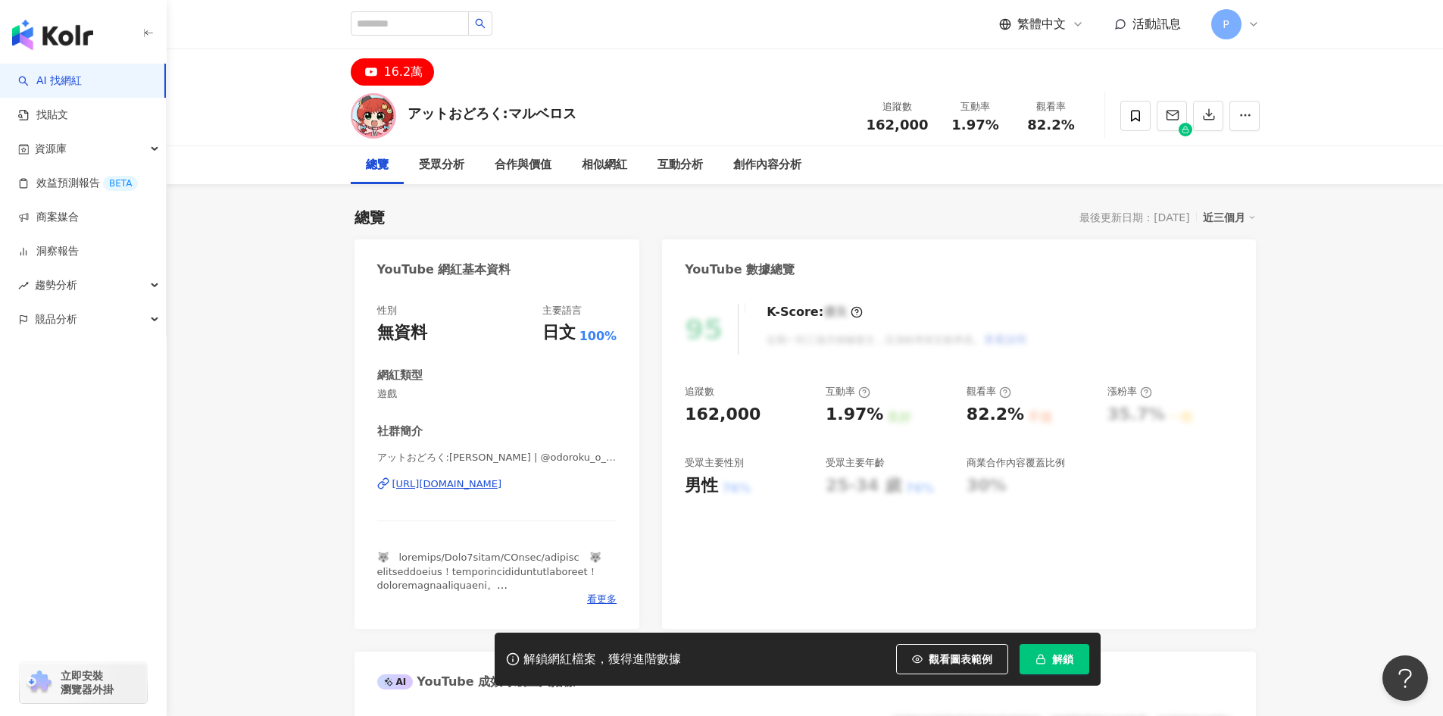
click at [480, 483] on div "https://www.youtube.com/channel/UC--oTE32O37NvGS_4rS2cRg" at bounding box center [447, 484] width 110 height 14
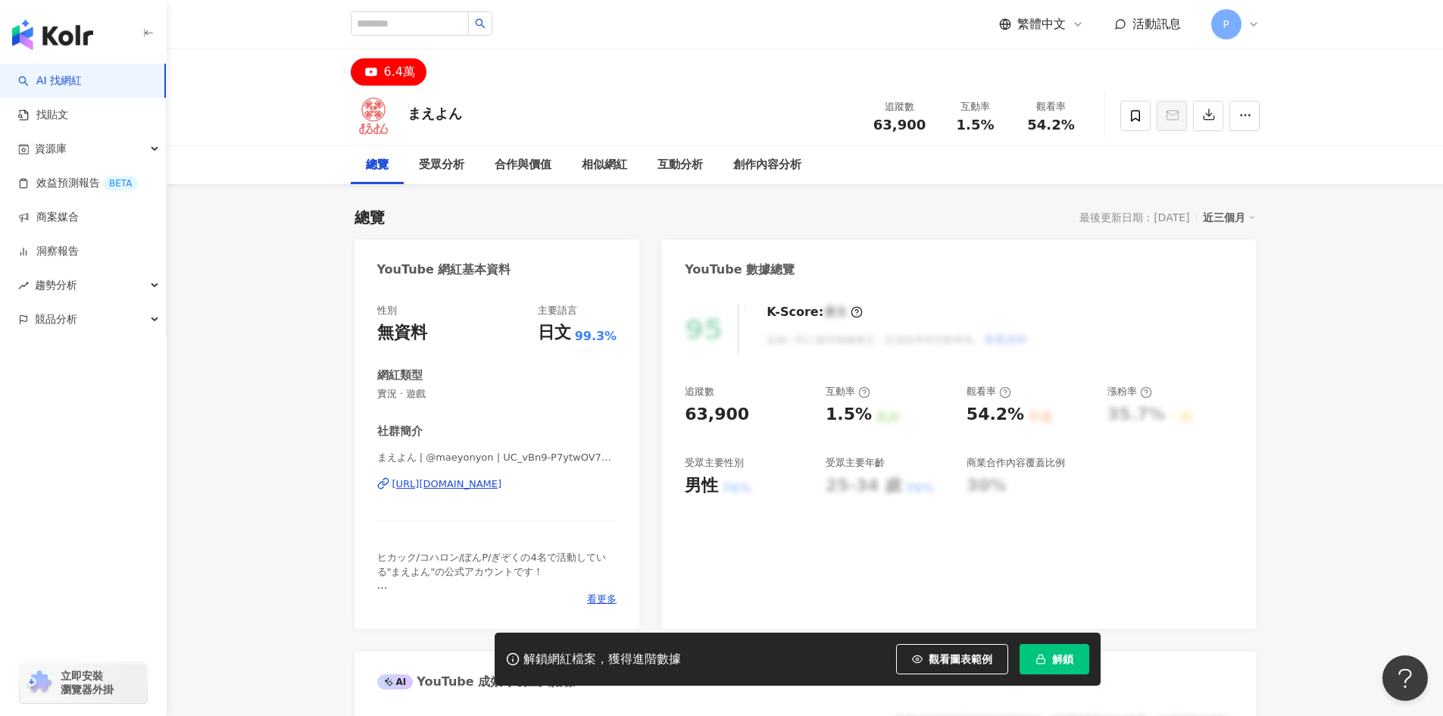
click at [476, 489] on div "https://www.youtube.com/channel/UC_vBn9-P7ytwOV7XvXWtZBA" at bounding box center [447, 484] width 110 height 14
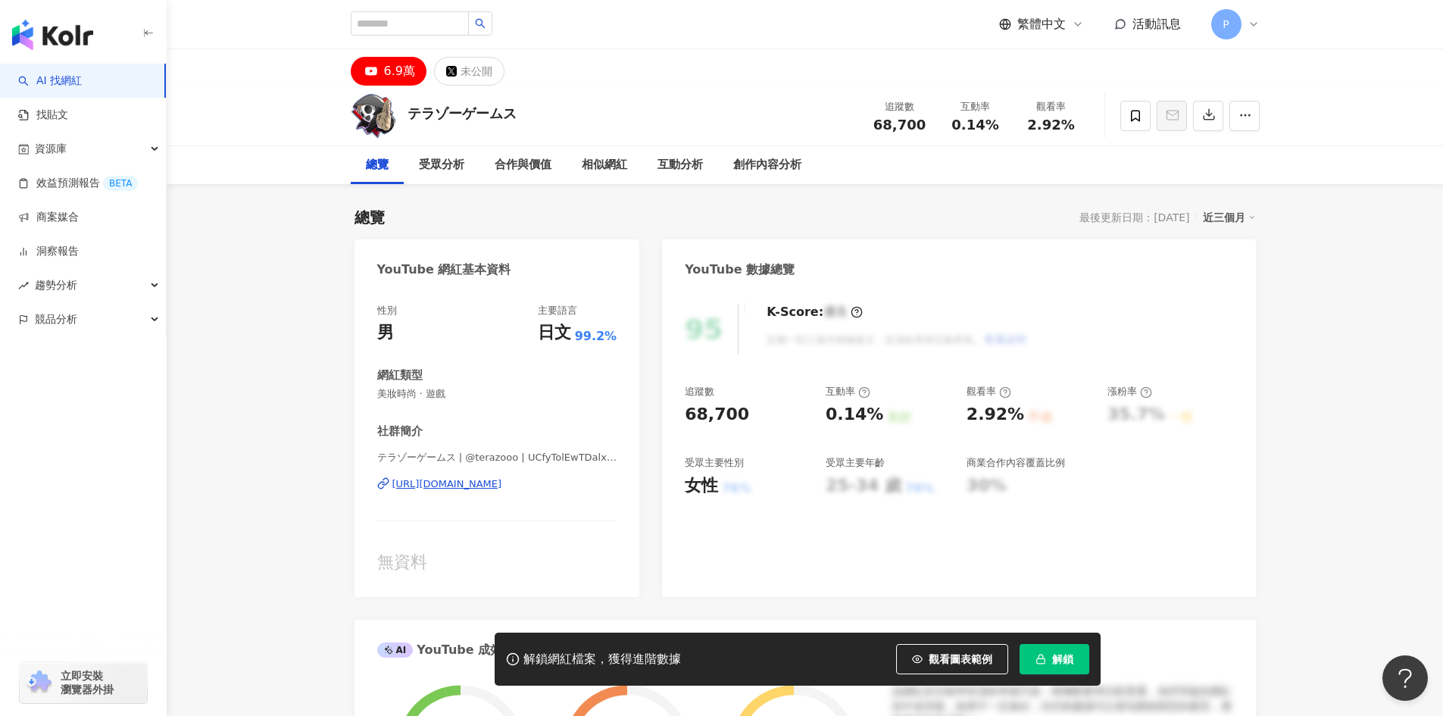
click at [502, 485] on div "https://www.youtube.com/channel/UCfyTolEwTDalxBQGQiMEL6A" at bounding box center [447, 484] width 110 height 14
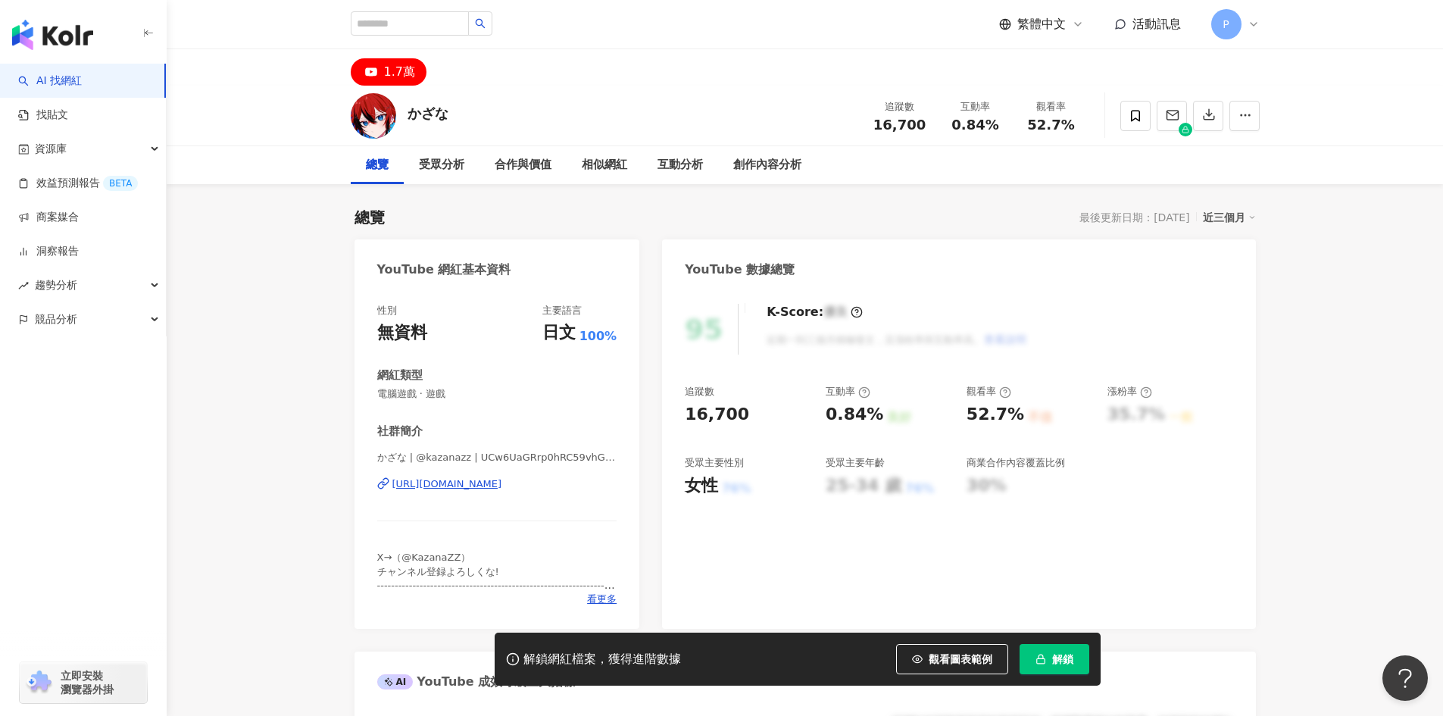
click at [502, 482] on div "[URL][DOMAIN_NAME]" at bounding box center [447, 484] width 110 height 14
